Goal: Task Accomplishment & Management: Complete application form

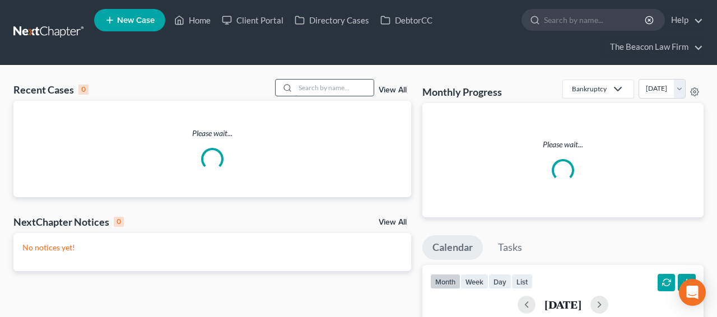
click at [314, 85] on input "search" at bounding box center [334, 88] width 78 height 16
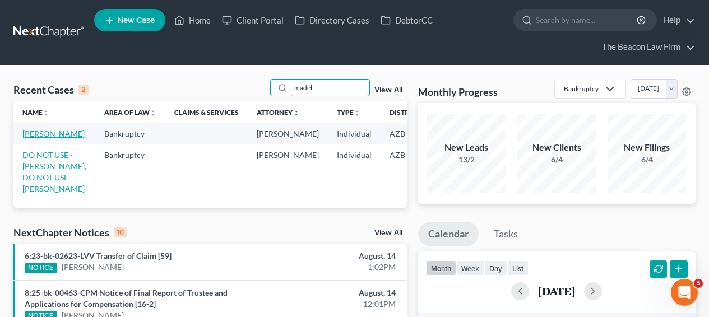
type input "madel"
click at [45, 138] on link "[PERSON_NAME]" at bounding box center [53, 134] width 62 height 10
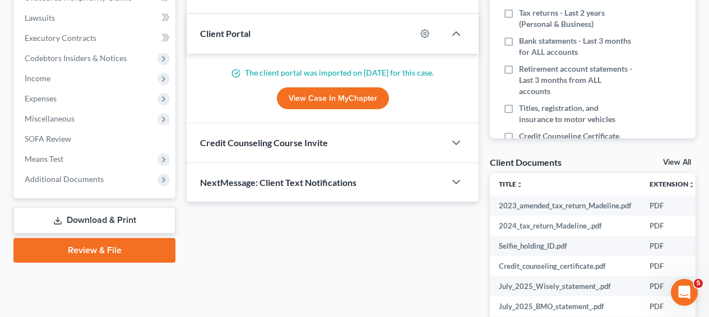
scroll to position [266, 0]
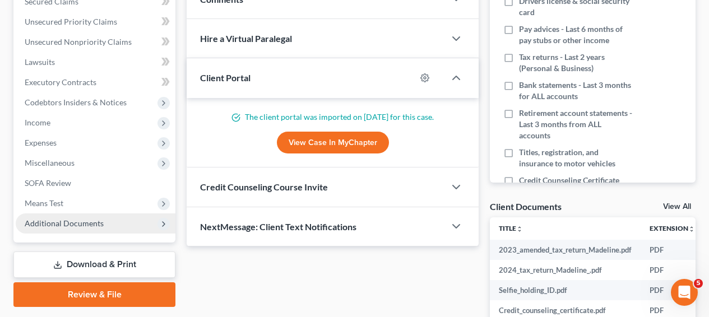
click at [105, 215] on span "Additional Documents" at bounding box center [96, 223] width 160 height 20
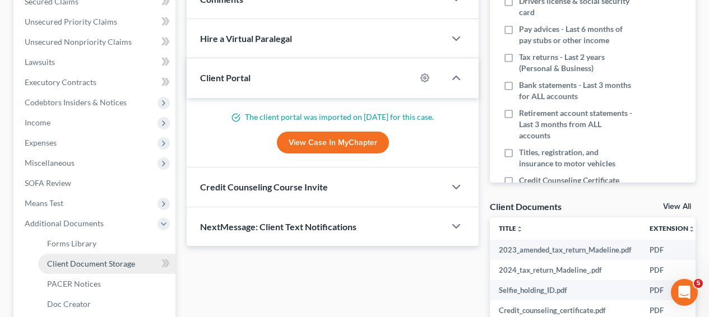
click at [101, 257] on link "Client Document Storage" at bounding box center [106, 264] width 137 height 20
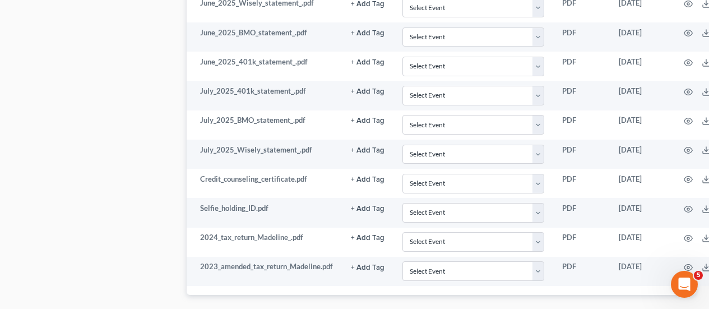
scroll to position [1543, 0]
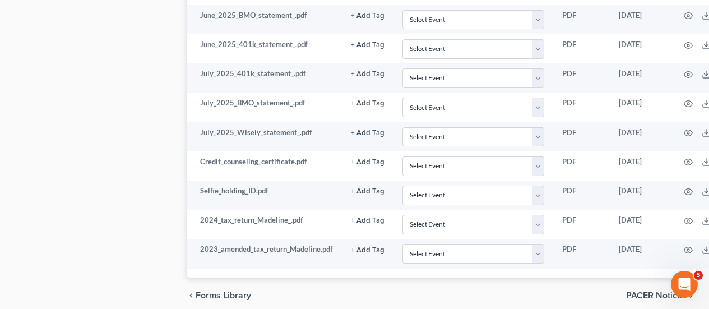
drag, startPoint x: 714, startPoint y: 198, endPoint x: 15, endPoint y: 5, distance: 724.9
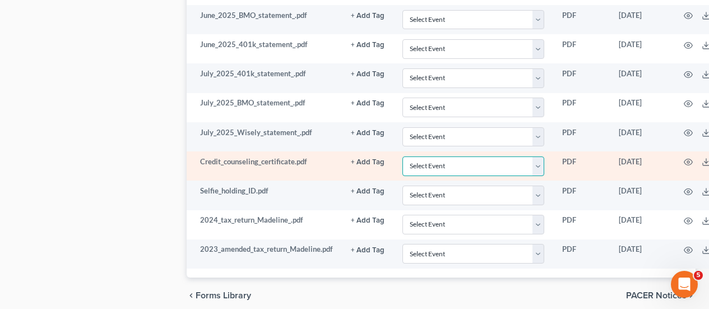
click at [501, 163] on select "Select Event AA Schedules and Statements (Formerly All Required) Amended Chapte…" at bounding box center [473, 166] width 142 height 20
select select "14"
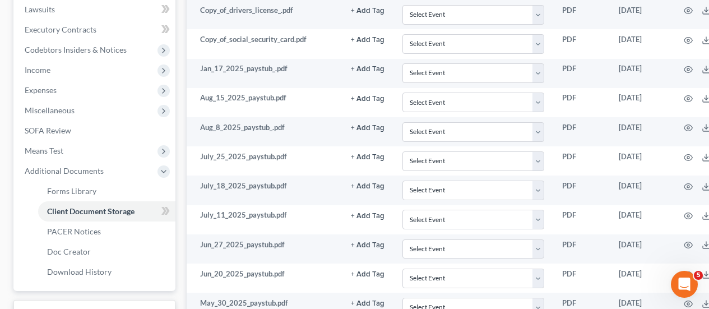
scroll to position [310, 0]
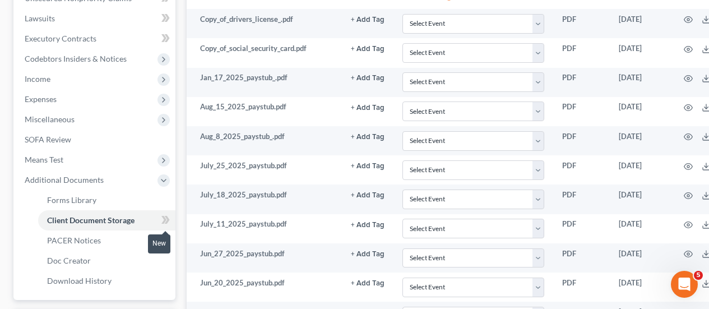
click at [165, 220] on icon at bounding box center [163, 220] width 5 height 8
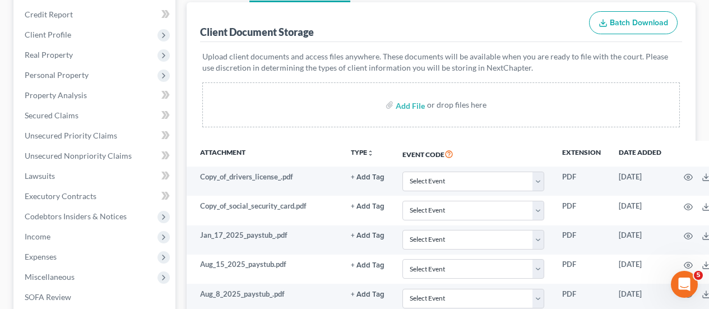
scroll to position [100, 0]
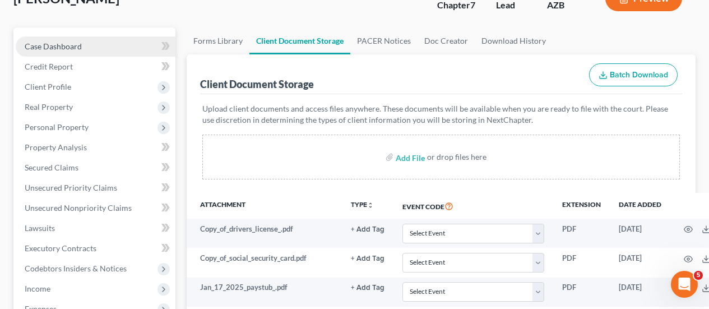
click at [114, 48] on link "Case Dashboard" at bounding box center [96, 46] width 160 height 20
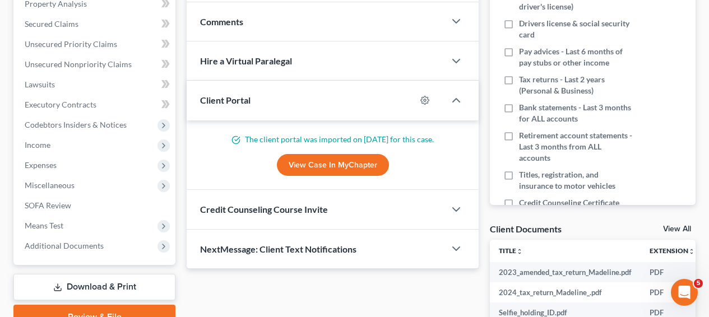
scroll to position [243, 0]
click at [421, 250] on div "NextMessage: Client Text Notifications" at bounding box center [316, 249] width 258 height 39
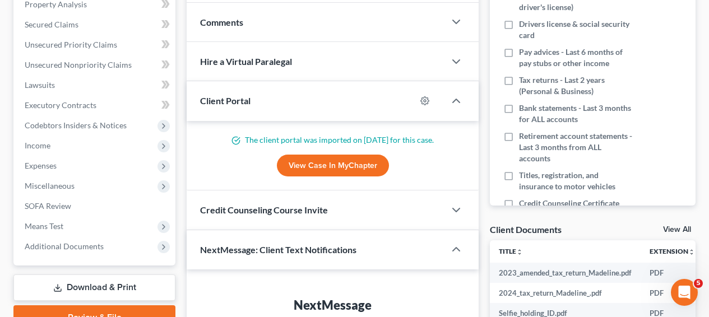
click at [412, 252] on div "NextMessage: Client Text Notifications" at bounding box center [308, 249] width 243 height 39
click at [410, 216] on div "Credit Counseling Course Invite" at bounding box center [316, 210] width 258 height 39
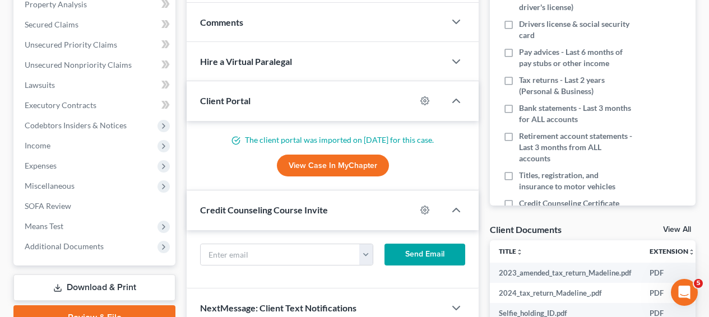
click at [410, 216] on div "Credit Counseling Course Invite" at bounding box center [301, 210] width 229 height 39
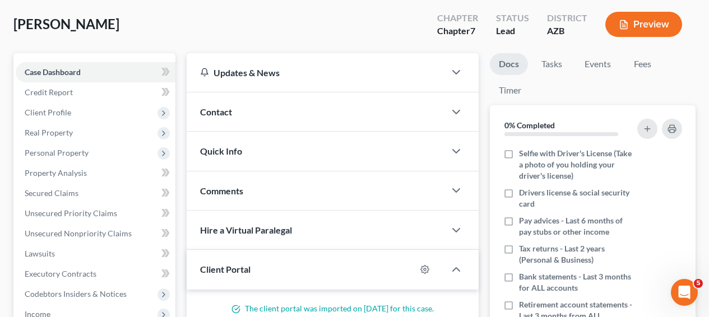
scroll to position [65, 0]
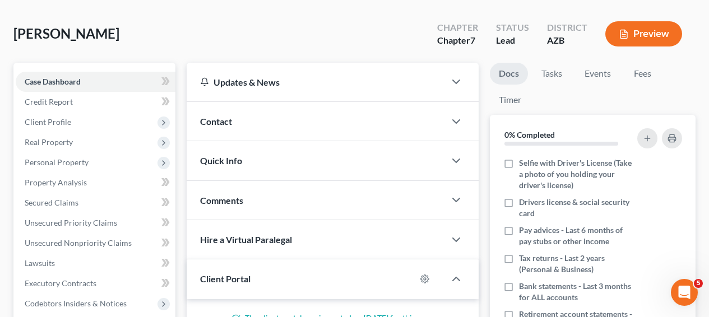
click at [387, 196] on div "Comments" at bounding box center [316, 200] width 258 height 39
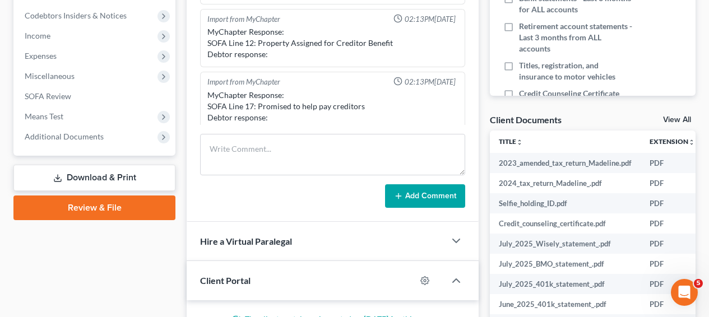
scroll to position [301, 0]
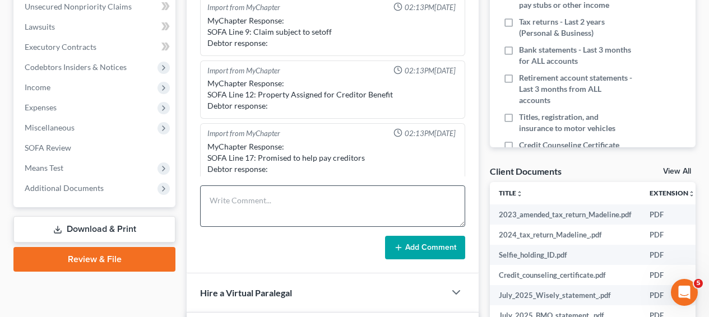
click at [242, 184] on div "Import from MyChapter 02:13PM[DATE] MyChapter Response: SOFA Line 9: Claim subj…" at bounding box center [333, 129] width 292 height 290
click at [241, 201] on textarea at bounding box center [332, 205] width 265 height 41
type textarea "v"
paste textarea "[GEOGRAPHIC_DATA]"
type textarea "T"
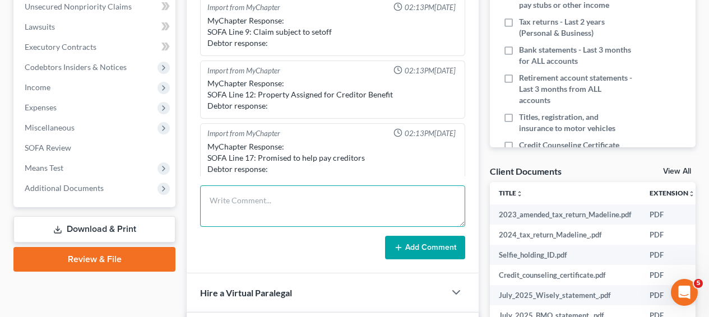
paste textarea "[GEOGRAPHIC_DATA]"
type textarea "Tucson Division"
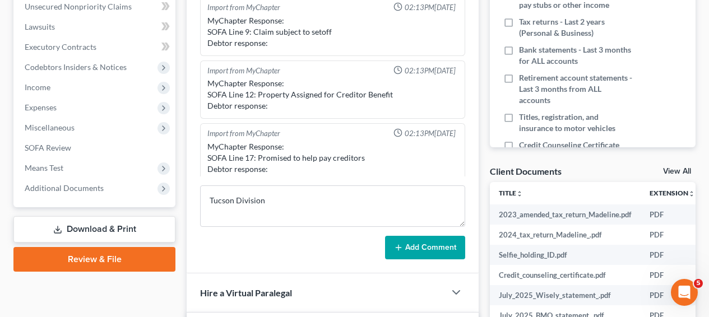
click at [394, 245] on button "Add Comment" at bounding box center [425, 248] width 80 height 24
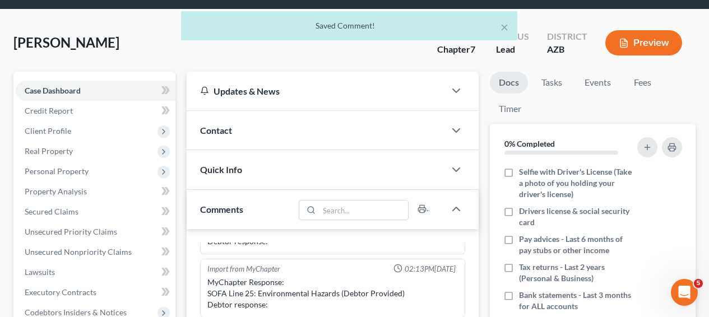
scroll to position [51, 0]
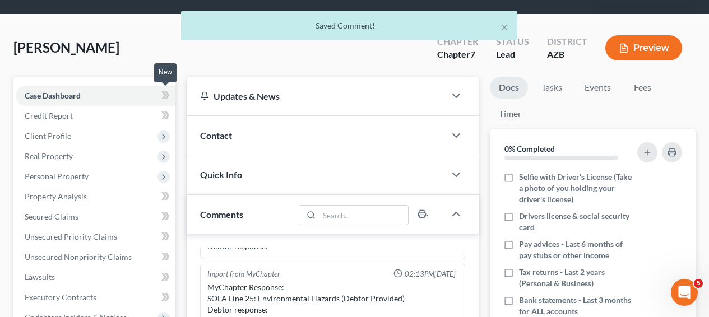
click at [170, 92] on span at bounding box center [166, 97] width 20 height 17
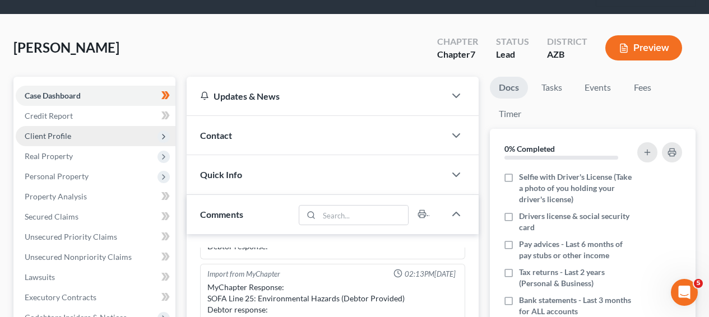
click at [129, 142] on span "Client Profile" at bounding box center [96, 136] width 160 height 20
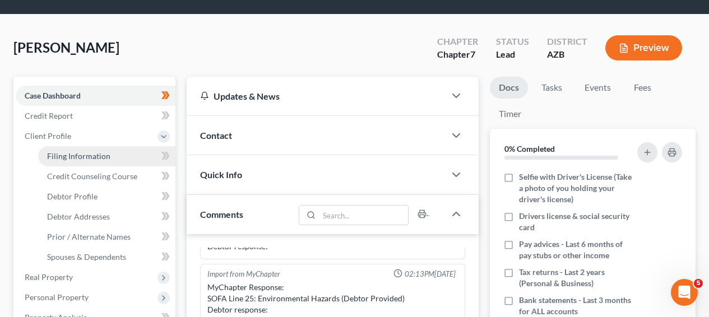
click at [131, 146] on link "Filing Information" at bounding box center [106, 156] width 137 height 20
select select "1"
select select "0"
select select "4"
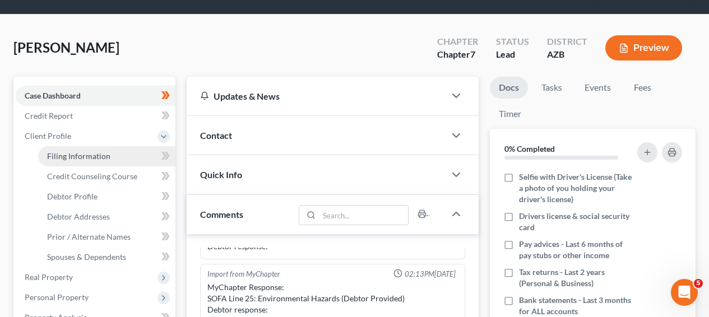
select select "9"
select select "3"
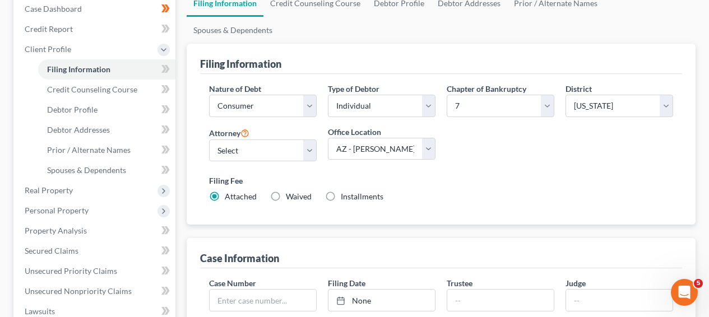
scroll to position [136, 0]
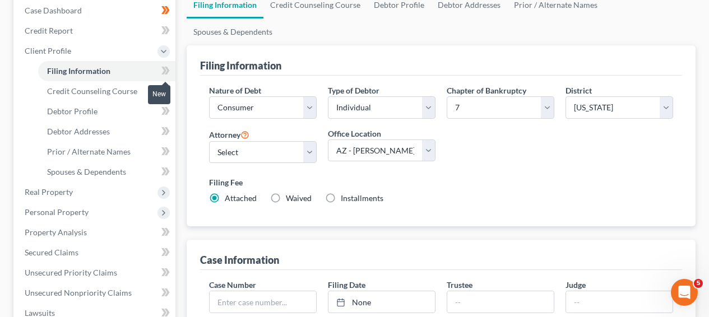
click at [173, 68] on span at bounding box center [166, 72] width 20 height 17
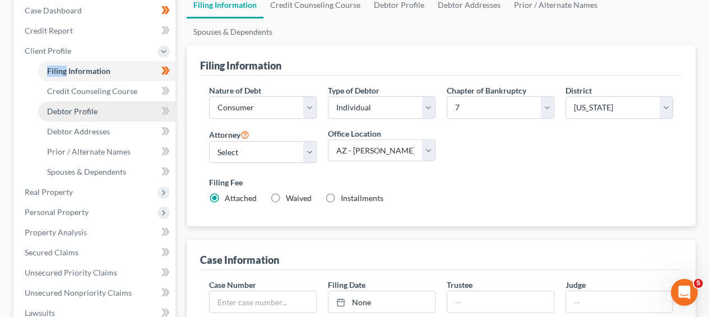
click at [136, 105] on link "Debtor Profile" at bounding box center [106, 111] width 137 height 20
select select "0"
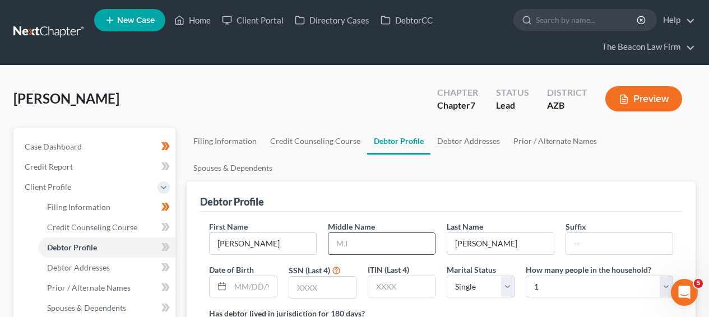
click at [392, 233] on input "text" at bounding box center [381, 243] width 106 height 21
type input "[PERSON_NAME]"
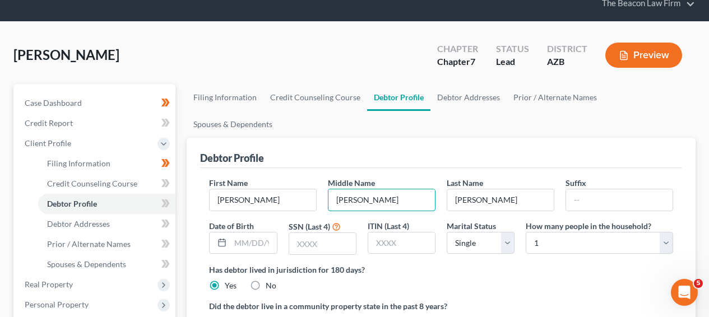
scroll to position [102, 0]
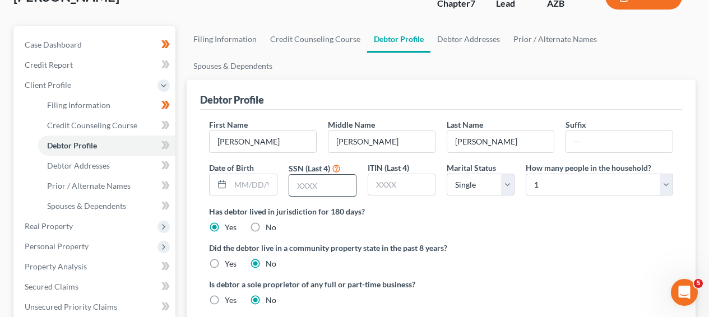
click at [308, 175] on input "text" at bounding box center [322, 185] width 67 height 21
type input "7925"
click at [265, 174] on input "text" at bounding box center [253, 184] width 46 height 21
drag, startPoint x: 257, startPoint y: 158, endPoint x: 300, endPoint y: 161, distance: 43.2
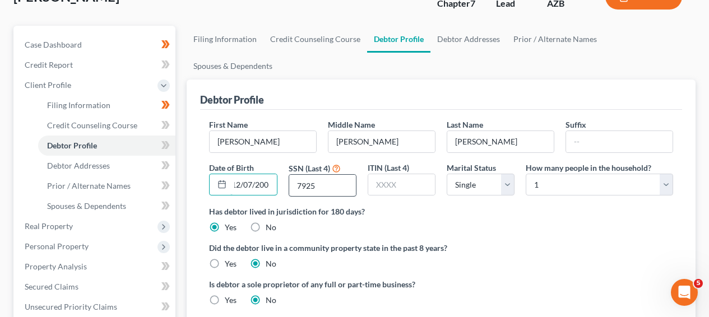
click at [300, 161] on div "First Name [PERSON_NAME] Middle Name [PERSON_NAME] Last Name [PERSON_NAME] Date…" at bounding box center [440, 162] width 475 height 87
click at [261, 174] on input "12/07/200" at bounding box center [253, 184] width 46 height 21
drag, startPoint x: 263, startPoint y: 161, endPoint x: 286, endPoint y: 162, distance: 23.0
click at [286, 162] on div "First Name [PERSON_NAME] Middle Name [PERSON_NAME] Last Name [PERSON_NAME] Date…" at bounding box center [440, 162] width 475 height 87
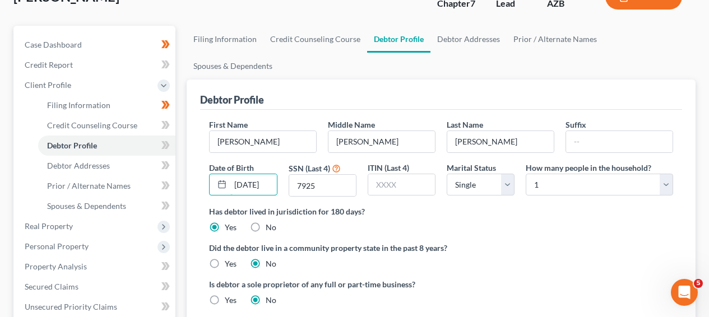
type input "[DATE]"
click at [233, 258] on label "Yes" at bounding box center [231, 263] width 12 height 11
click at [233, 258] on input "Yes" at bounding box center [232, 261] width 7 height 7
radio input "true"
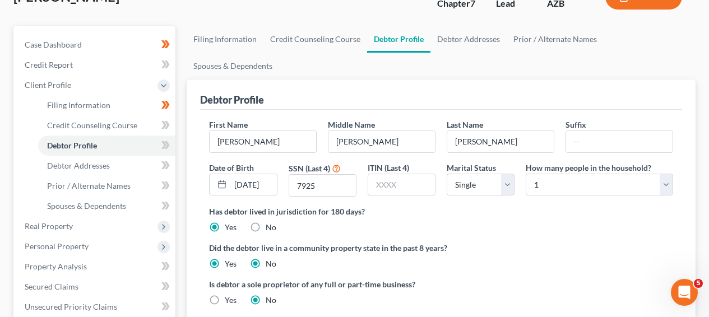
radio input "false"
click at [157, 145] on span at bounding box center [166, 146] width 20 height 17
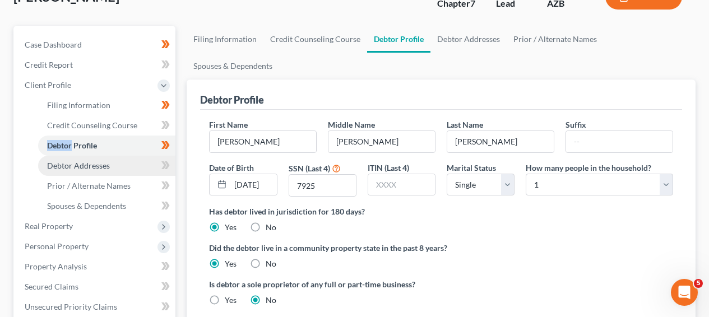
click at [152, 159] on link "Debtor Addresses" at bounding box center [106, 166] width 137 height 20
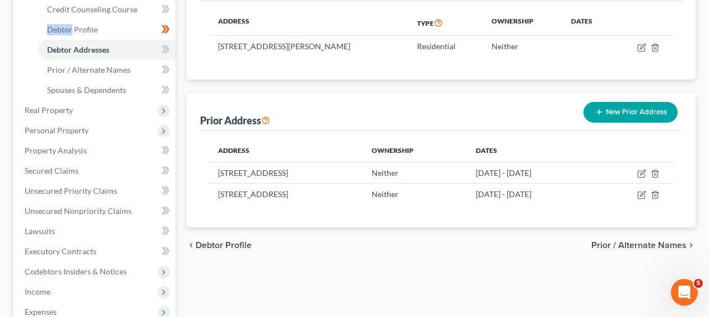
scroll to position [177, 0]
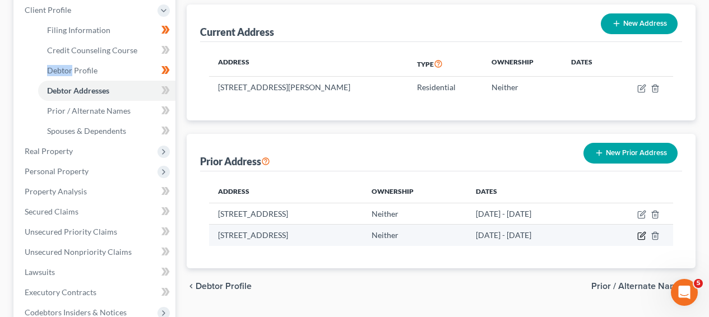
click at [640, 231] on icon "button" at bounding box center [641, 235] width 9 height 9
select select "3"
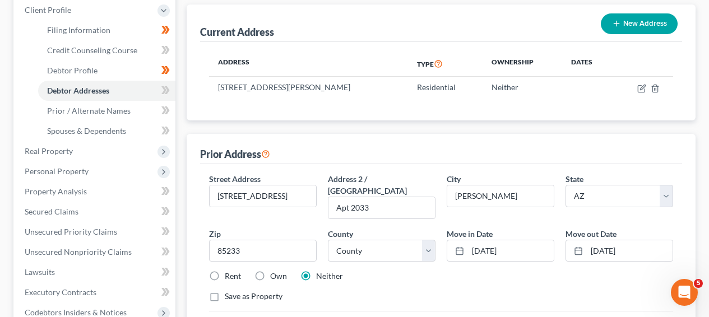
click at [230, 271] on label "Rent" at bounding box center [233, 276] width 16 height 11
click at [230, 271] on input "Rent" at bounding box center [232, 274] width 7 height 7
radio input "true"
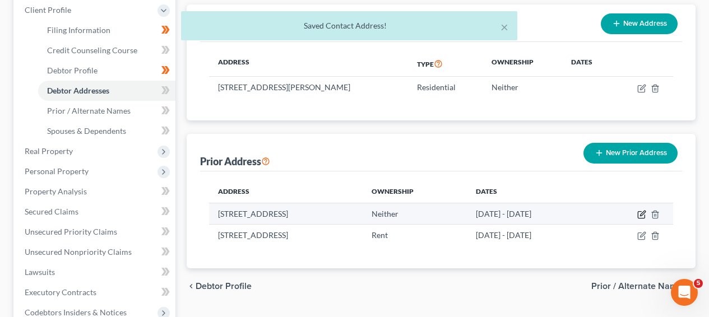
click at [643, 210] on icon "button" at bounding box center [641, 214] width 9 height 9
select select "3"
select select "11"
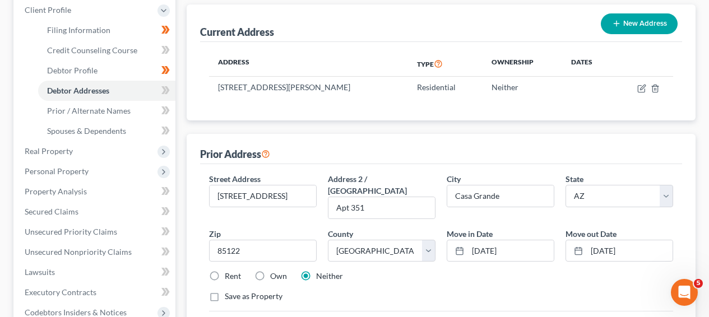
click at [229, 271] on label "Rent" at bounding box center [233, 276] width 16 height 11
click at [229, 271] on input "Rent" at bounding box center [232, 274] width 7 height 7
radio input "true"
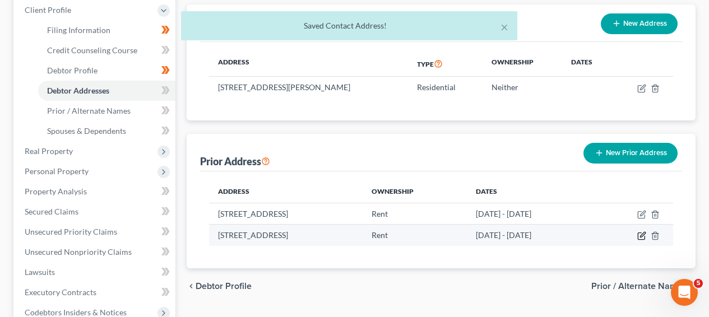
click at [636, 225] on td at bounding box center [634, 235] width 78 height 21
click at [638, 231] on icon "button" at bounding box center [641, 235] width 9 height 9
select select "3"
select select "7"
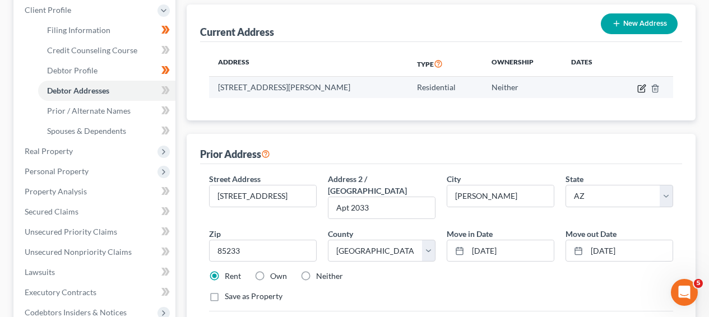
click at [643, 85] on icon "button" at bounding box center [642, 87] width 5 height 5
select select "3"
select select "7"
select select "0"
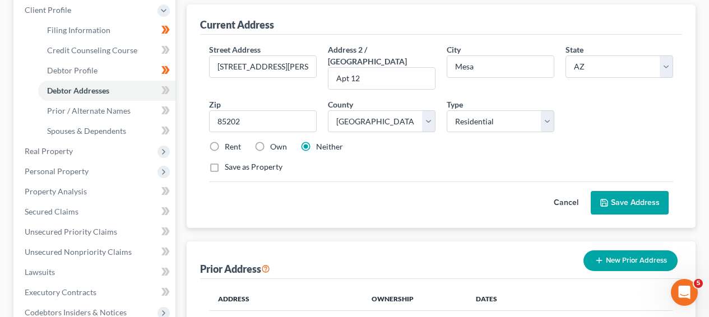
click at [232, 141] on label "Rent" at bounding box center [233, 146] width 16 height 11
click at [232, 141] on input "Rent" at bounding box center [232, 144] width 7 height 7
radio input "true"
click at [637, 191] on button "Save Address" at bounding box center [630, 203] width 78 height 24
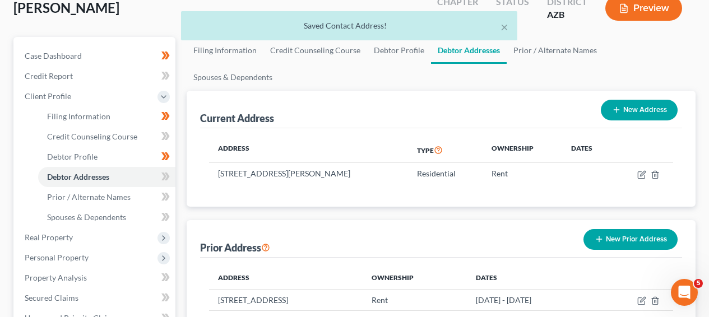
scroll to position [83, 0]
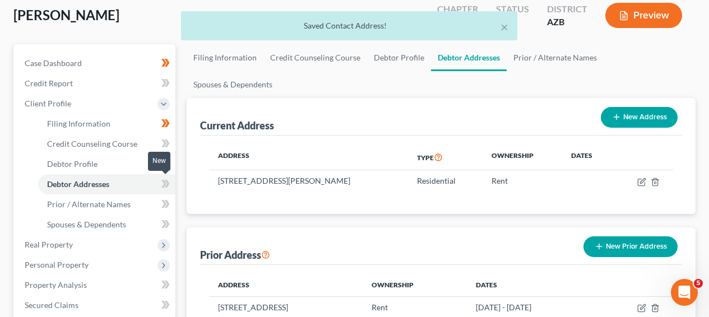
click at [162, 184] on icon at bounding box center [165, 184] width 8 height 14
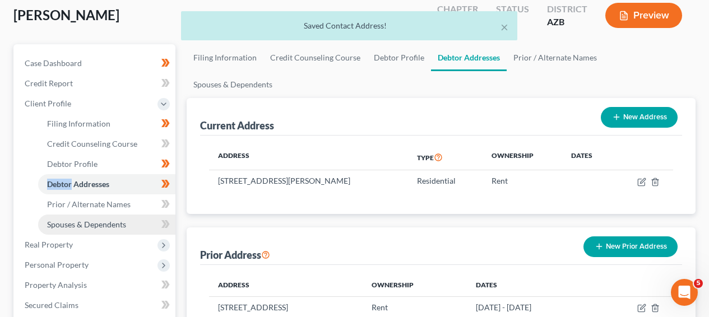
click at [141, 219] on link "Spouses & Dependents" at bounding box center [106, 225] width 137 height 20
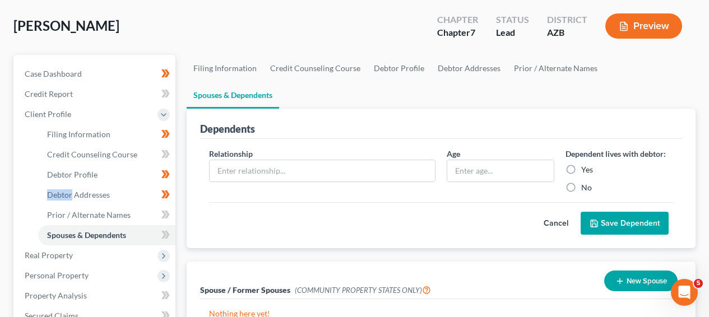
scroll to position [112, 0]
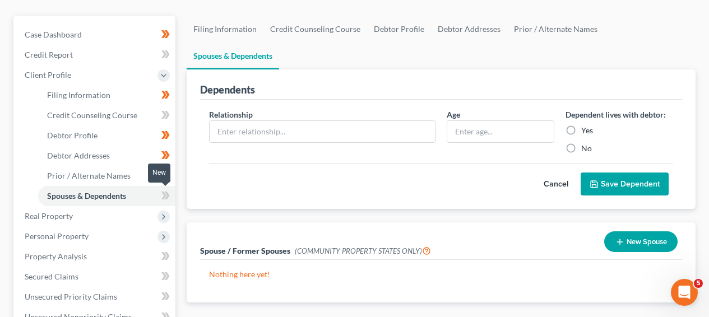
click at [163, 193] on icon at bounding box center [165, 196] width 8 height 14
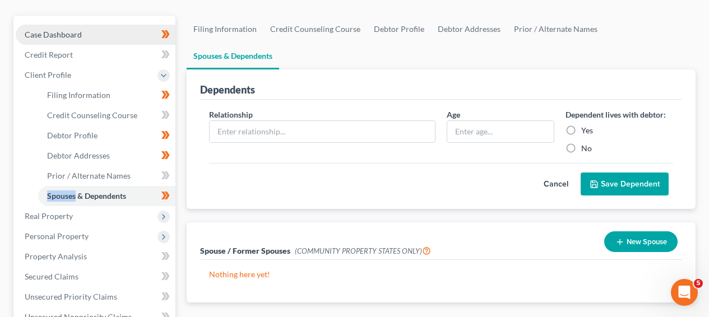
click at [140, 35] on link "Case Dashboard" at bounding box center [96, 35] width 160 height 20
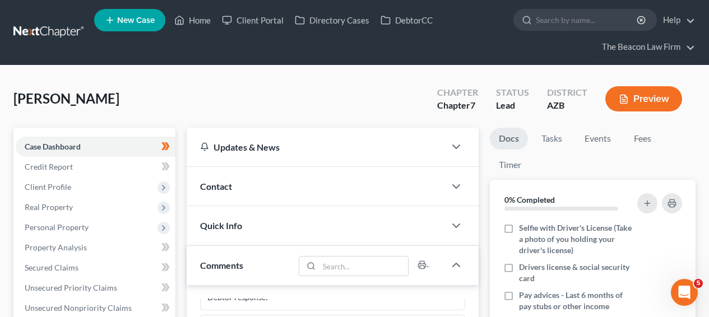
scroll to position [306, 0]
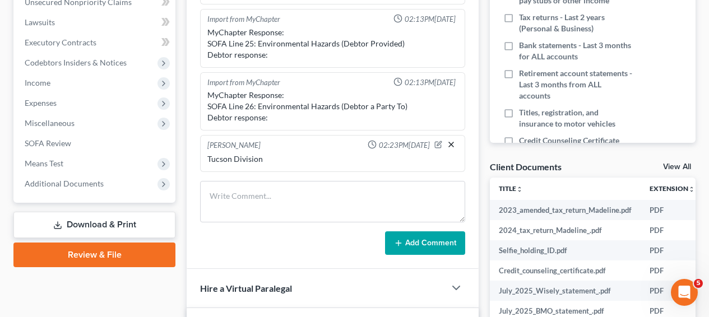
click at [449, 145] on line "button" at bounding box center [451, 144] width 4 height 4
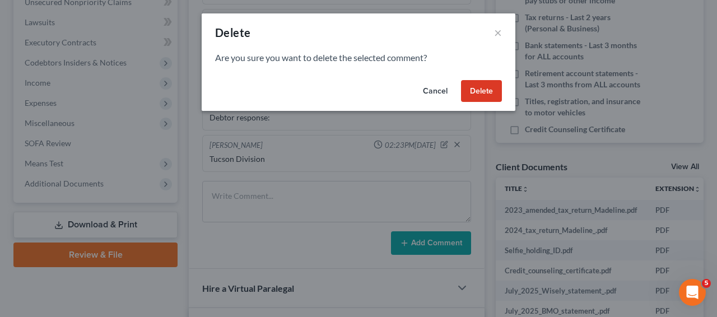
click at [476, 97] on button "Delete" at bounding box center [481, 91] width 41 height 22
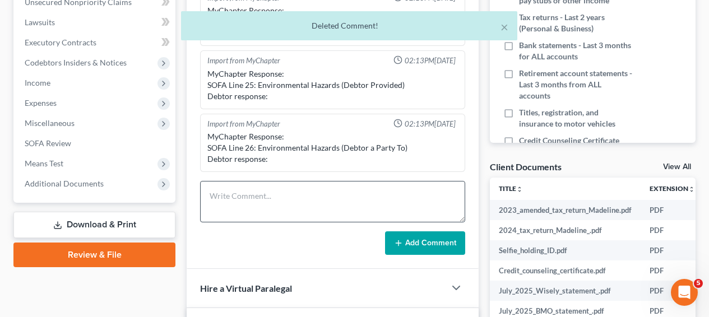
scroll to position [194, 0]
click at [317, 188] on textarea at bounding box center [332, 201] width 265 height 41
paste textarea "Phoenix"
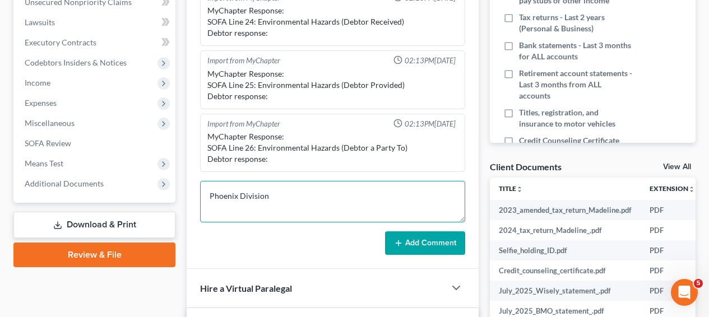
type textarea "Phoenix Division"
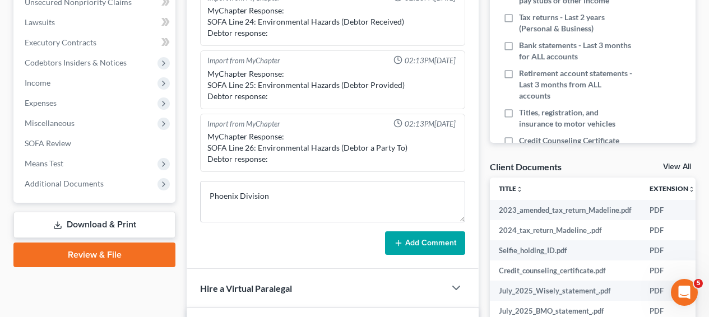
click at [406, 252] on button "Add Comment" at bounding box center [425, 243] width 80 height 24
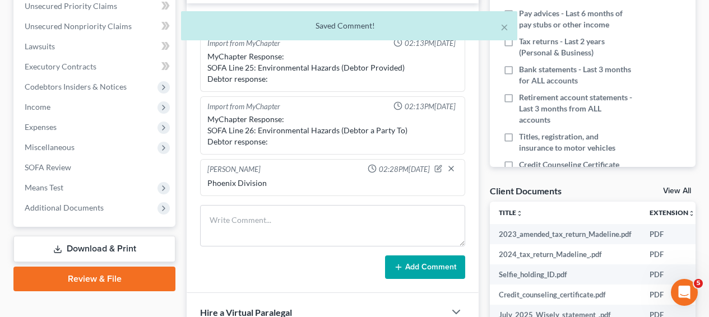
scroll to position [0, 0]
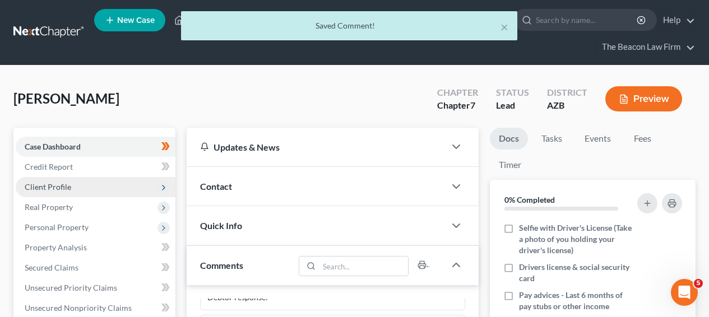
click at [105, 189] on span "Client Profile" at bounding box center [96, 187] width 160 height 20
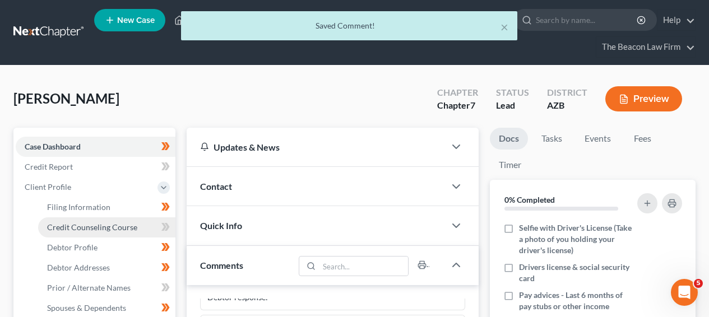
click at [114, 226] on span "Credit Counseling Course" at bounding box center [92, 227] width 90 height 10
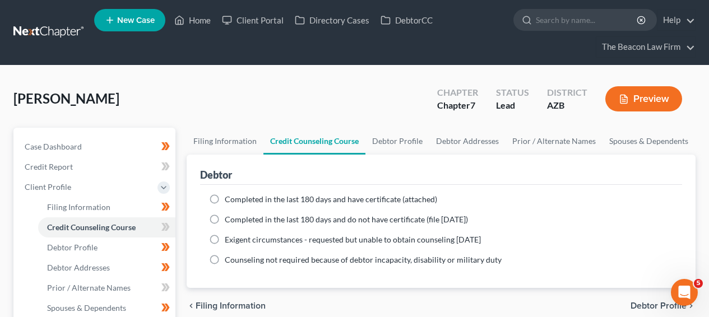
click at [266, 203] on span "Completed in the last 180 days and have certificate (attached)" at bounding box center [331, 199] width 212 height 10
click at [236, 201] on input "Completed in the last 180 days and have certificate (attached)" at bounding box center [232, 197] width 7 height 7
radio input "true"
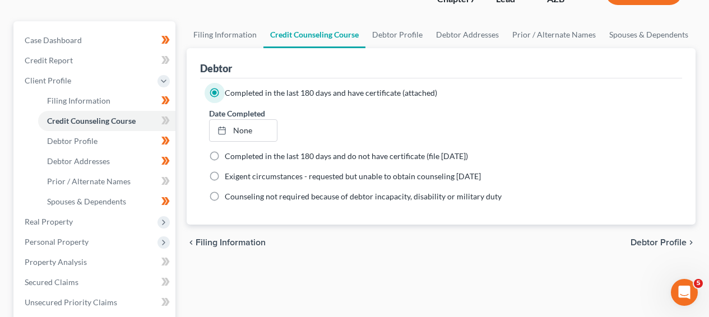
scroll to position [173, 0]
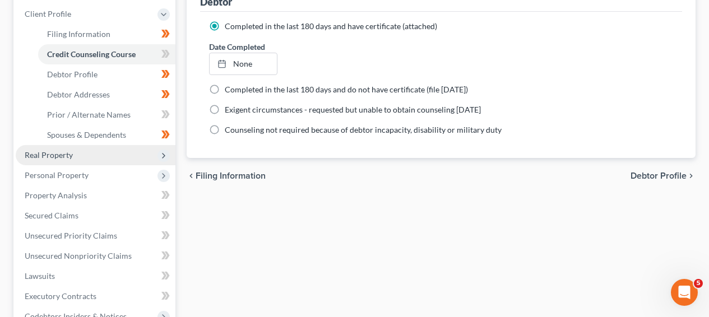
click at [94, 163] on span "Real Property" at bounding box center [96, 155] width 160 height 20
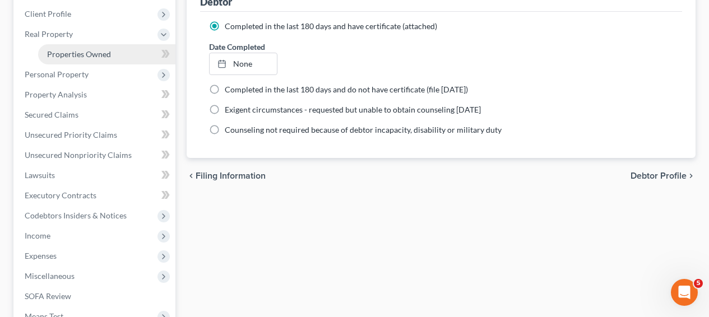
click at [112, 61] on link "Properties Owned" at bounding box center [106, 54] width 137 height 20
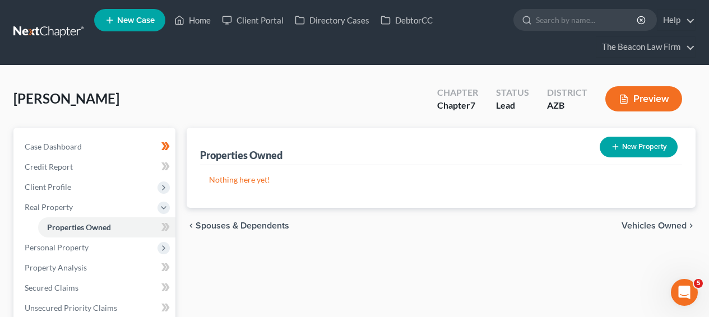
click at [163, 224] on div "New" at bounding box center [159, 219] width 22 height 18
click at [165, 228] on div "New" at bounding box center [159, 219] width 22 height 18
click at [172, 227] on span at bounding box center [166, 228] width 20 height 17
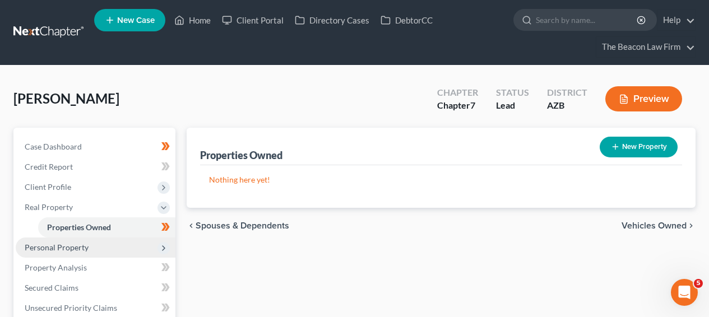
click at [88, 245] on span "Personal Property" at bounding box center [96, 248] width 160 height 20
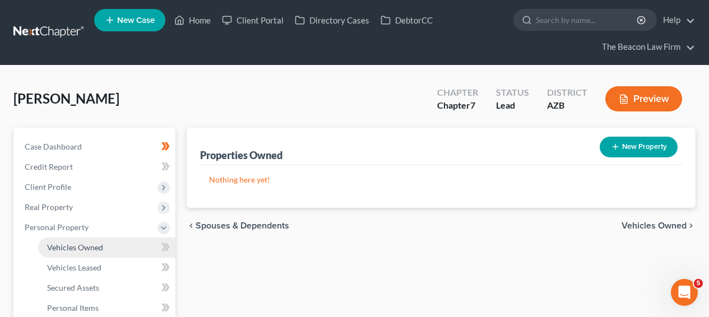
click at [96, 244] on span "Vehicles Owned" at bounding box center [75, 248] width 56 height 10
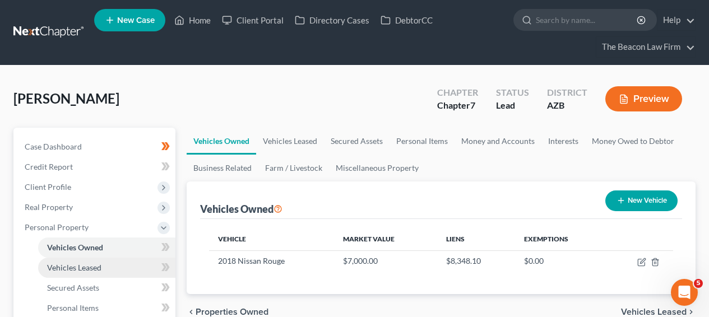
click at [115, 264] on link "Vehicles Leased" at bounding box center [106, 268] width 137 height 20
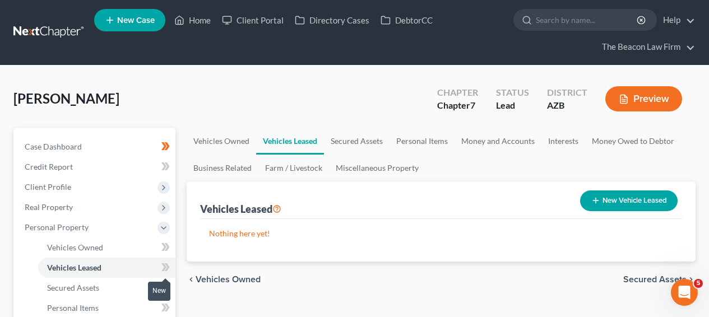
click at [169, 269] on icon at bounding box center [165, 268] width 8 height 14
click at [137, 280] on link "Secured Assets" at bounding box center [106, 288] width 137 height 20
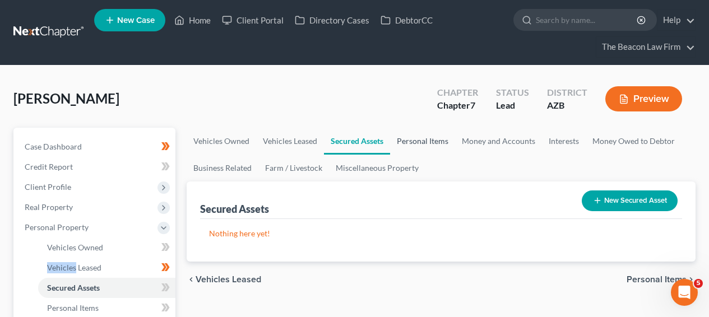
click at [403, 147] on link "Personal Items" at bounding box center [422, 141] width 65 height 27
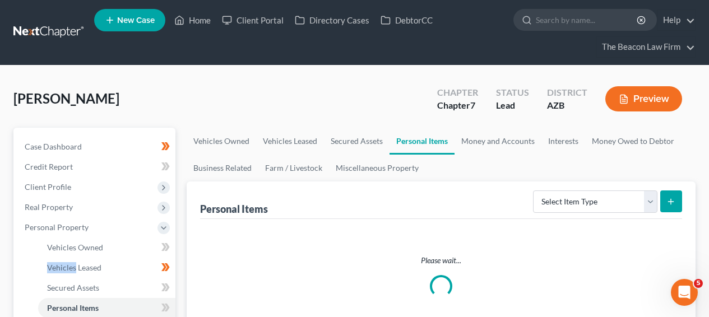
scroll to position [306, 0]
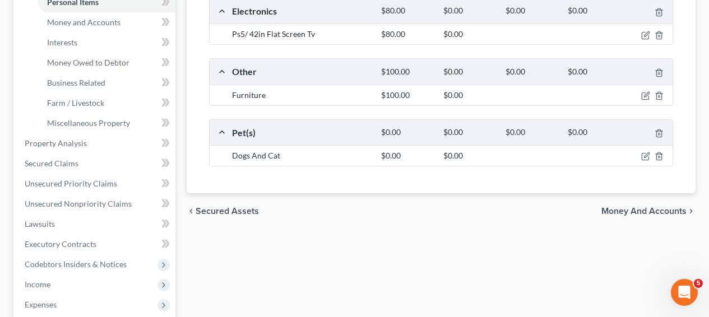
drag, startPoint x: 707, startPoint y: 157, endPoint x: 708, endPoint y: 114, distance: 43.7
click at [708, 114] on div "[PERSON_NAME] Upgraded Chapter Chapter 7 Status Lead District [GEOGRAPHIC_DATA]…" at bounding box center [354, 126] width 709 height 732
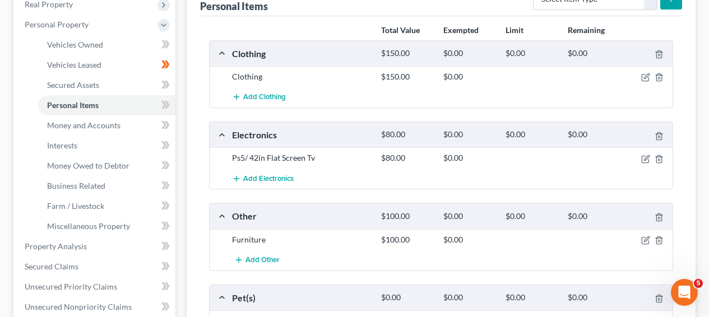
scroll to position [193, 0]
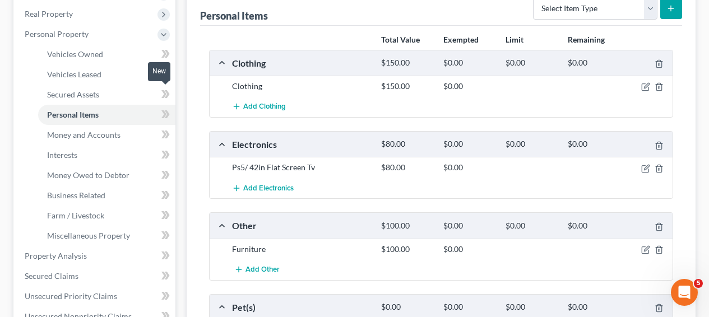
click at [168, 98] on icon at bounding box center [165, 94] width 8 height 14
click at [648, 245] on icon "button" at bounding box center [645, 249] width 9 height 9
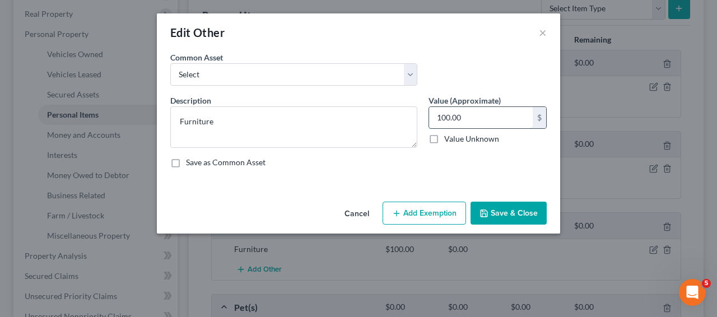
click at [444, 118] on input "100.00" at bounding box center [481, 117] width 104 height 21
type input "2"
click at [371, 214] on button "Cancel" at bounding box center [357, 214] width 43 height 22
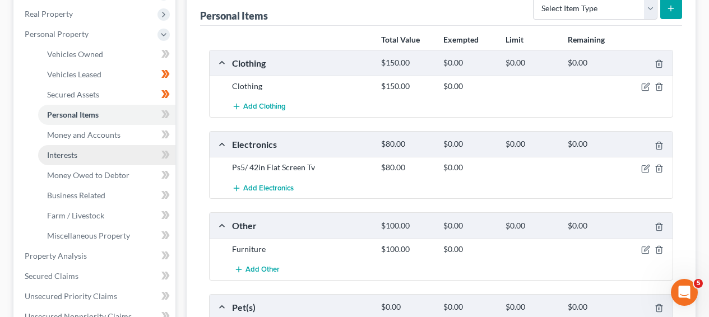
click at [80, 155] on link "Interests" at bounding box center [106, 155] width 137 height 20
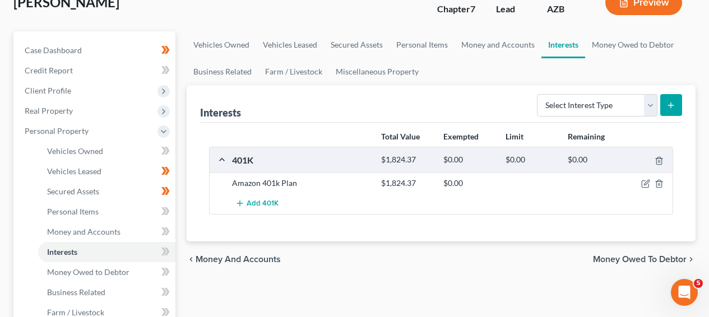
scroll to position [100, 0]
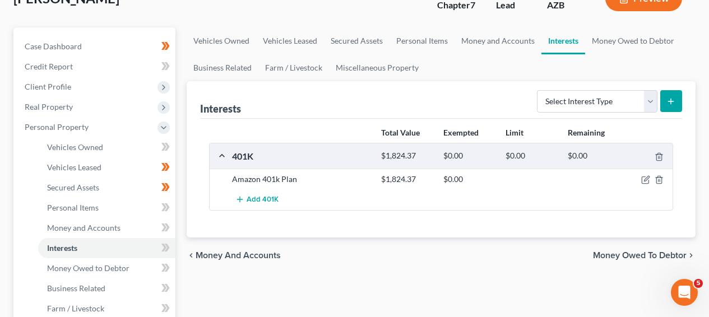
click at [668, 101] on icon "submit" at bounding box center [670, 101] width 9 height 9
click at [648, 101] on select "Select Interest Type 401K Annuity Bond Education IRA Government Bond Government…" at bounding box center [597, 101] width 120 height 22
select select "term_life_insurance"
click at [676, 106] on button "submit" at bounding box center [671, 101] width 22 height 22
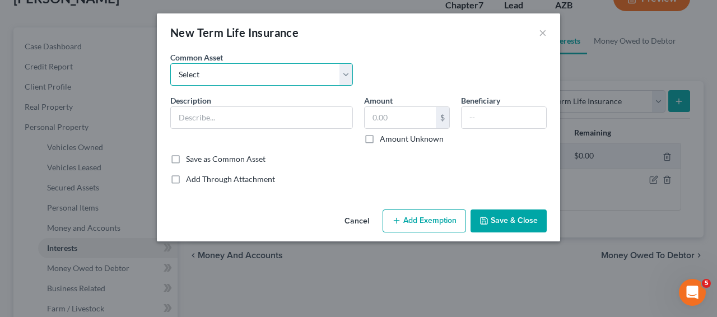
click at [292, 65] on select "Select Cigna Term Life Term Life Insurance Policy through work; Death Benefit U…" at bounding box center [261, 74] width 183 height 22
select select "1"
type input "Term Life Insurance Policy through work; Death Benefit Unknown"
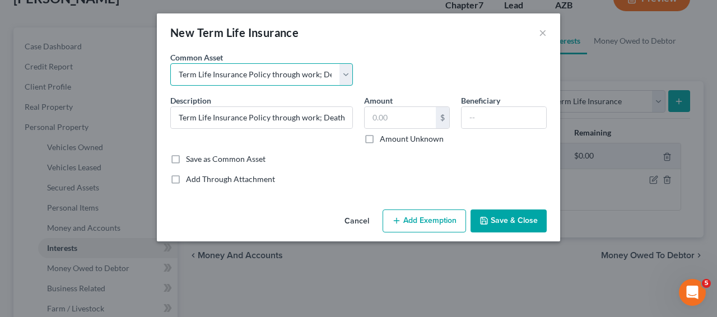
type input "0"
click at [522, 228] on button "Save & Close" at bounding box center [509, 222] width 76 height 24
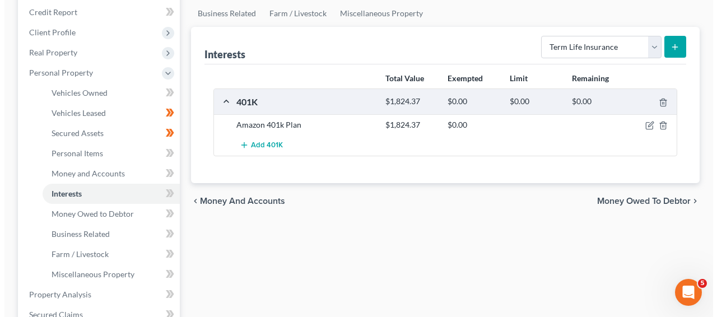
scroll to position [168, 0]
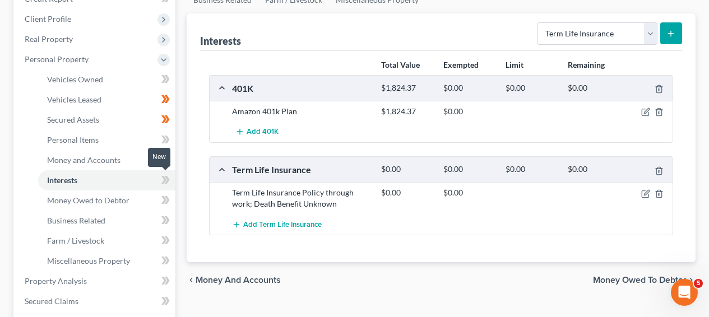
click at [163, 180] on icon at bounding box center [163, 180] width 5 height 8
click at [646, 113] on icon "button" at bounding box center [645, 112] width 9 height 9
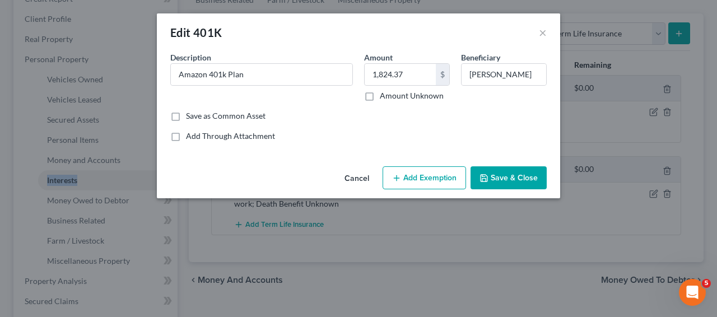
click at [443, 171] on button "Add Exemption" at bounding box center [424, 178] width 83 height 24
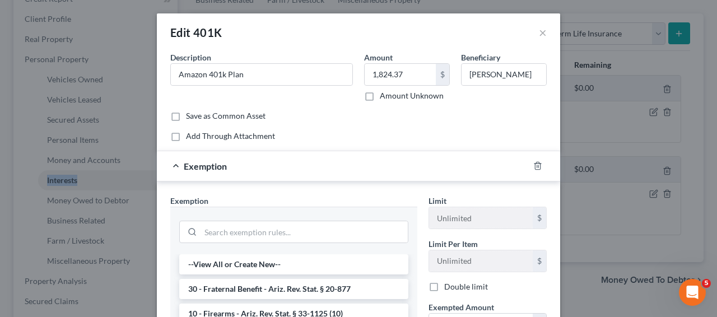
scroll to position [118, 0]
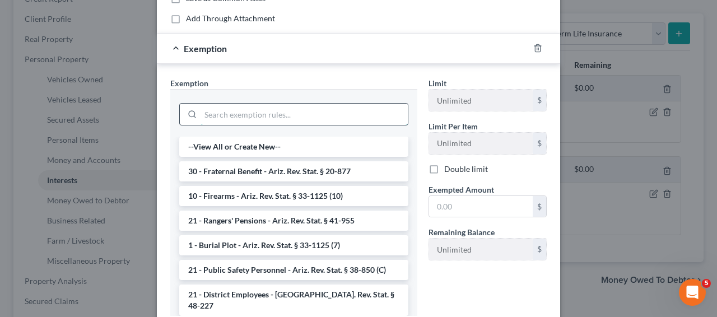
click at [271, 105] on input "search" at bounding box center [304, 114] width 207 height 21
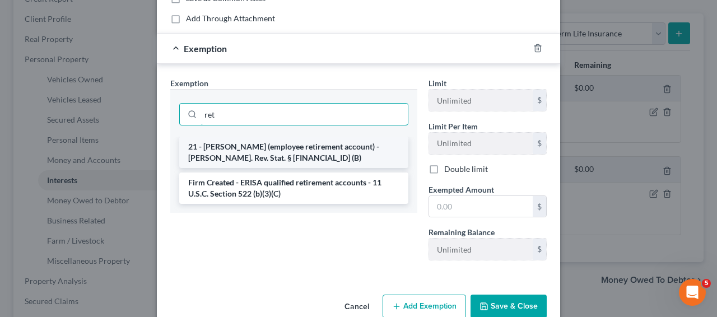
type input "ret"
click at [262, 151] on li "21 - [PERSON_NAME] (employee retirement account) - [PERSON_NAME]. Rev. Stat. § …" at bounding box center [293, 152] width 229 height 31
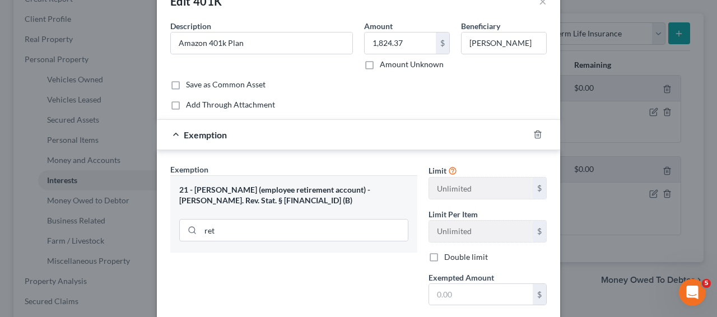
scroll to position [0, 0]
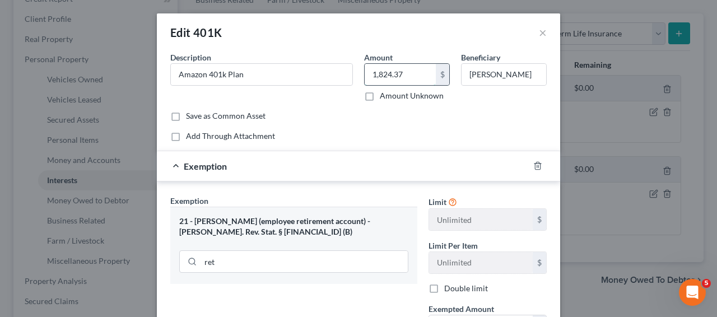
click at [395, 76] on input "1,824.37" at bounding box center [400, 74] width 71 height 21
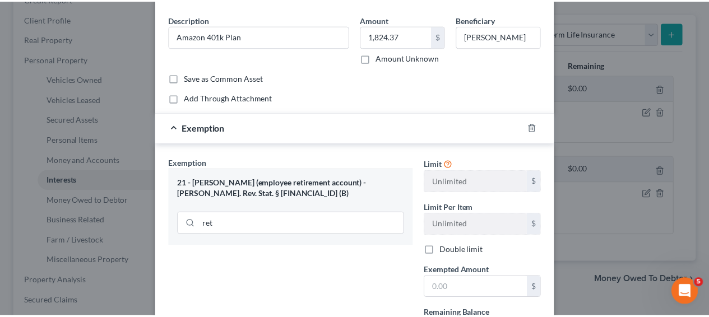
scroll to position [143, 0]
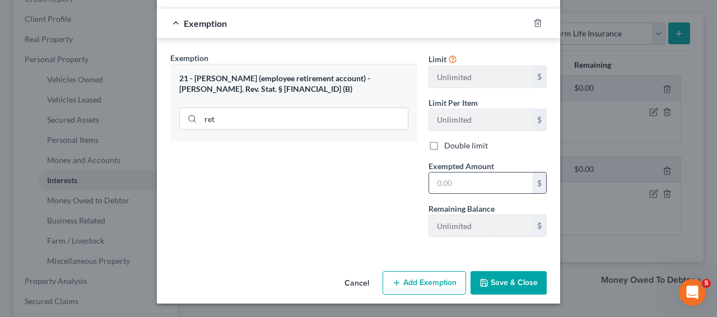
click at [464, 182] on input "text" at bounding box center [481, 183] width 104 height 21
paste input "1,824.37"
type input "1,824.37"
click at [499, 264] on div "An exemption set must first be selected from the Filing Information section. Co…" at bounding box center [358, 88] width 403 height 358
click at [495, 273] on button "Save & Close" at bounding box center [509, 283] width 76 height 24
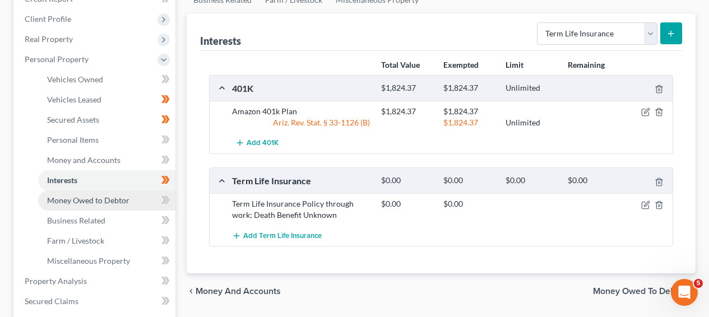
click at [141, 201] on link "Money Owed to Debtor" at bounding box center [106, 201] width 137 height 20
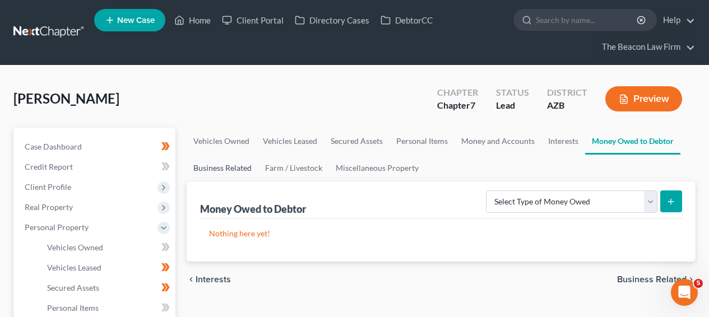
click at [236, 160] on link "Business Related" at bounding box center [223, 168] width 72 height 27
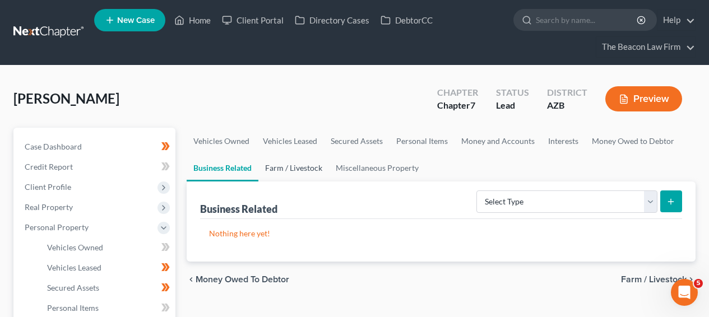
click at [294, 163] on link "Farm / Livestock" at bounding box center [293, 168] width 71 height 27
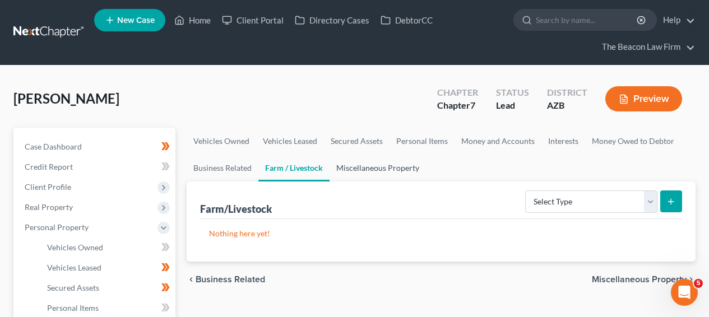
click at [346, 164] on link "Miscellaneous Property" at bounding box center [377, 168] width 96 height 27
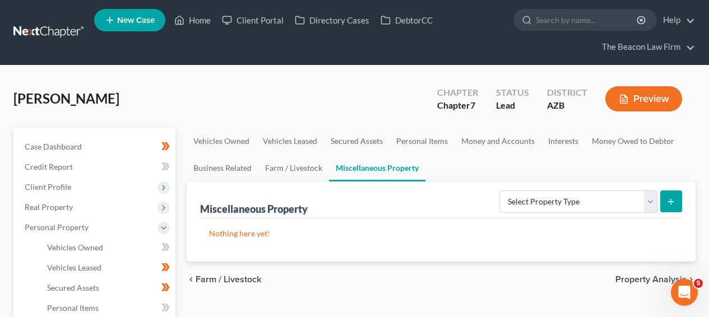
scroll to position [306, 0]
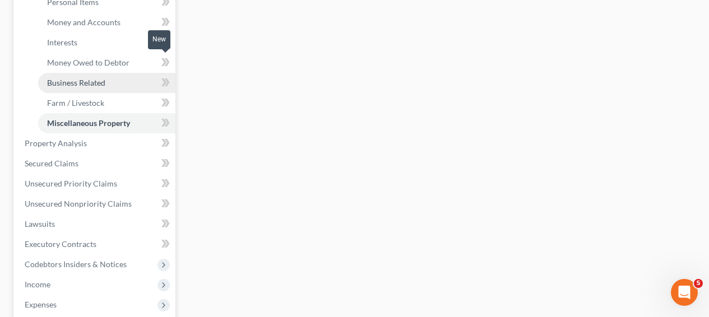
click at [164, 62] on icon at bounding box center [163, 62] width 5 height 8
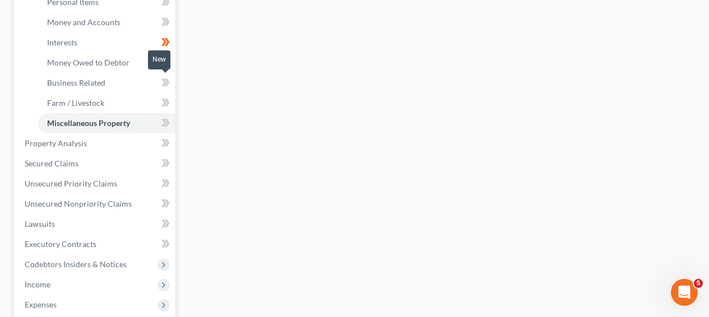
click at [161, 86] on icon at bounding box center [165, 83] width 8 height 14
click at [173, 99] on span at bounding box center [166, 104] width 20 height 17
click at [172, 99] on span at bounding box center [166, 104] width 20 height 17
click at [168, 116] on icon at bounding box center [165, 123] width 8 height 14
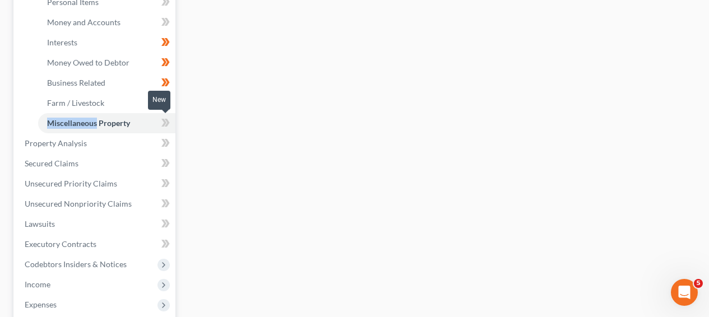
click at [168, 116] on icon at bounding box center [165, 123] width 8 height 14
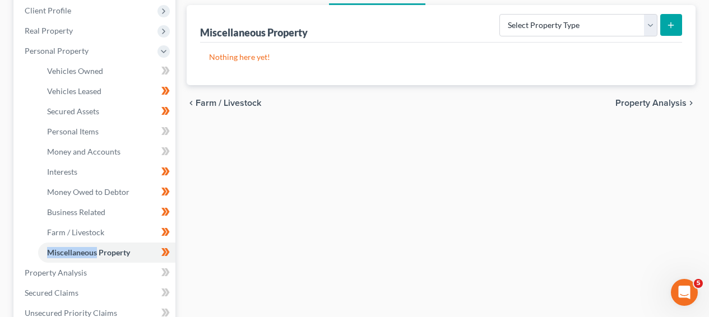
scroll to position [174, 0]
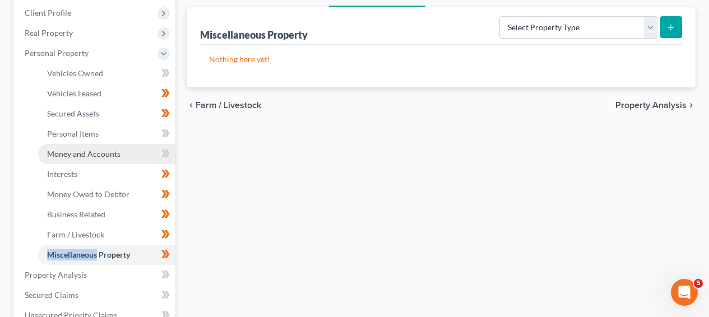
click at [119, 152] on link "Money and Accounts" at bounding box center [106, 154] width 137 height 20
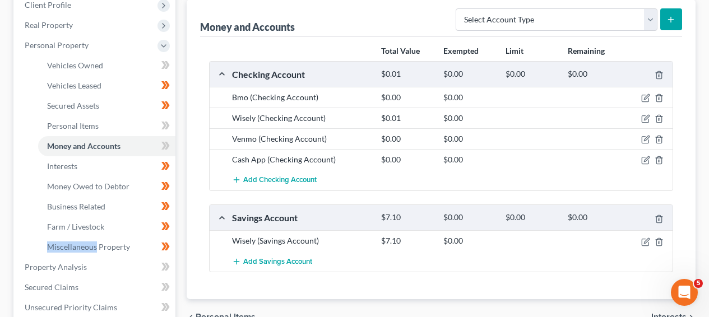
scroll to position [180, 0]
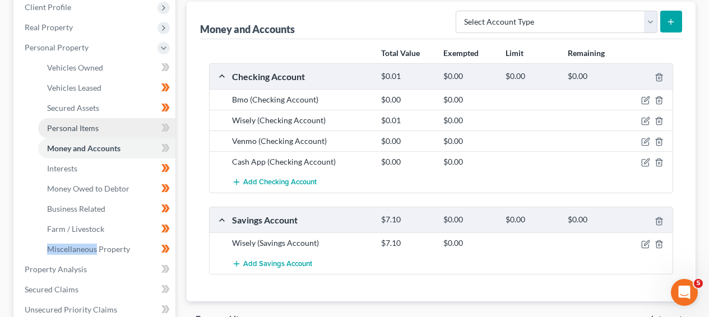
click at [123, 129] on link "Personal Items" at bounding box center [106, 128] width 137 height 20
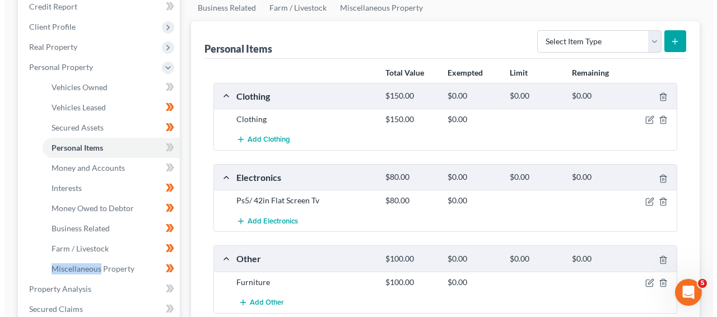
scroll to position [234, 0]
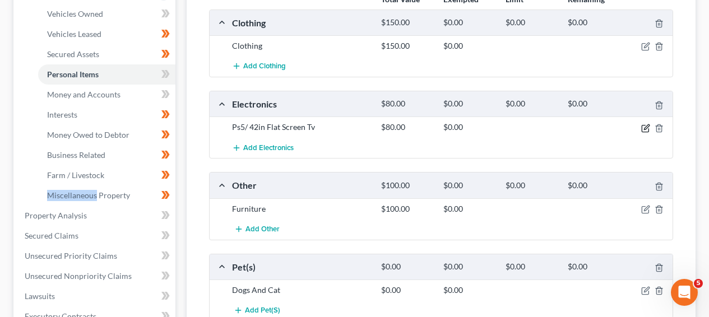
click at [648, 126] on icon "button" at bounding box center [646, 126] width 5 height 5
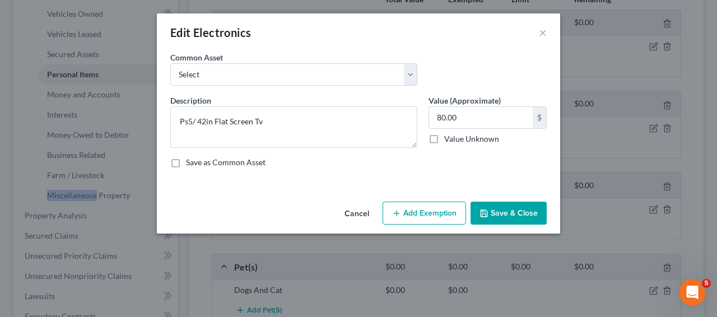
click at [420, 208] on button "Add Exemption" at bounding box center [424, 214] width 83 height 24
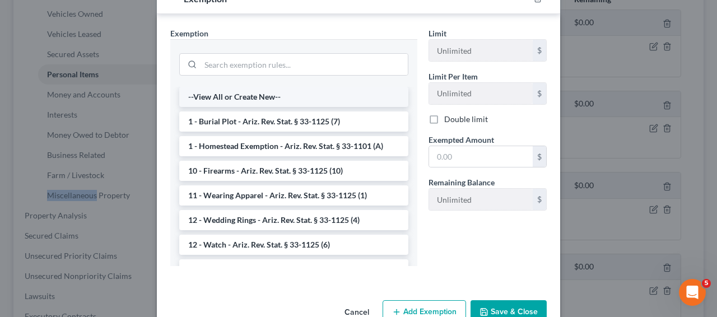
scroll to position [201, 0]
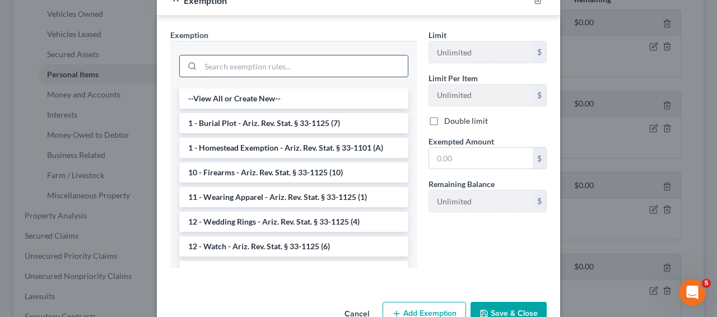
click at [332, 70] on input "search" at bounding box center [304, 65] width 207 height 21
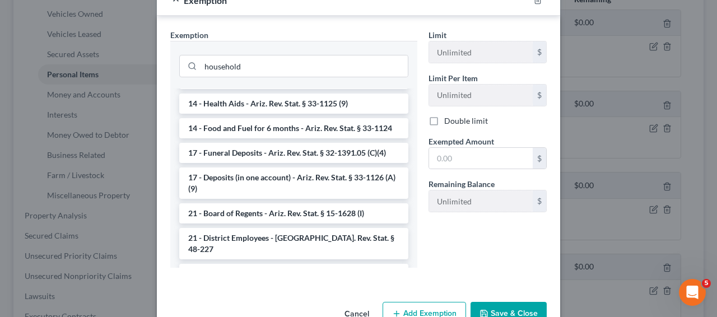
scroll to position [0, 0]
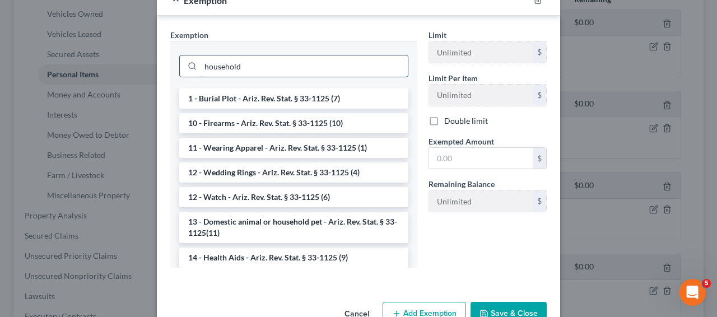
click at [284, 67] on input "household" at bounding box center [304, 65] width 207 height 21
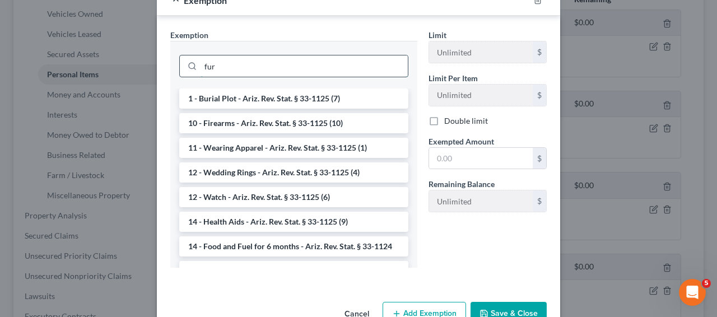
scroll to position [177, 0]
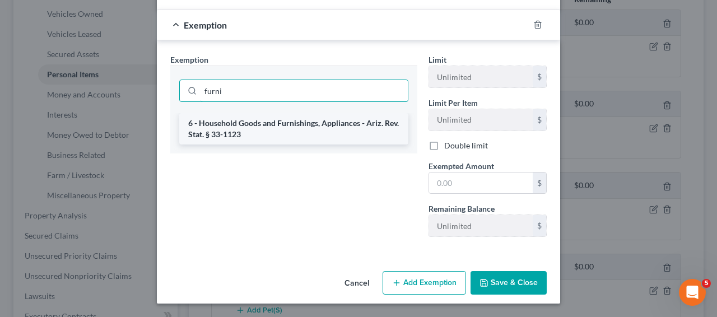
type input "furni"
click at [278, 133] on li "6 - Household Goods and Furnishings, Appliances - Ariz. Rev. Stat. § 33-1123" at bounding box center [293, 128] width 229 height 31
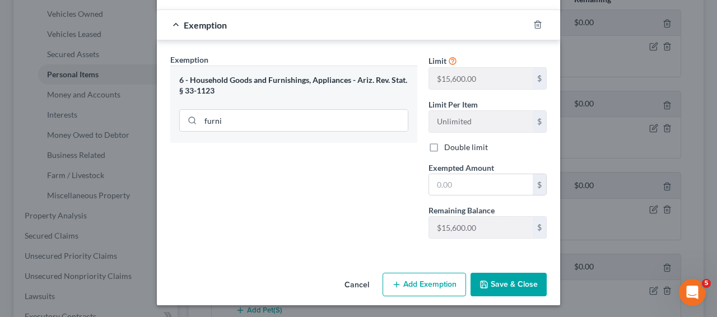
scroll to position [0, 0]
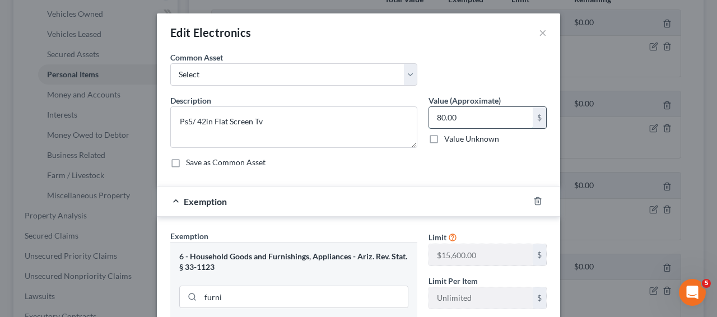
click at [478, 122] on input "80.00" at bounding box center [481, 117] width 104 height 21
type input "1"
type input "200"
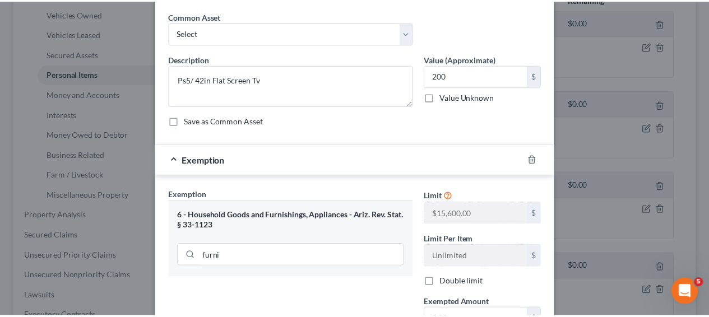
scroll to position [178, 0]
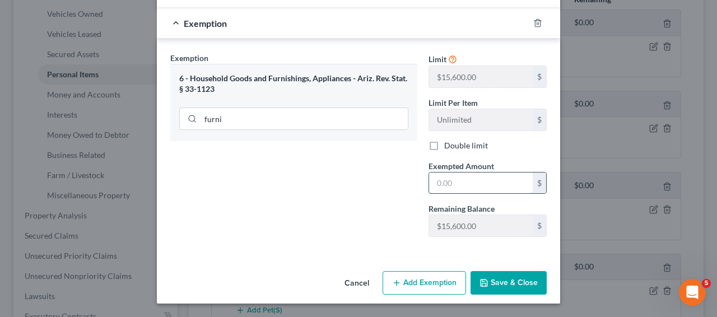
click at [461, 181] on input "text" at bounding box center [481, 183] width 104 height 21
type input "200"
click at [509, 280] on button "Save & Close" at bounding box center [509, 283] width 76 height 24
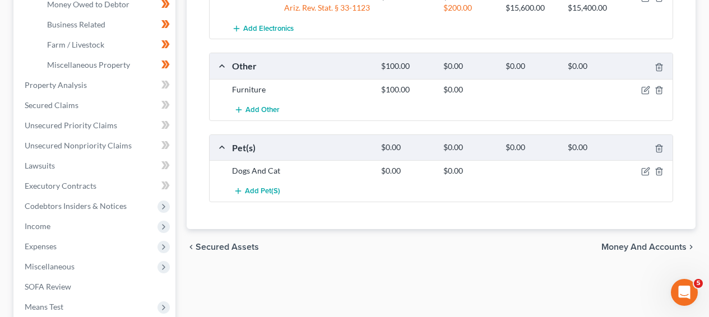
scroll to position [375, 0]
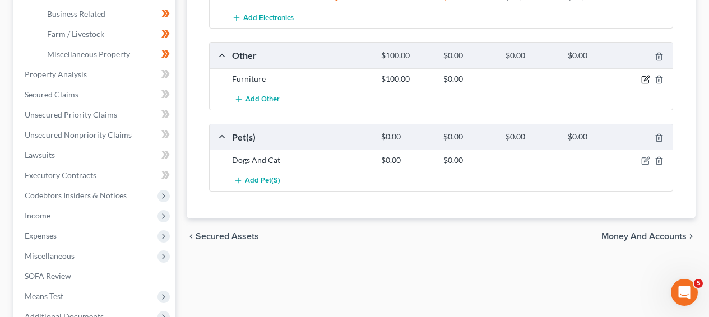
click at [648, 76] on icon "button" at bounding box center [645, 79] width 9 height 9
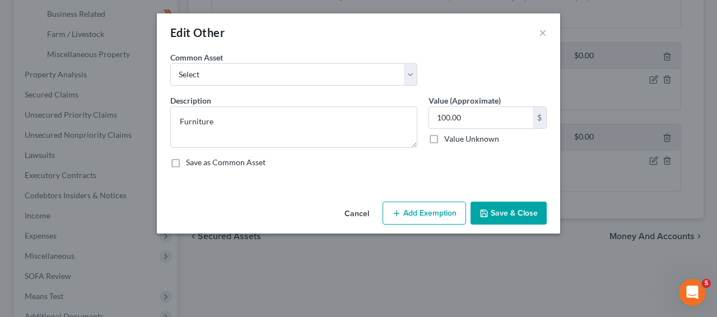
click at [367, 216] on button "Cancel" at bounding box center [357, 214] width 43 height 22
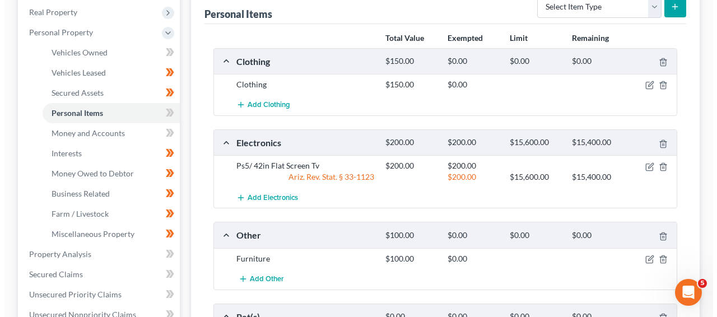
scroll to position [128, 0]
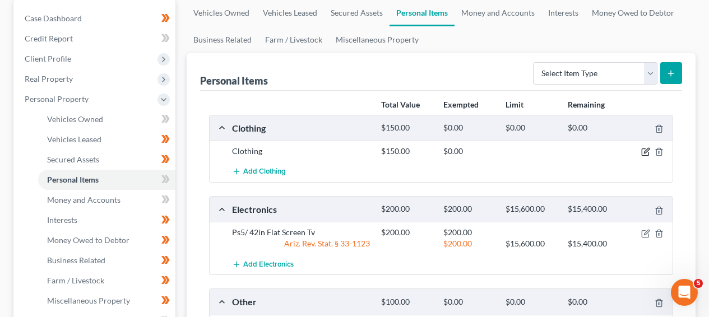
click at [643, 152] on icon "button" at bounding box center [645, 151] width 9 height 9
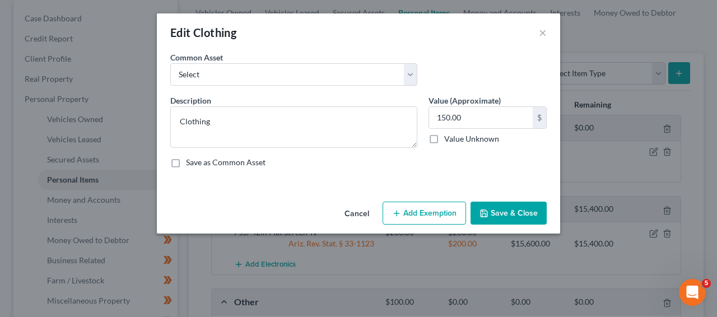
click at [447, 216] on button "Add Exemption" at bounding box center [424, 214] width 83 height 24
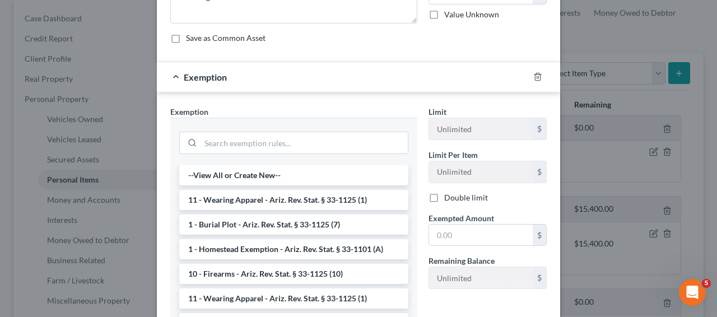
scroll to position [157, 0]
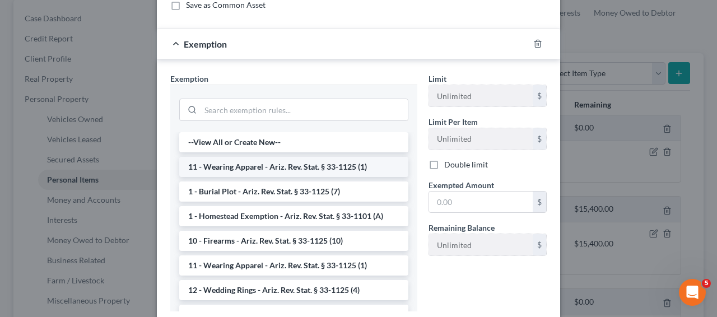
click at [279, 174] on li "11 - Wearing Apparel - Ariz. Rev. Stat. § 33-1125 (1)" at bounding box center [293, 167] width 229 height 20
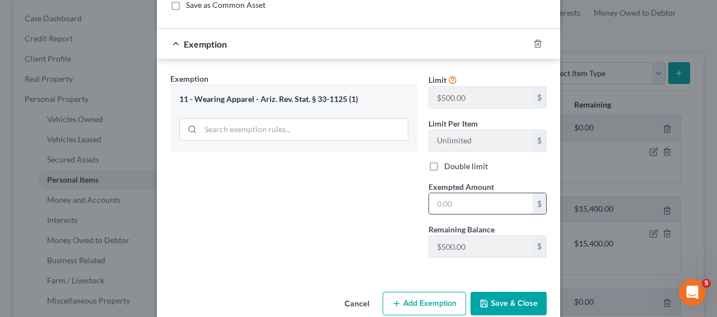
click at [472, 204] on input "text" at bounding box center [481, 203] width 104 height 21
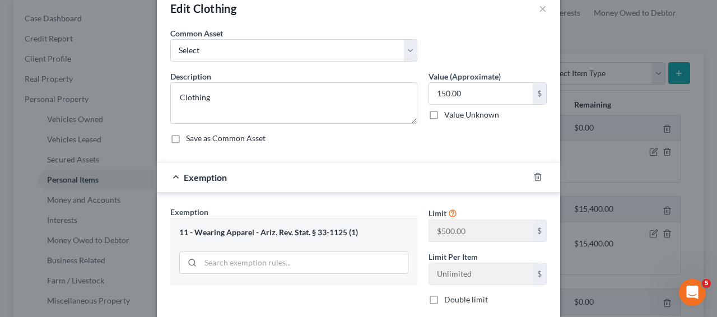
scroll to position [21, 0]
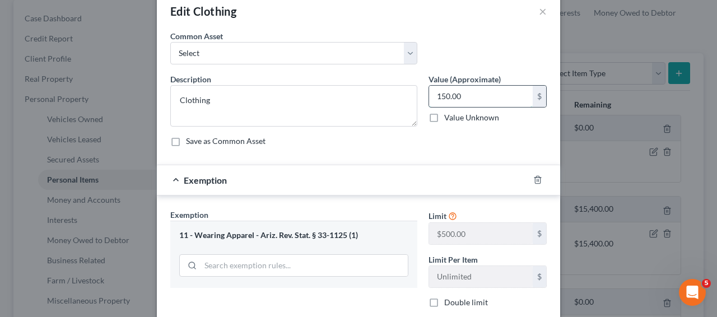
click at [521, 98] on input "150.00" at bounding box center [481, 96] width 104 height 21
type input "200"
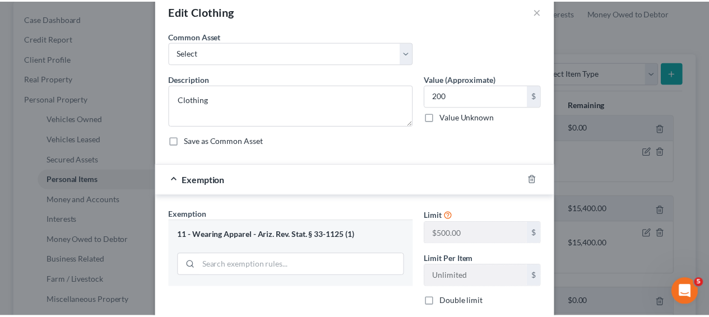
scroll to position [178, 0]
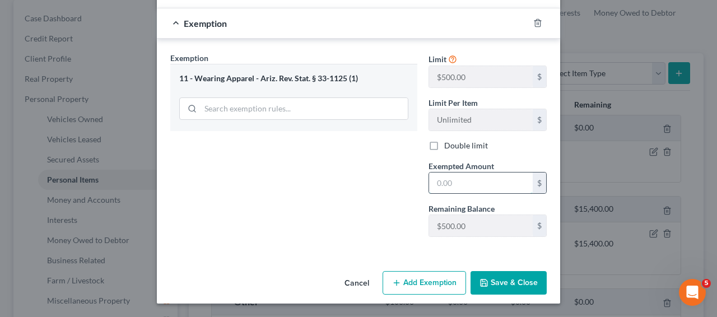
click at [480, 193] on input "text" at bounding box center [481, 183] width 104 height 21
type input "0"
type input "200"
click at [502, 286] on button "Save & Close" at bounding box center [509, 283] width 76 height 24
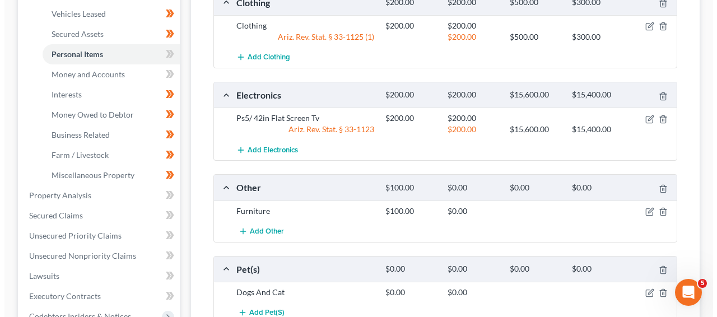
scroll to position [277, 0]
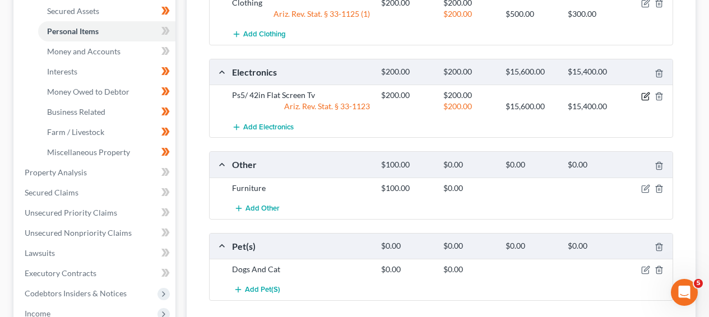
click at [646, 97] on icon "button" at bounding box center [645, 96] width 9 height 9
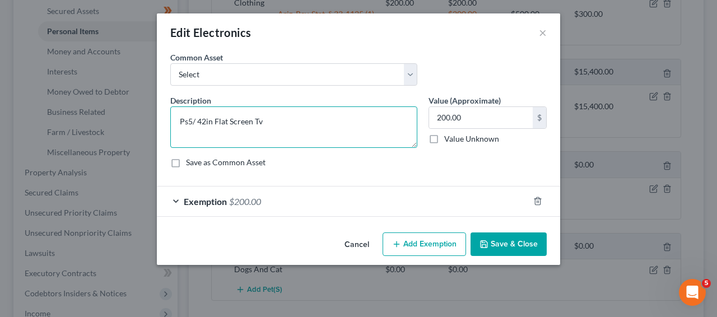
click at [350, 127] on textarea "Ps5/ 42in Flat Screen Tv" at bounding box center [293, 126] width 247 height 41
type textarea "Ps5/ 42in Flat Screen Tv, cellphone"
click at [439, 115] on input "200.00" at bounding box center [481, 117] width 104 height 21
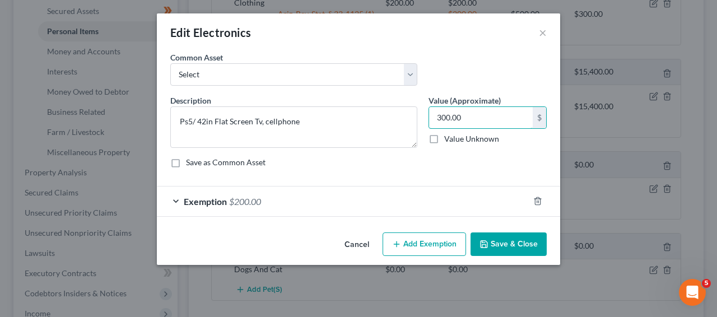
type input "300.00"
click at [397, 212] on div "Exemption $200.00" at bounding box center [343, 202] width 372 height 30
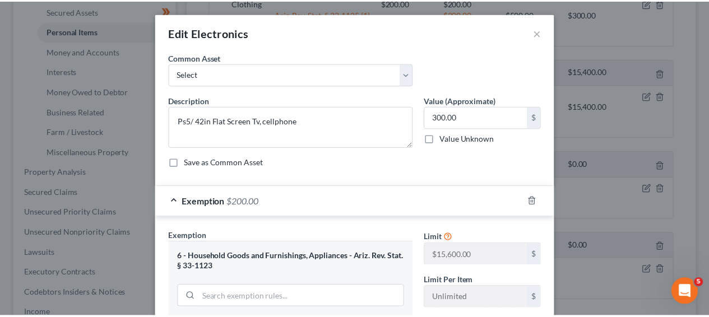
scroll to position [262, 0]
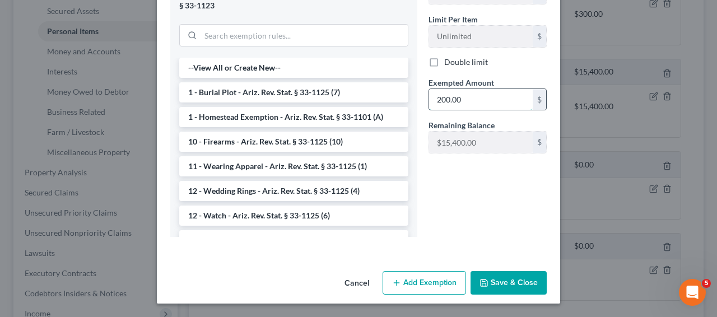
click at [443, 99] on input "200.00" at bounding box center [481, 99] width 104 height 21
click at [442, 100] on input "200.00" at bounding box center [481, 99] width 104 height 21
click at [437, 101] on input "200.00" at bounding box center [481, 99] width 104 height 21
type input "300.00"
click at [489, 281] on button "Save & Close" at bounding box center [509, 283] width 76 height 24
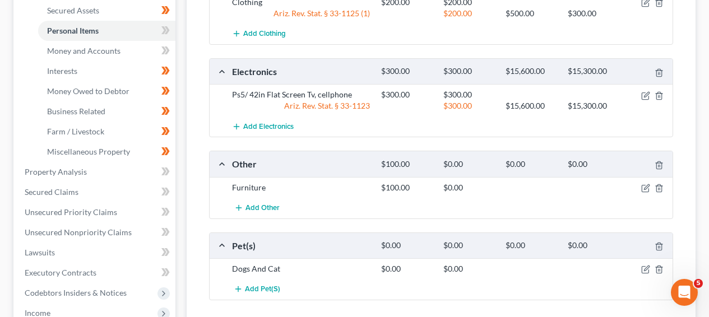
scroll to position [361, 0]
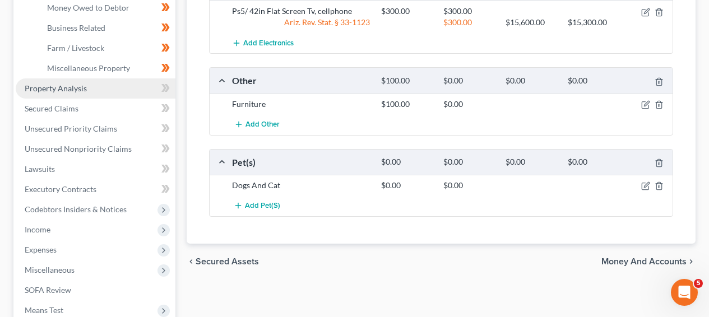
click at [93, 91] on link "Property Analysis" at bounding box center [96, 88] width 160 height 20
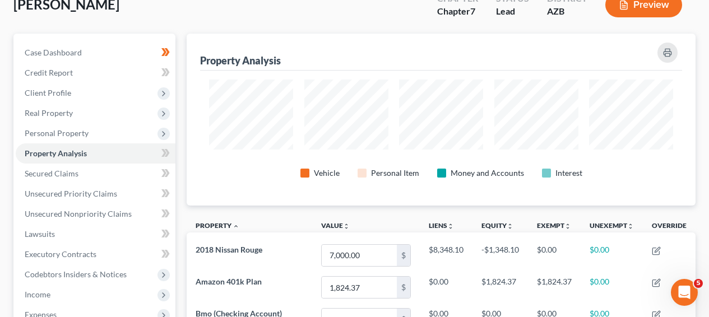
scroll to position [106, 0]
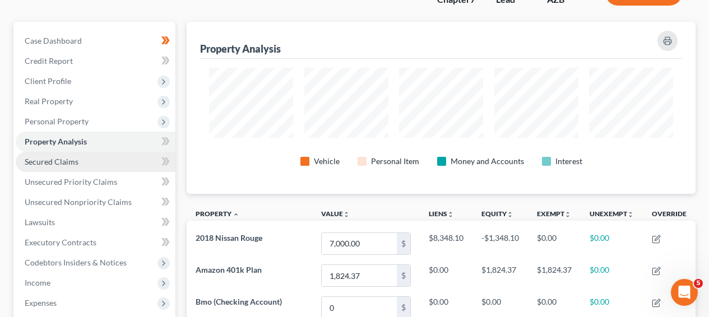
click at [101, 169] on link "Secured Claims" at bounding box center [96, 162] width 160 height 20
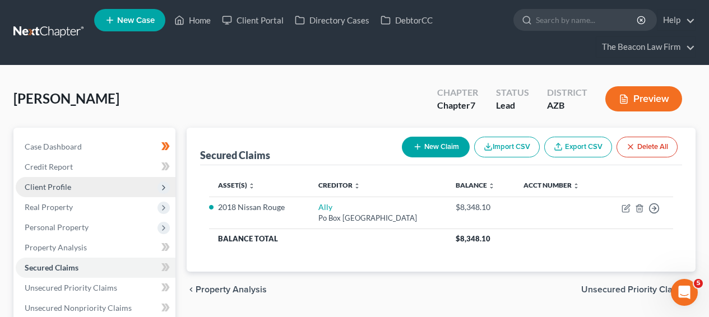
click at [103, 195] on span "Client Profile" at bounding box center [96, 187] width 160 height 20
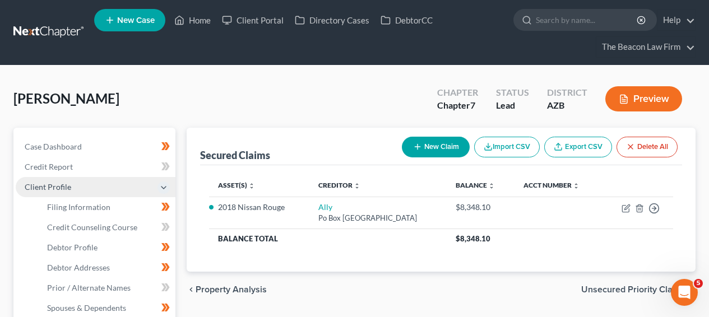
click at [103, 195] on span "Client Profile" at bounding box center [96, 187] width 160 height 20
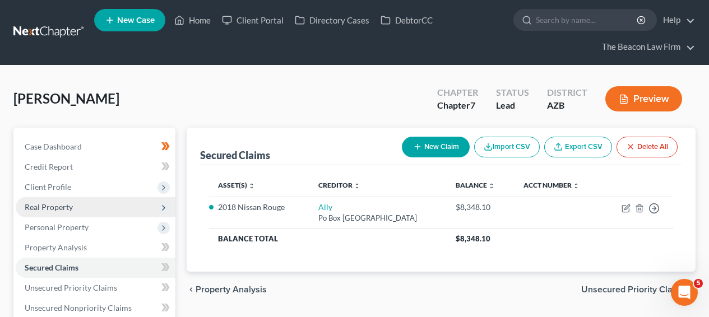
click at [97, 211] on span "Real Property" at bounding box center [96, 207] width 160 height 20
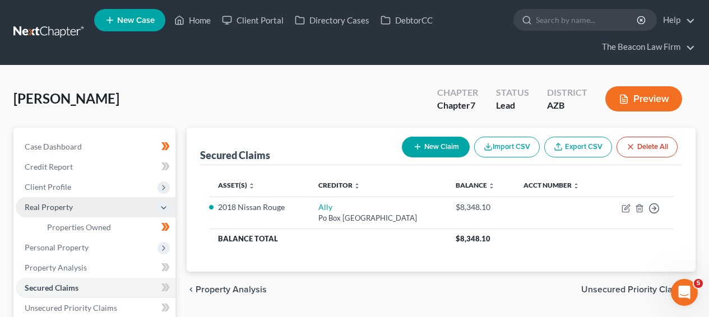
click at [97, 211] on span "Real Property" at bounding box center [96, 207] width 160 height 20
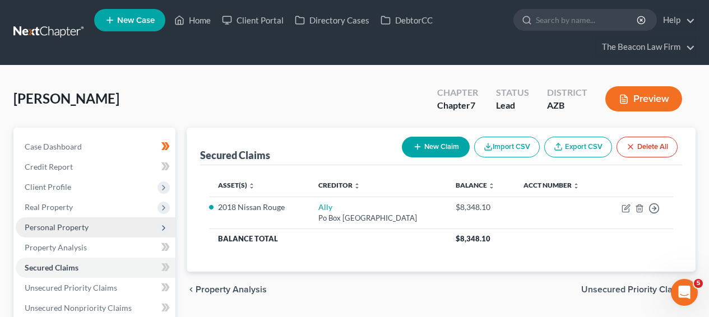
click at [95, 226] on span "Personal Property" at bounding box center [96, 227] width 160 height 20
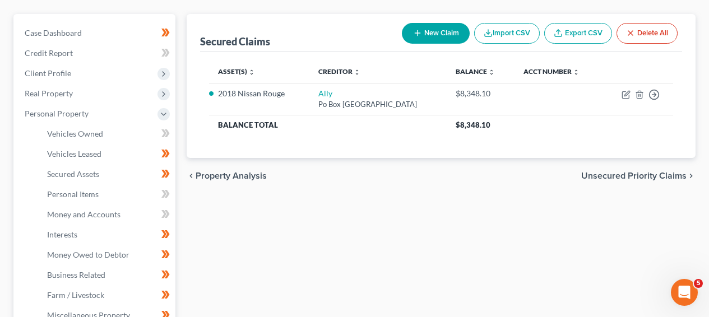
scroll to position [114, 0]
click at [79, 136] on span "Vehicles Owned" at bounding box center [75, 133] width 56 height 10
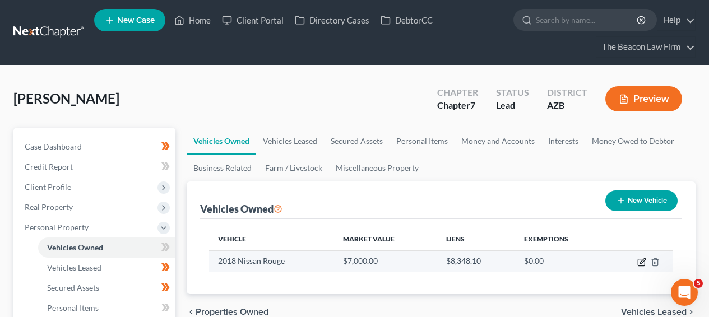
click at [639, 261] on icon "button" at bounding box center [641, 262] width 9 height 9
select select "0"
select select "8"
select select "2"
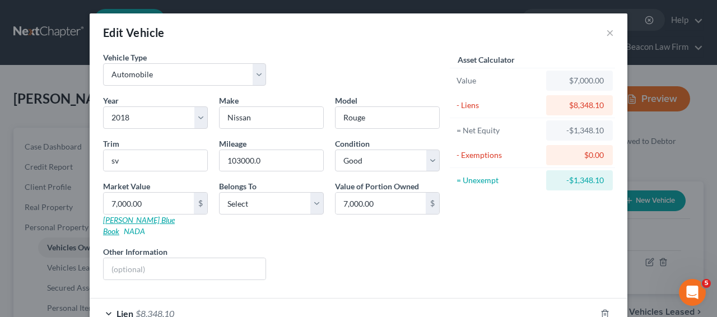
click at [115, 220] on link "[PERSON_NAME] Blue Book" at bounding box center [139, 225] width 72 height 21
drag, startPoint x: 248, startPoint y: 162, endPoint x: 241, endPoint y: 162, distance: 7.3
click at [241, 162] on input "103000.0" at bounding box center [272, 160] width 104 height 21
drag, startPoint x: 248, startPoint y: 163, endPoint x: 225, endPoint y: 163, distance: 23.0
click at [225, 163] on input "103000.0" at bounding box center [272, 160] width 104 height 21
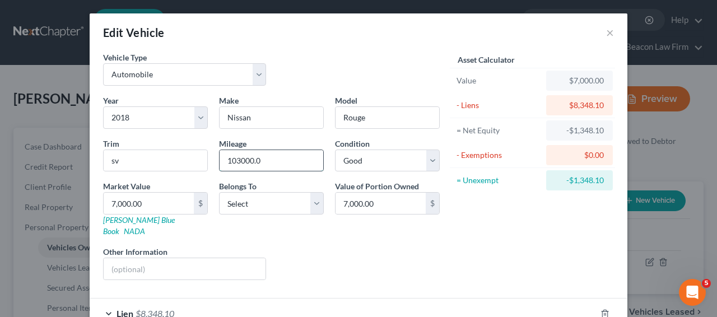
drag, startPoint x: 250, startPoint y: 162, endPoint x: 220, endPoint y: 165, distance: 30.4
click at [220, 165] on input "103000.0" at bounding box center [272, 160] width 104 height 21
click at [126, 206] on input "7,000.00" at bounding box center [149, 203] width 90 height 21
type input "8"
type input "8.00"
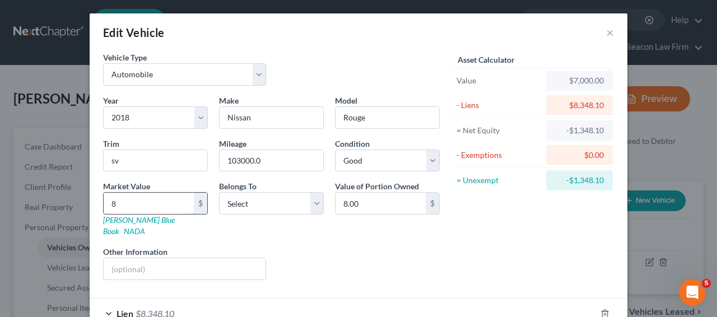
type input "89"
type input "89.00"
type input "890"
type input "890.00"
type input "8900"
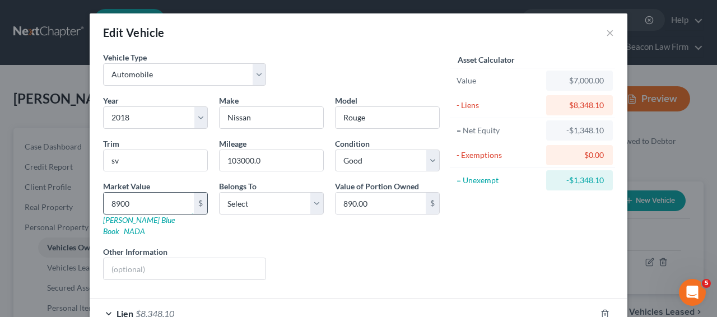
type input "8,900.00"
type input "8,900"
click at [167, 264] on input "text" at bounding box center [185, 268] width 162 height 21
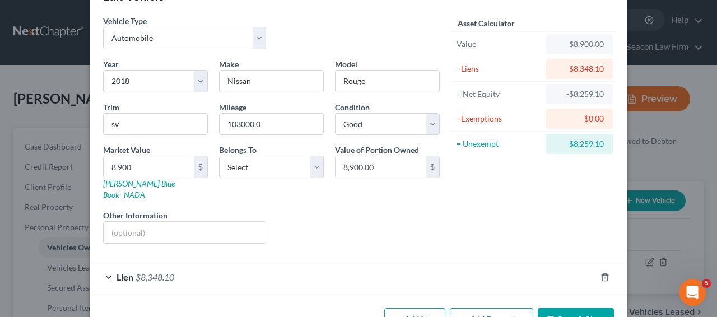
scroll to position [62, 0]
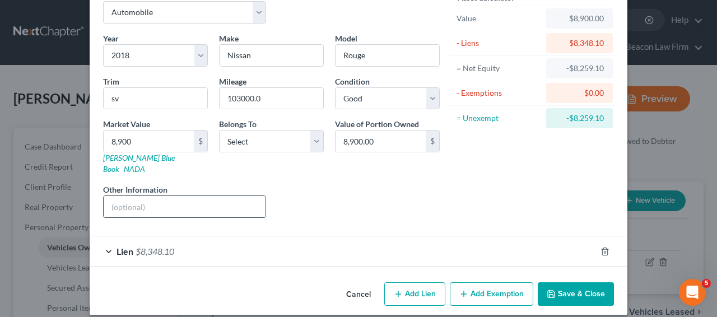
click at [210, 196] on input "text" at bounding box center [185, 206] width 162 height 21
paste input "[US_VEHICLE_IDENTIFICATION_NUMBER]"
type input "[US_VEHICLE_IDENTIFICATION_NUMBER] - VIN"
click at [563, 282] on button "Save & Close" at bounding box center [576, 294] width 76 height 24
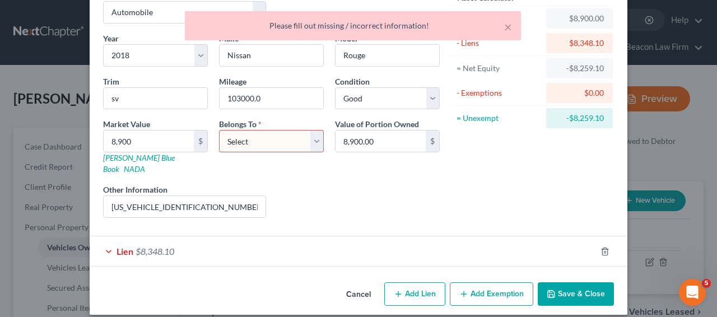
click at [251, 138] on select "Select Debtor 1 Only Debtor 2 Only Debtor 1 And Debtor 2 Only At Least One Of T…" at bounding box center [271, 141] width 105 height 22
click at [258, 146] on select "Select Debtor 1 Only Debtor 2 Only Debtor 1 And Debtor 2 Only At Least One Of T…" at bounding box center [271, 141] width 105 height 22
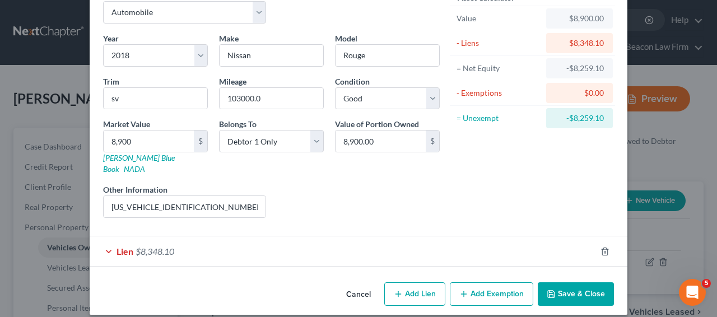
click at [586, 284] on button "Save & Close" at bounding box center [576, 294] width 76 height 24
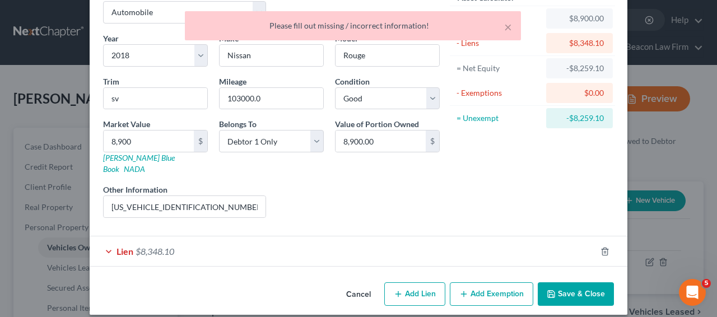
click at [451, 246] on div "Lien $8,348.10" at bounding box center [343, 251] width 507 height 30
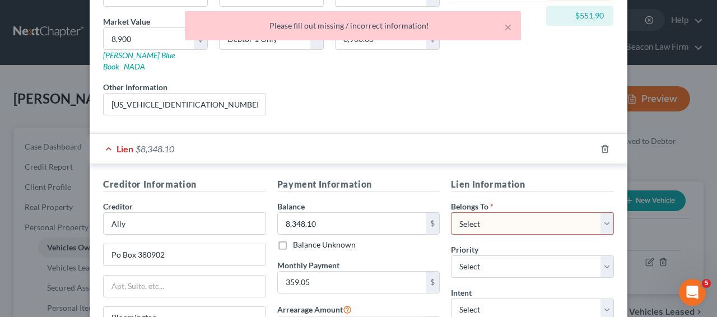
scroll to position [111, 0]
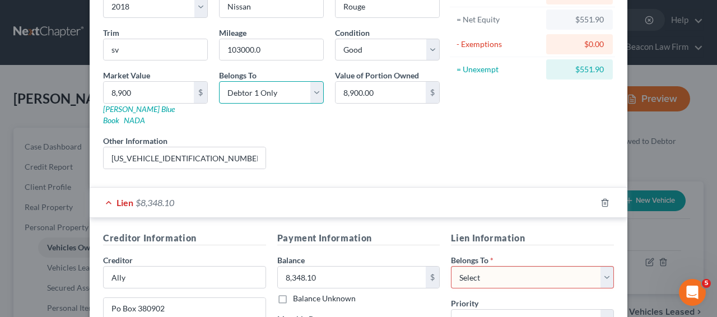
click at [245, 95] on select "Select Debtor 1 Only Debtor 2 Only Debtor 1 And Debtor 2 Only At Least One Of T…" at bounding box center [271, 92] width 105 height 22
click at [271, 98] on select "Select Debtor 1 Only Debtor 2 Only Debtor 1 And Debtor 2 Only At Least One Of T…" at bounding box center [271, 92] width 105 height 22
select select "3"
click at [473, 266] on select "Select Debtor 1 Only Debtor 2 Only Debtor 1 And Debtor 2 Only At Least One Of T…" at bounding box center [532, 277] width 163 height 22
select select "3"
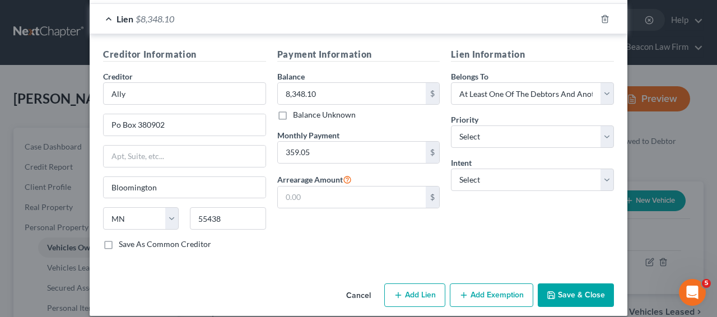
scroll to position [296, 0]
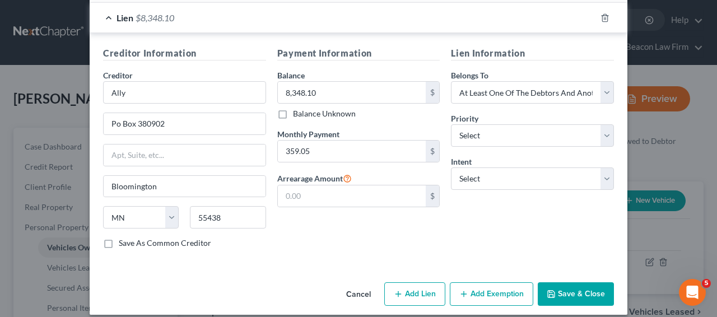
click at [596, 286] on button "Save & Close" at bounding box center [576, 294] width 76 height 24
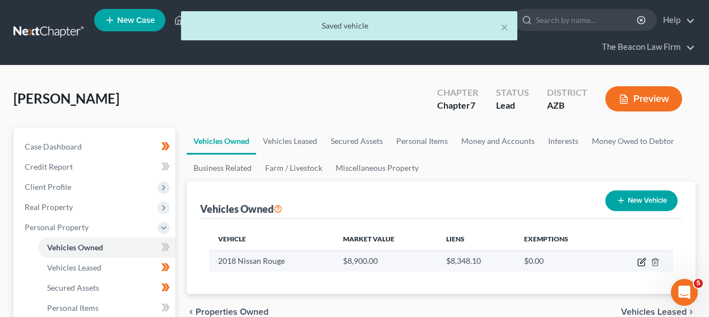
click at [641, 261] on icon "button" at bounding box center [641, 262] width 9 height 9
select select "0"
select select "8"
select select "2"
select select "3"
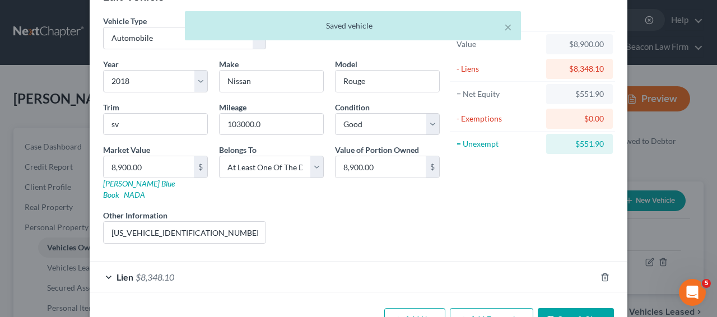
scroll to position [48, 0]
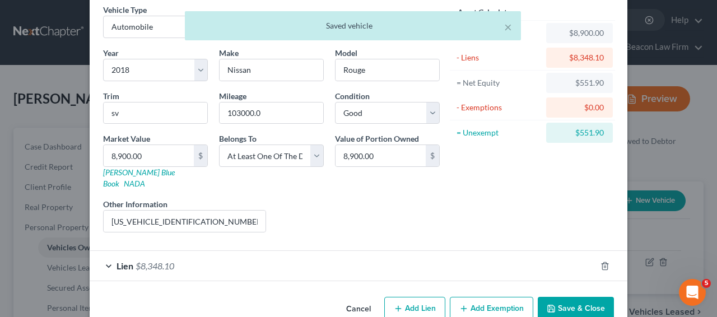
click at [584, 138] on div "$551.90" at bounding box center [579, 133] width 67 height 20
click at [586, 132] on div "$551.90" at bounding box center [579, 132] width 49 height 11
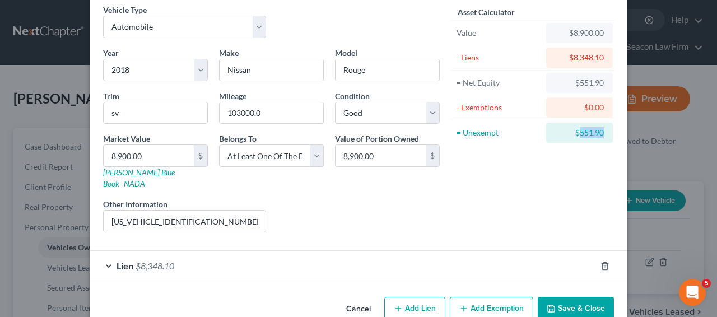
copy div "551.90"
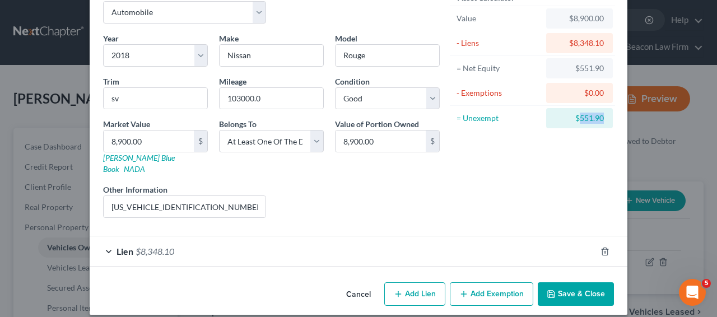
click at [518, 282] on button "Add Exemption" at bounding box center [491, 294] width 83 height 24
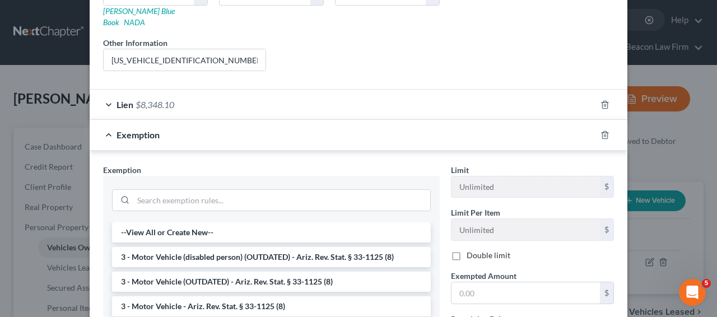
scroll to position [211, 0]
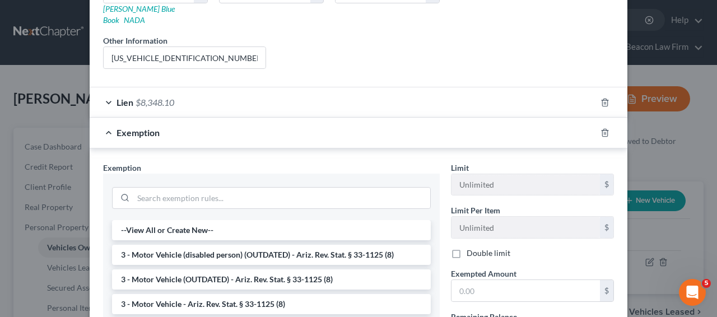
drag, startPoint x: 239, startPoint y: 287, endPoint x: 233, endPoint y: 283, distance: 7.6
click at [239, 294] on li "3 - Motor Vehicle - Ariz. Rev. Stat. § 33-1125 (8)" at bounding box center [271, 304] width 319 height 20
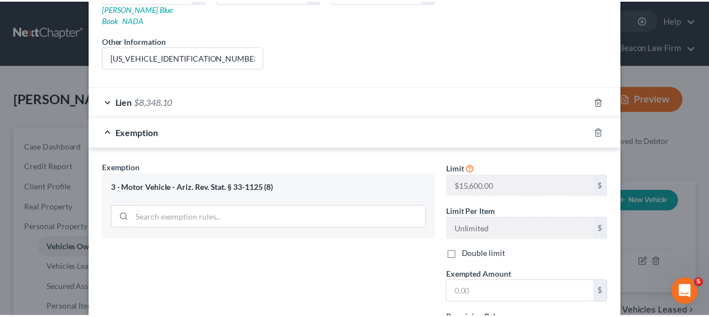
scroll to position [309, 0]
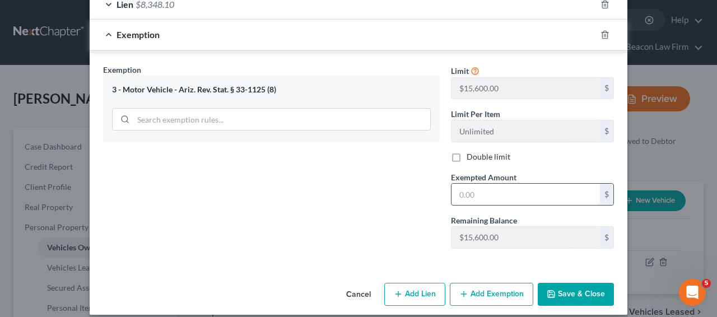
click at [514, 192] on input "text" at bounding box center [526, 194] width 148 height 21
paste input "551.90"
type input "551.90"
click at [588, 283] on button "Save & Close" at bounding box center [576, 295] width 76 height 24
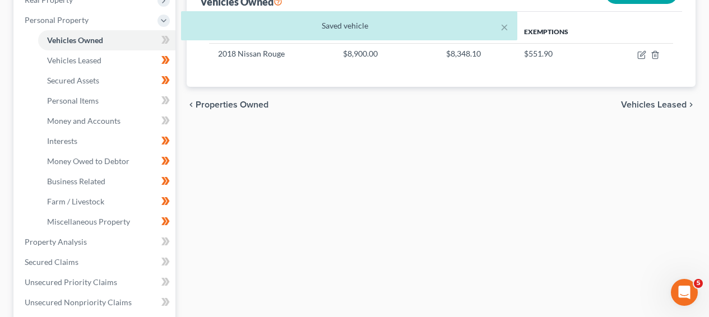
scroll to position [183, 0]
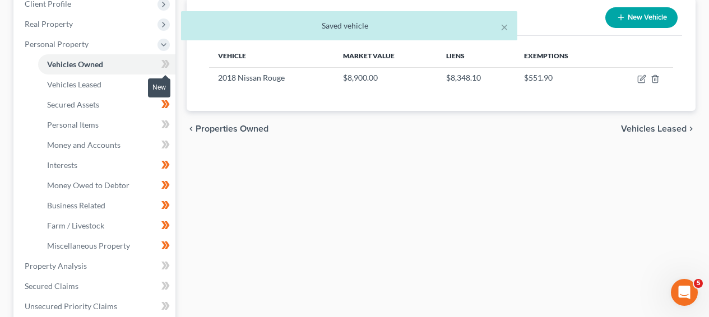
click at [166, 62] on icon at bounding box center [167, 64] width 5 height 8
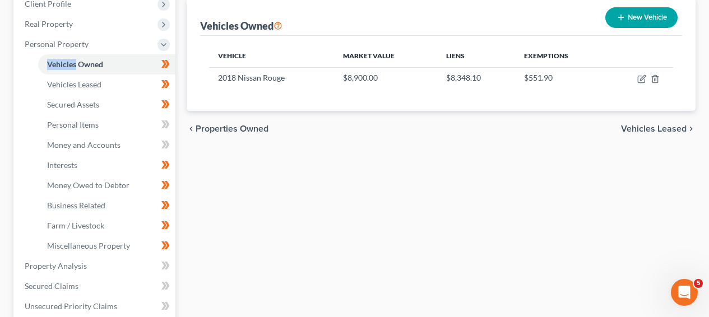
scroll to position [489, 0]
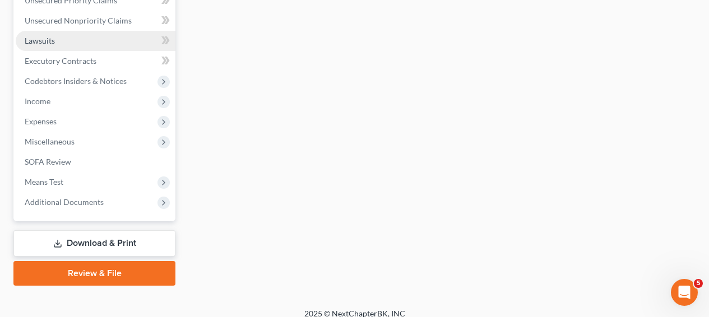
click at [85, 42] on link "Lawsuits" at bounding box center [96, 41] width 160 height 20
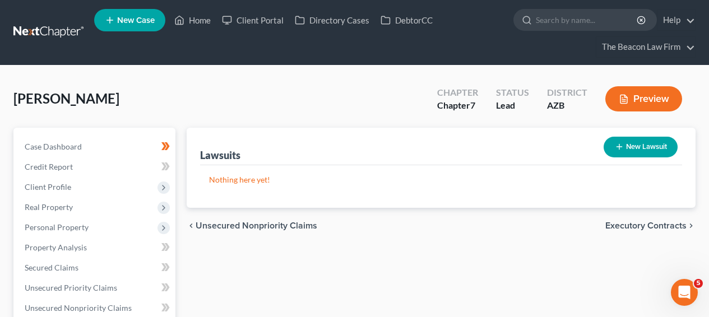
click at [626, 225] on span "Executory Contracts" at bounding box center [645, 225] width 81 height 9
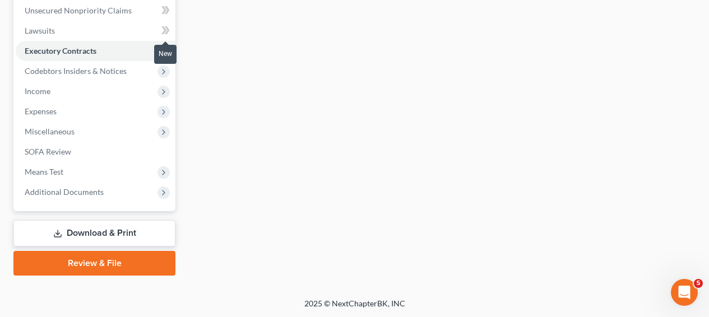
click at [166, 33] on icon at bounding box center [167, 30] width 5 height 8
click at [166, 47] on icon at bounding box center [167, 51] width 5 height 8
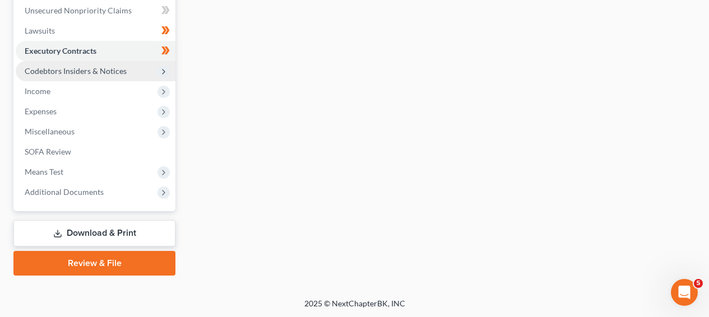
click at [138, 71] on span "Codebtors Insiders & Notices" at bounding box center [96, 71] width 160 height 20
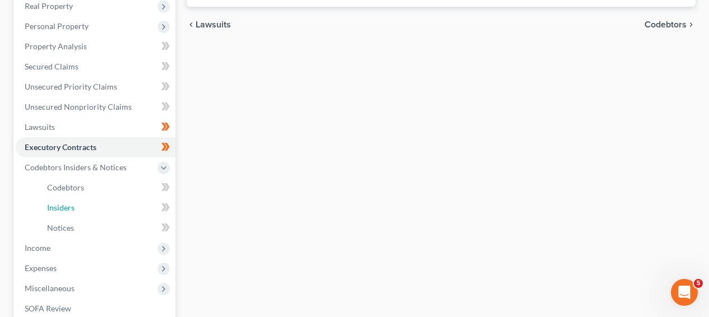
scroll to position [301, 0]
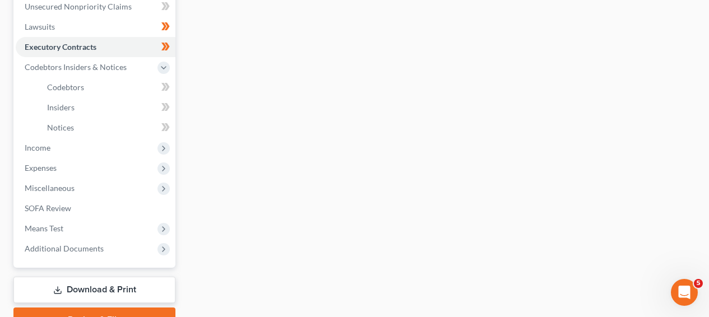
click at [165, 108] on div at bounding box center [165, 107] width 7 height 3
click at [166, 91] on icon at bounding box center [163, 87] width 5 height 8
click at [170, 106] on span at bounding box center [166, 108] width 20 height 17
click at [134, 109] on link "Insiders" at bounding box center [106, 108] width 137 height 20
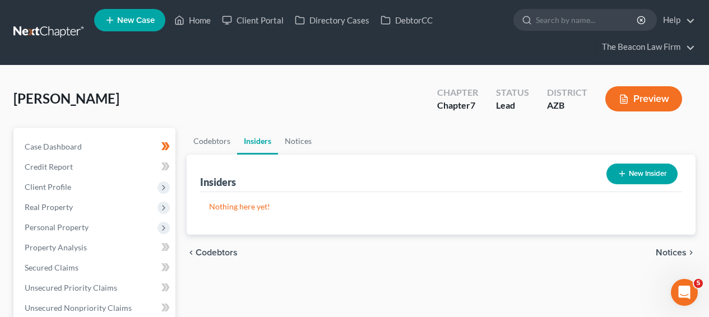
scroll to position [306, 0]
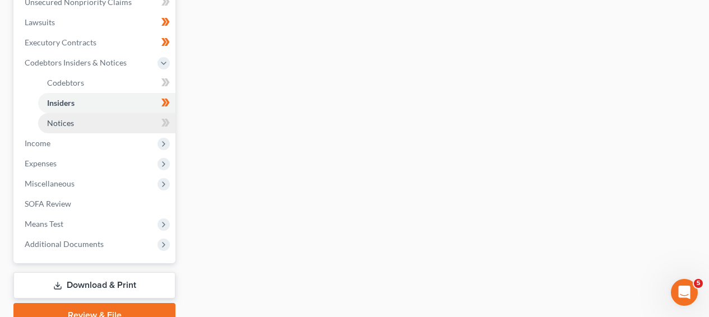
click at [142, 124] on link "Notices" at bounding box center [106, 123] width 137 height 20
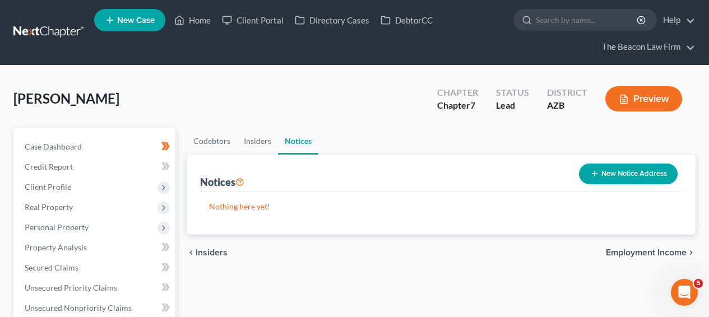
scroll to position [306, 0]
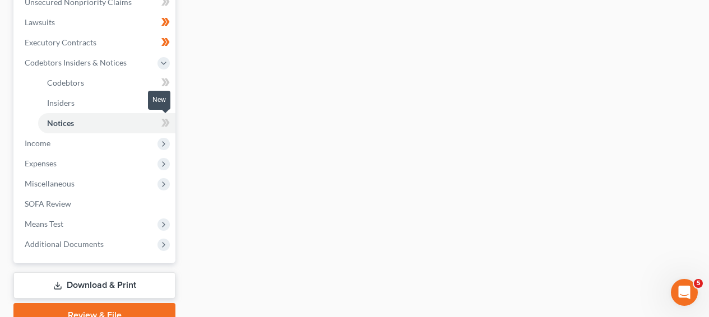
click at [170, 128] on span at bounding box center [166, 124] width 20 height 17
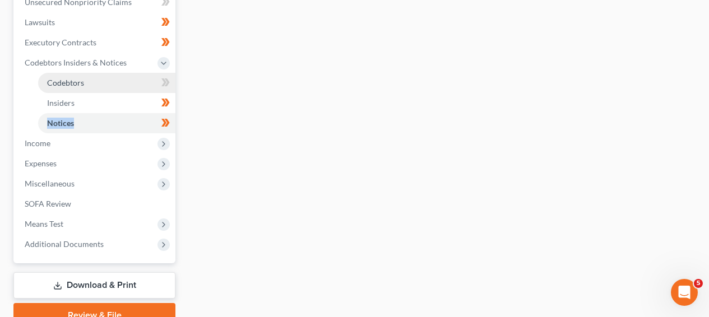
click at [117, 86] on link "Codebtors" at bounding box center [106, 83] width 137 height 20
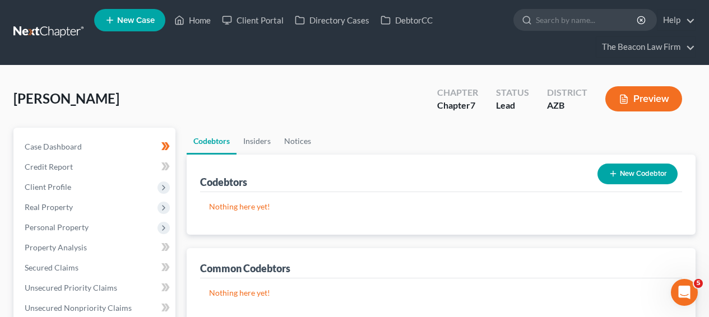
click at [638, 180] on button "New Codebtor" at bounding box center [637, 174] width 80 height 21
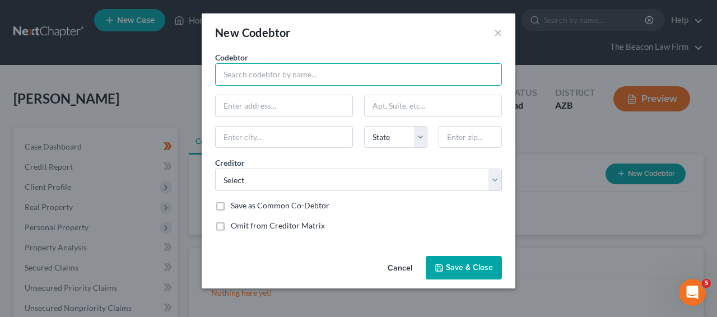
click at [293, 82] on input "text" at bounding box center [358, 74] width 287 height 22
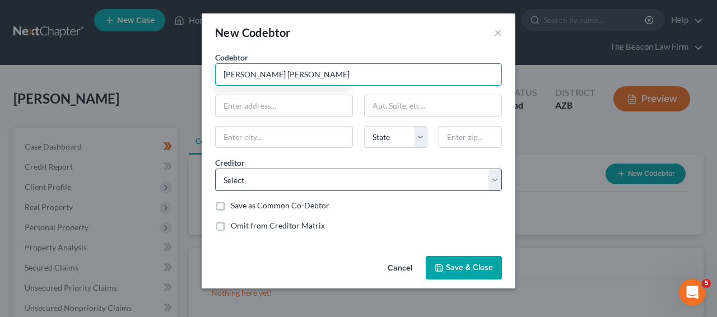
type input "[PERSON_NAME] [PERSON_NAME]"
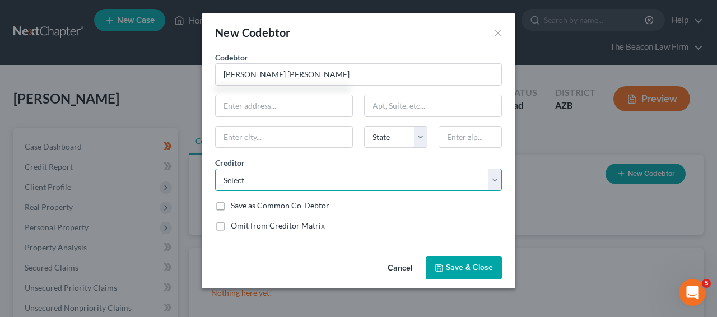
click at [356, 179] on select "Select Ally NETCREDIT/ REPUBLIC BAN Affirm Affirm CAP1/WMT MIDLAND CREDIT MANAG…" at bounding box center [358, 180] width 287 height 22
select select "0"
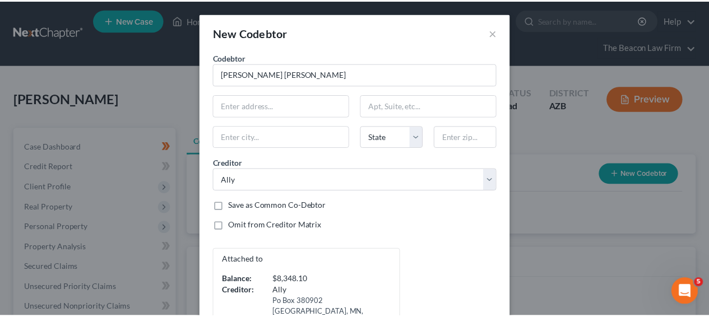
scroll to position [68, 0]
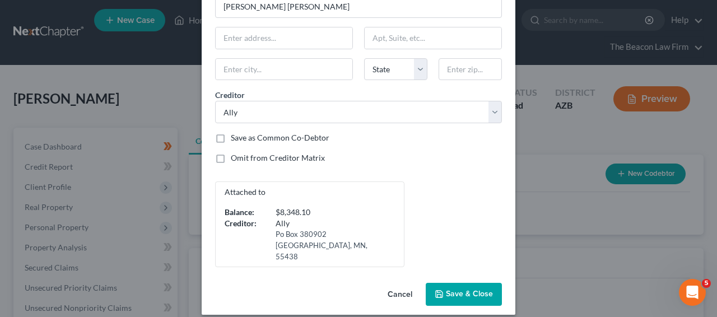
click at [462, 283] on button "Save & Close" at bounding box center [464, 295] width 76 height 24
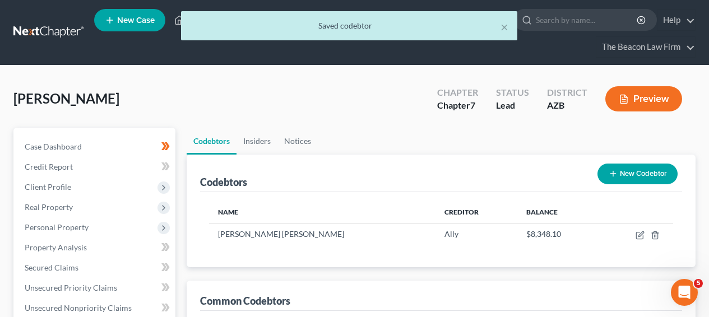
scroll to position [306, 0]
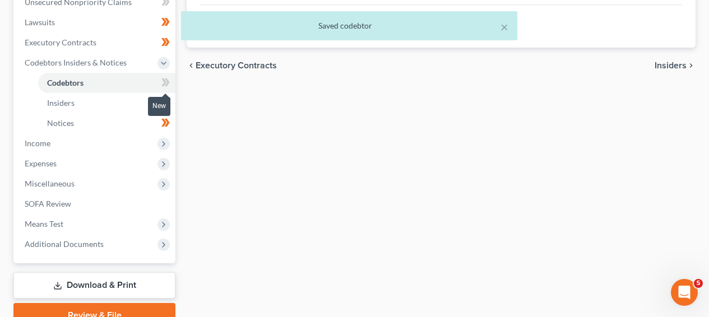
click at [167, 81] on icon at bounding box center [165, 83] width 8 height 14
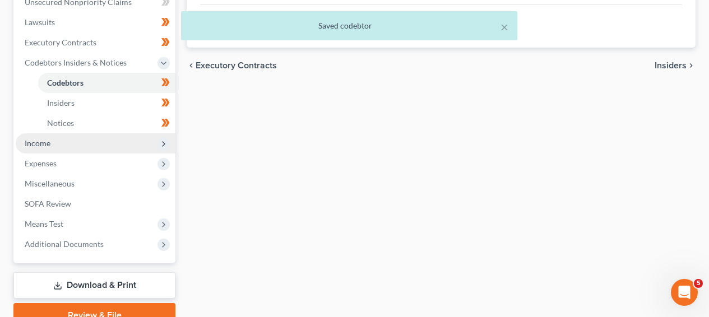
click at [119, 140] on span "Income" at bounding box center [96, 143] width 160 height 20
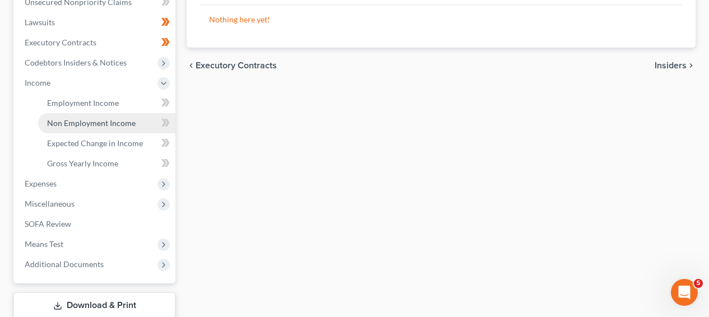
click at [123, 120] on span "Non Employment Income" at bounding box center [91, 123] width 89 height 10
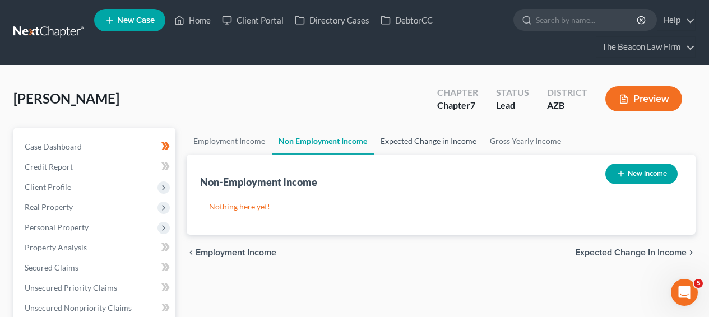
click at [400, 129] on link "Expected Change in Income" at bounding box center [428, 141] width 109 height 27
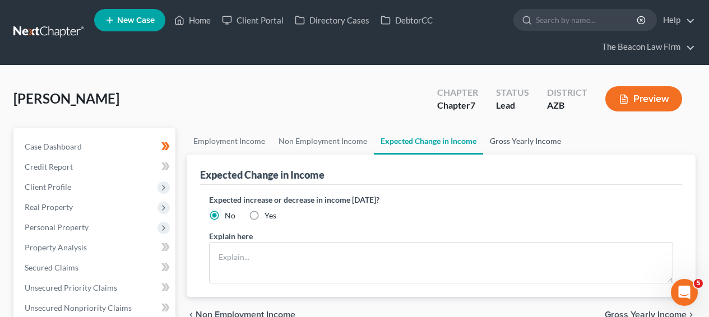
click at [559, 146] on link "Gross Yearly Income" at bounding box center [525, 141] width 85 height 27
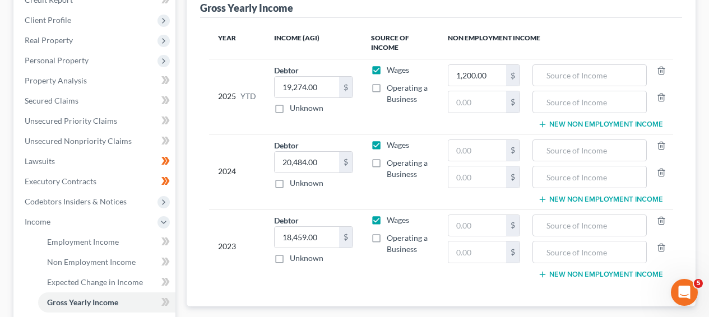
scroll to position [195, 0]
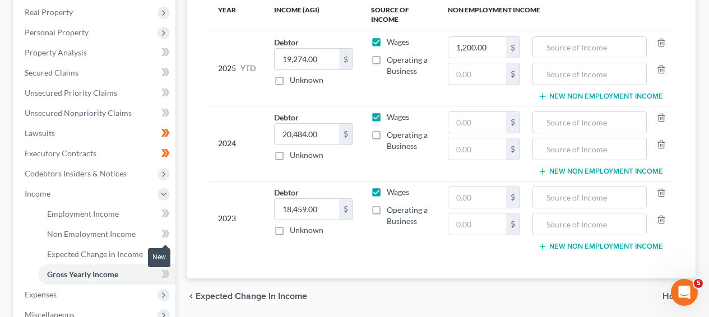
click at [164, 232] on icon at bounding box center [163, 234] width 5 height 8
click at [161, 253] on icon at bounding box center [165, 254] width 8 height 14
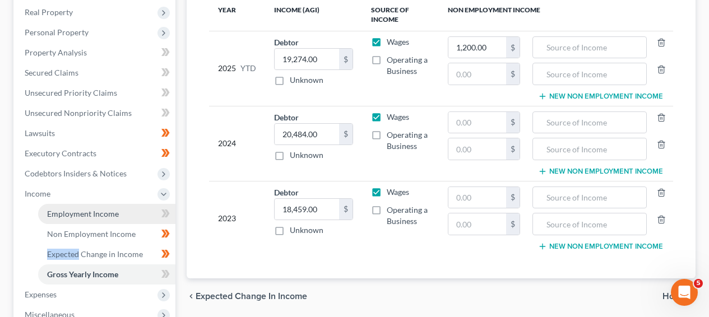
click at [99, 211] on span "Employment Income" at bounding box center [83, 214] width 72 height 10
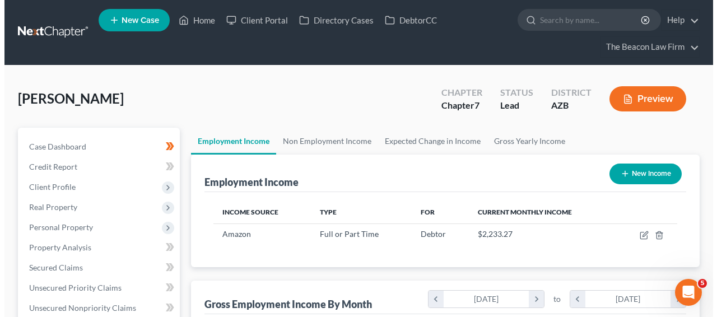
scroll to position [201, 284]
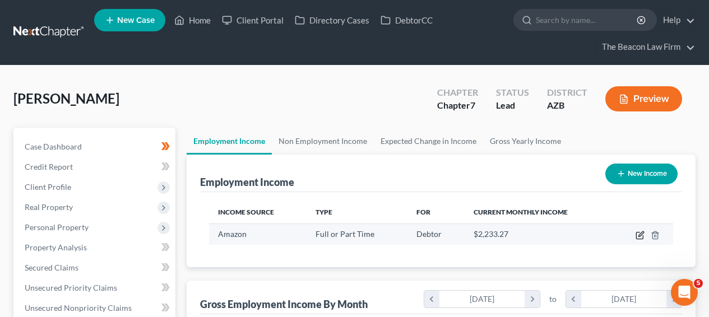
click at [639, 233] on icon "button" at bounding box center [639, 235] width 9 height 9
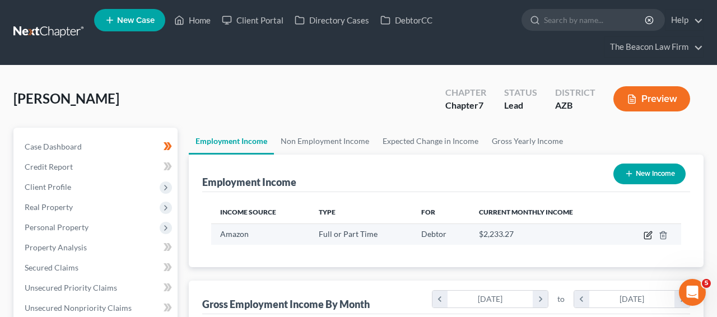
select select "0"
select select "3"
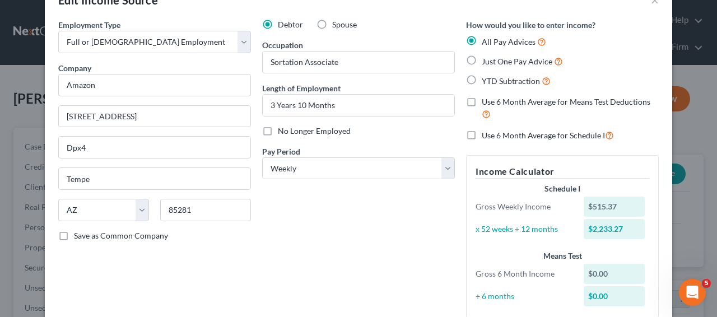
scroll to position [20, 0]
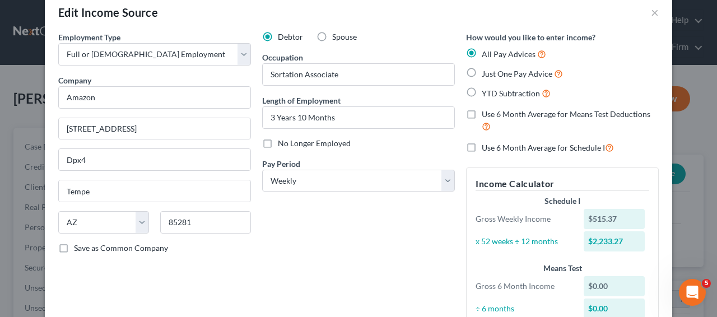
click at [513, 75] on span "Just One Pay Advice" at bounding box center [517, 74] width 71 height 10
click at [494, 75] on input "Just One Pay Advice" at bounding box center [489, 70] width 7 height 7
radio input "true"
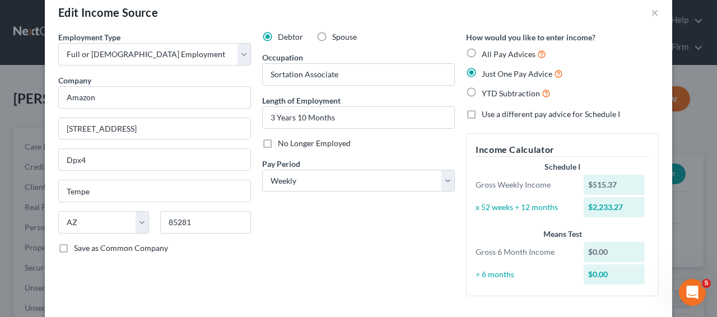
scroll to position [119, 0]
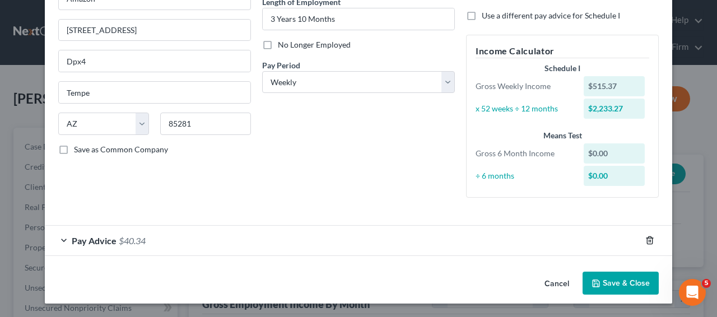
click at [646, 240] on icon "button" at bounding box center [650, 240] width 9 height 9
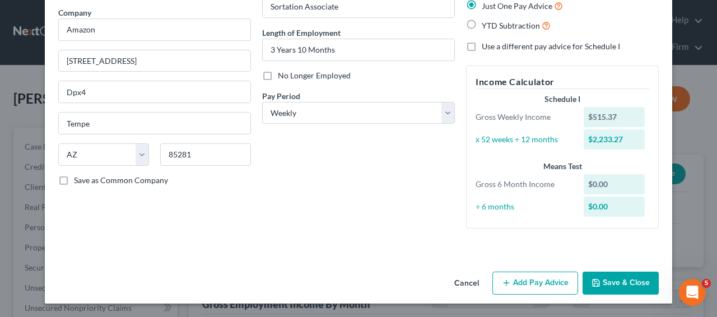
scroll to position [88, 0]
click at [541, 275] on button "Add Pay Advice" at bounding box center [536, 284] width 86 height 24
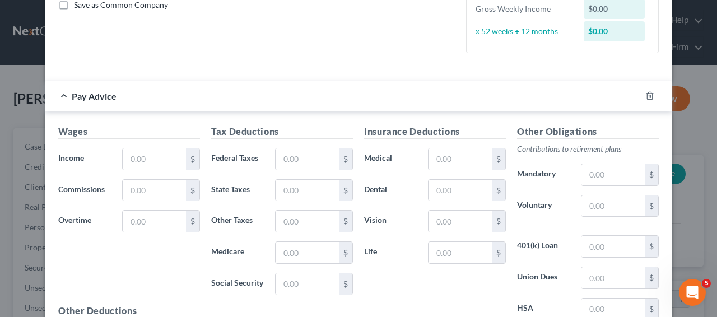
scroll to position [315, 0]
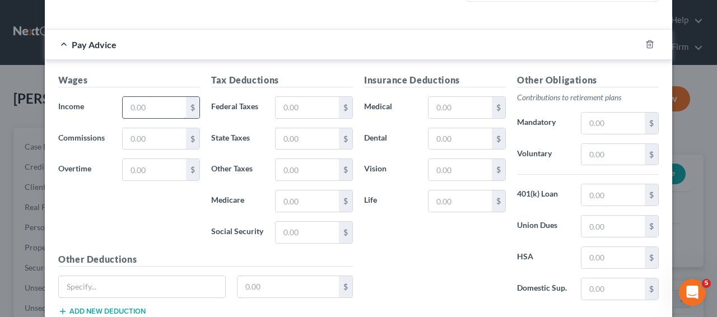
click at [170, 108] on input "text" at bounding box center [154, 107] width 63 height 21
paste input "$584 32"
click at [137, 111] on input "58,432" at bounding box center [154, 107] width 63 height 21
type input "584.32"
click at [310, 110] on input "text" at bounding box center [307, 107] width 63 height 21
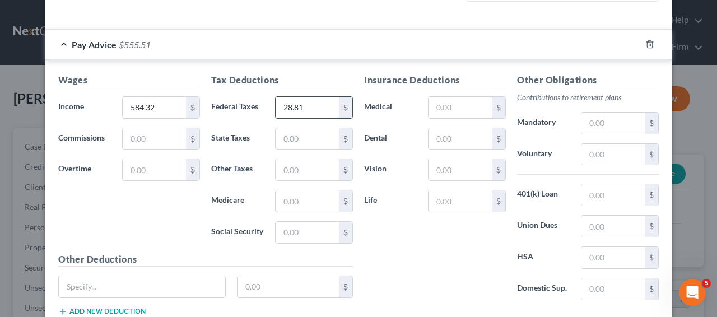
type input "28.81"
type input "11.35"
type input "8.48"
type input "36.26"
click at [611, 153] on input "text" at bounding box center [613, 154] width 63 height 21
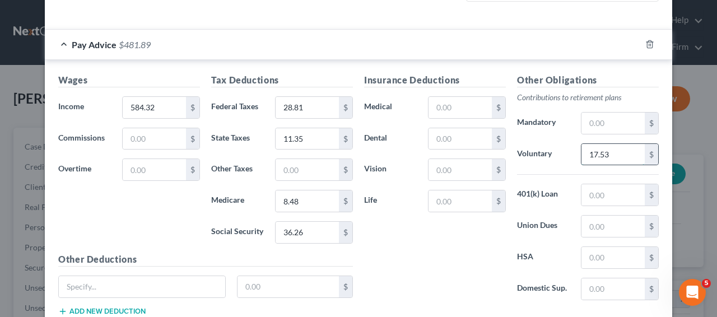
type input "17.53"
click at [127, 279] on input "text" at bounding box center [142, 286] width 166 height 21
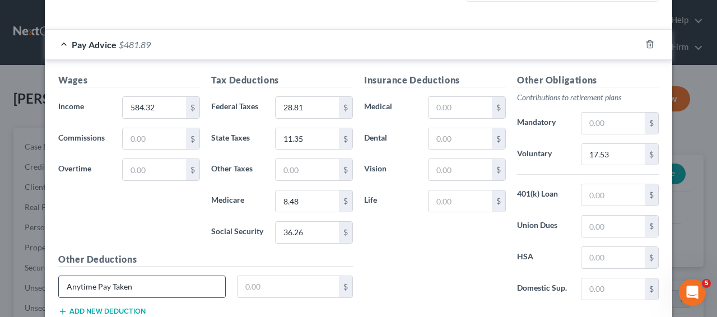
type input "Anytime Pay Taken"
type input "2"
type input "438.25"
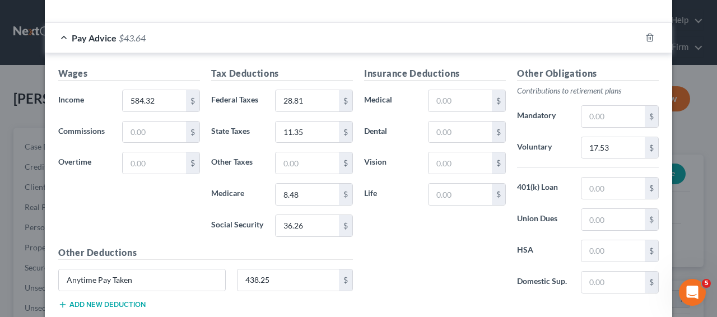
scroll to position [393, 0]
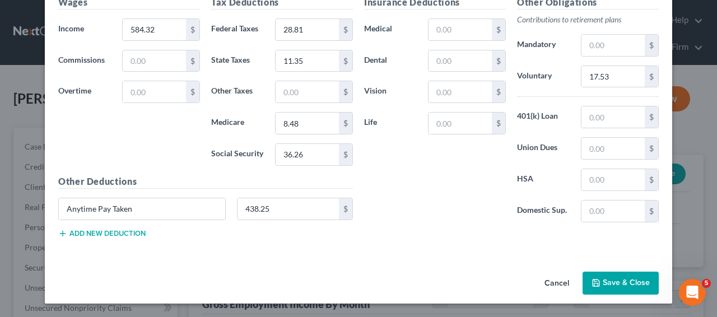
click at [99, 235] on button "Add new deduction" at bounding box center [101, 233] width 87 height 9
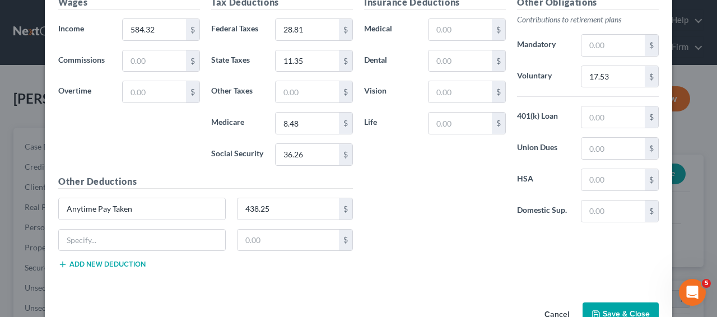
click at [109, 257] on div "$" at bounding box center [206, 244] width 306 height 31
click at [109, 263] on button "Add new deduction" at bounding box center [101, 264] width 87 height 9
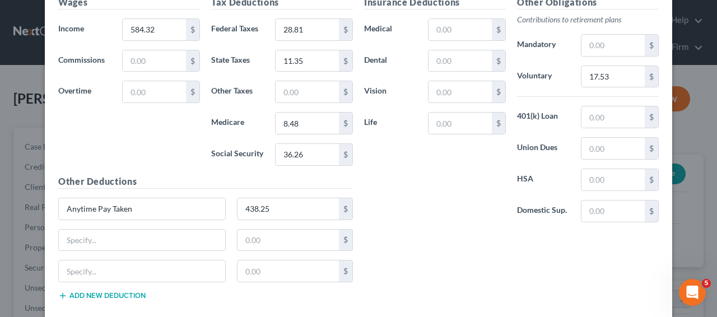
click at [113, 298] on button "Add new deduction" at bounding box center [101, 295] width 87 height 9
click at [149, 247] on input "text" at bounding box center [142, 240] width 166 height 21
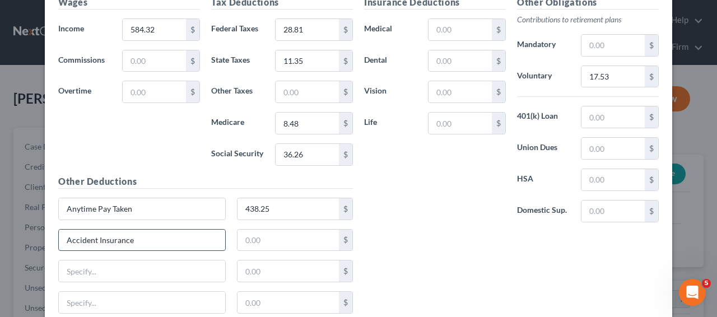
type input "Accident Insurance"
type input "0.87"
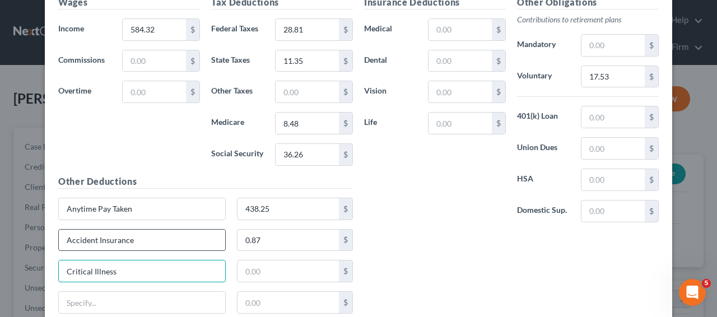
type input "Critical Illness"
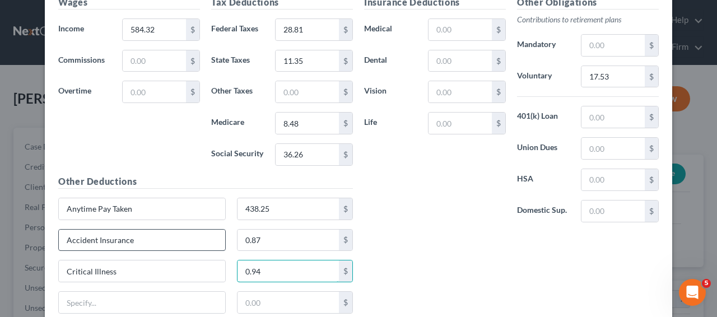
type input "0.94"
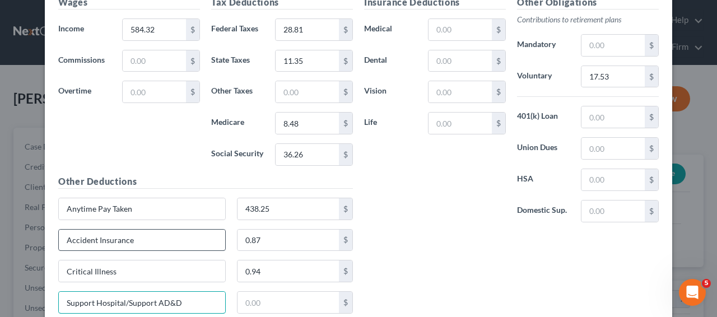
type input "Support Hospital/Support AD&D"
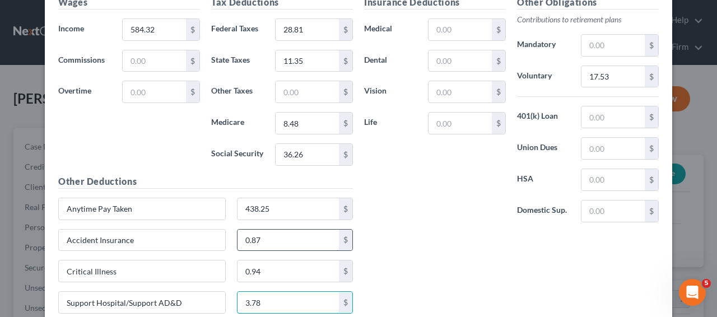
type input "3.78"
click at [284, 235] on input "0.87" at bounding box center [289, 240] width 102 height 21
type input "1.81"
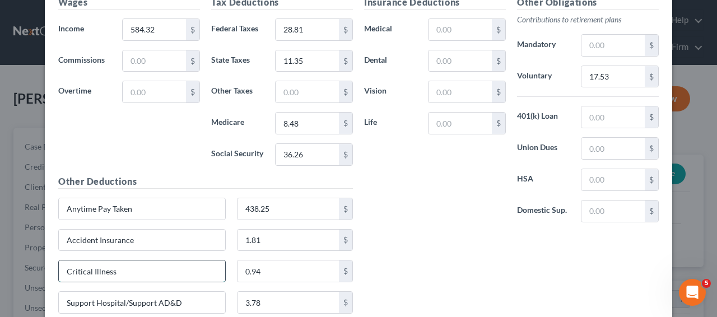
drag, startPoint x: 190, startPoint y: 268, endPoint x: 65, endPoint y: 275, distance: 125.1
click at [65, 275] on input "Critical Illness" at bounding box center [142, 271] width 166 height 21
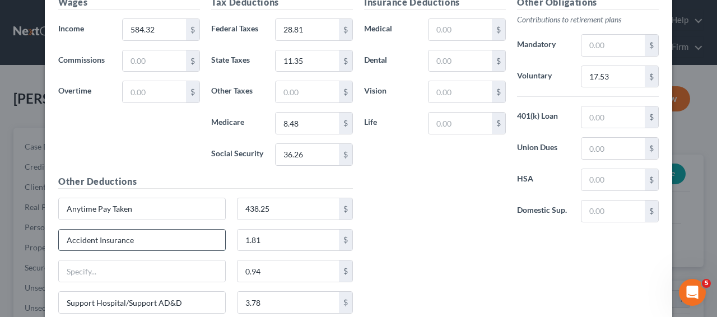
click at [166, 238] on input "Accident Insurance" at bounding box center [142, 240] width 166 height 21
paste input "Critical Illness"
type input "Accident Insurance/Critical Illness"
click at [276, 273] on input "0.94" at bounding box center [289, 271] width 102 height 21
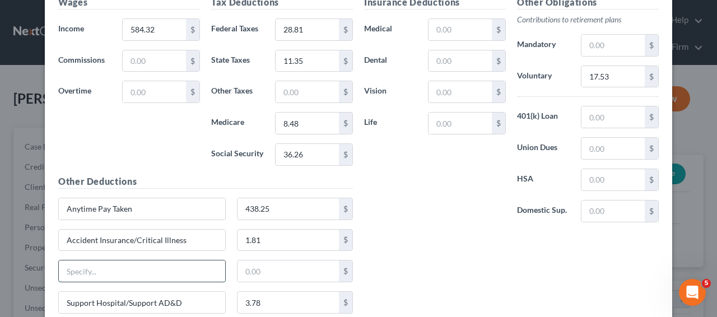
click at [158, 276] on input "text" at bounding box center [142, 271] width 166 height 21
click at [63, 270] on input "Legal Plan" at bounding box center [142, 271] width 166 height 21
type input "Group Legal Plan"
click at [237, 262] on div "$" at bounding box center [295, 271] width 117 height 22
click at [264, 268] on input "text" at bounding box center [289, 271] width 102 height 21
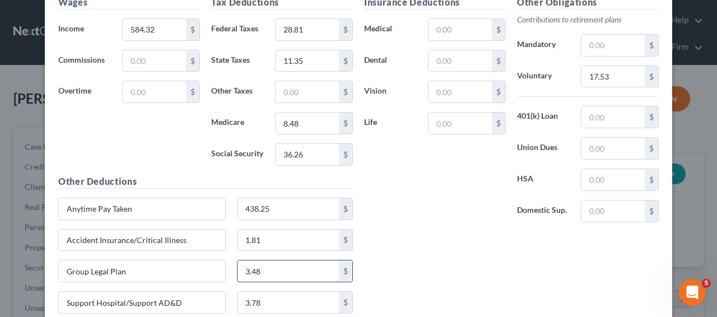
type input "3.48"
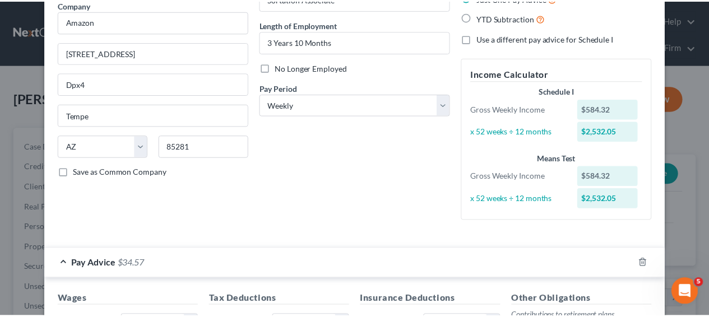
scroll to position [468, 0]
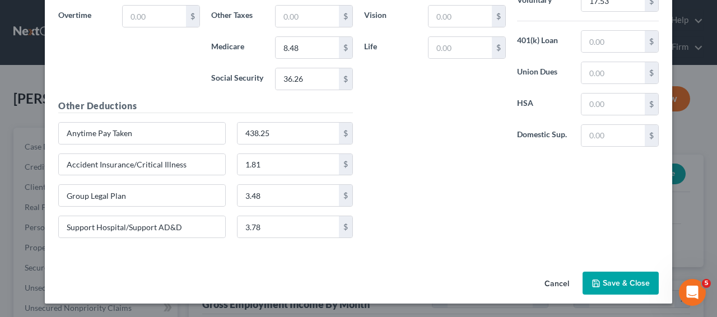
click at [629, 281] on button "Save & Close" at bounding box center [621, 284] width 76 height 24
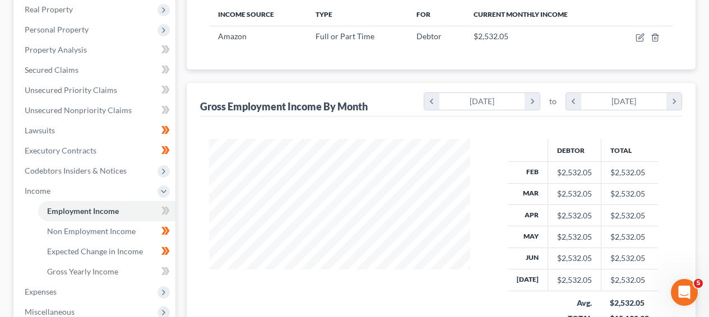
scroll to position [257, 0]
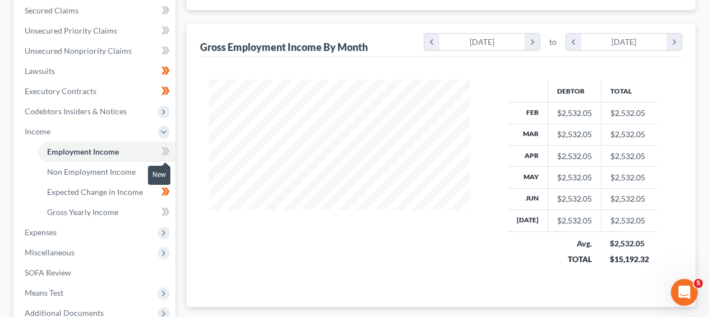
click at [158, 150] on span at bounding box center [166, 153] width 20 height 17
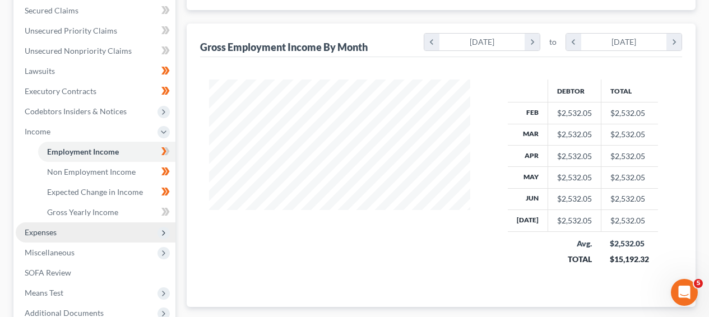
click at [136, 235] on span "Expenses" at bounding box center [96, 232] width 160 height 20
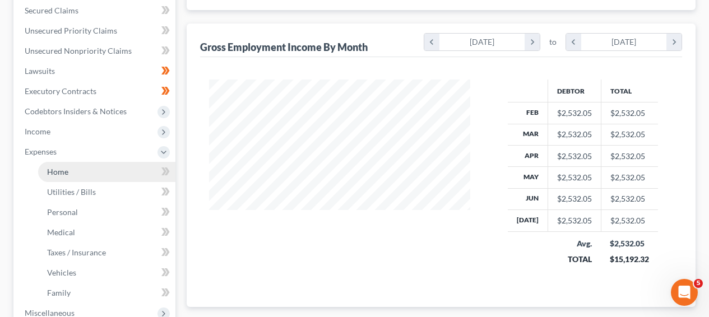
click at [131, 180] on link "Home" at bounding box center [106, 172] width 137 height 20
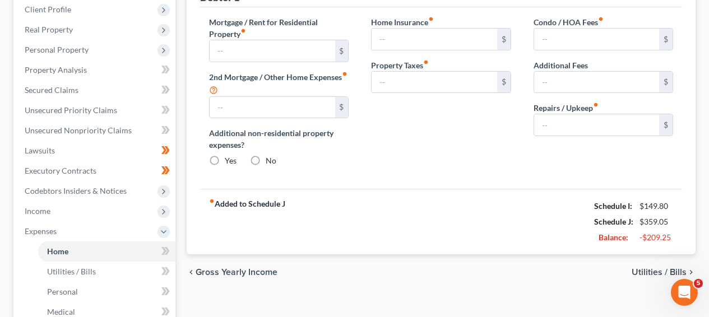
type input "1,368.42"
type input "0.00"
radio input "true"
type input "19.76"
type input "0.00"
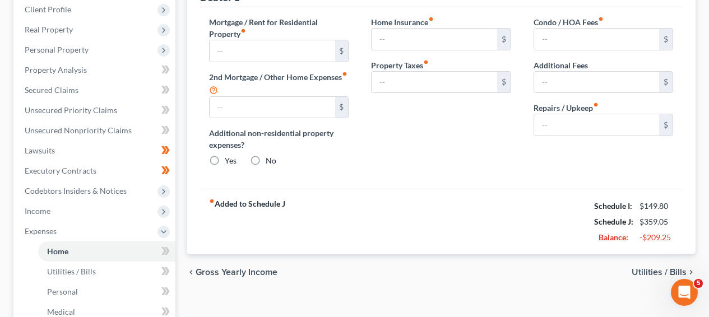
type input "0.00"
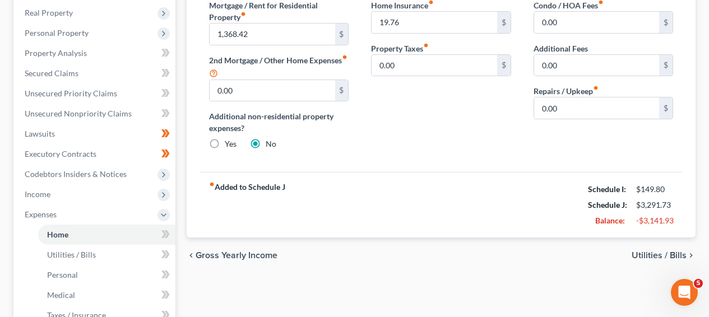
scroll to position [113, 0]
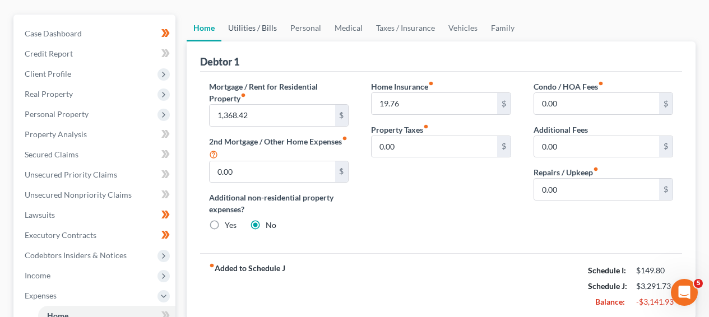
click at [278, 30] on link "Utilities / Bills" at bounding box center [252, 28] width 62 height 27
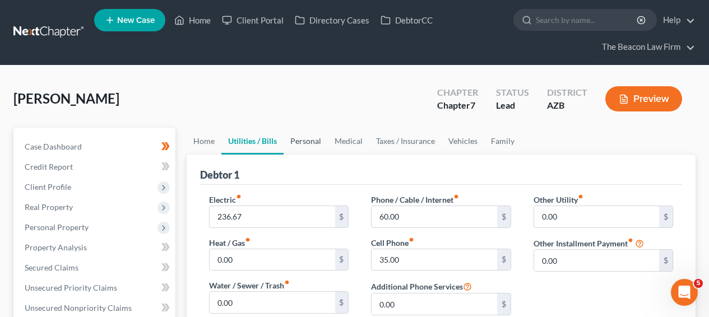
click at [304, 136] on link "Personal" at bounding box center [306, 141] width 44 height 27
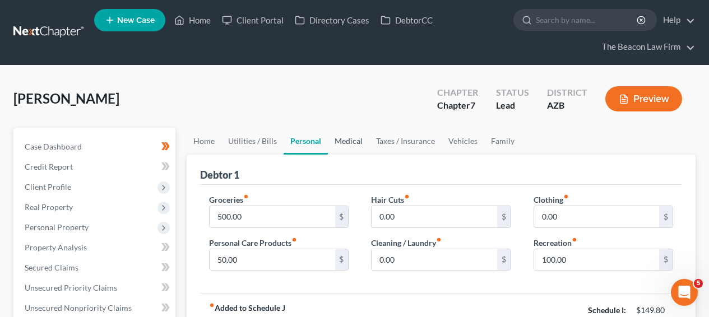
click at [354, 134] on link "Medical" at bounding box center [348, 141] width 41 height 27
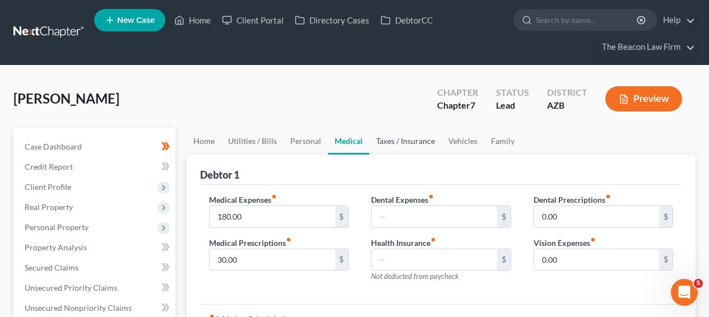
click at [388, 141] on link "Taxes / Insurance" at bounding box center [405, 141] width 72 height 27
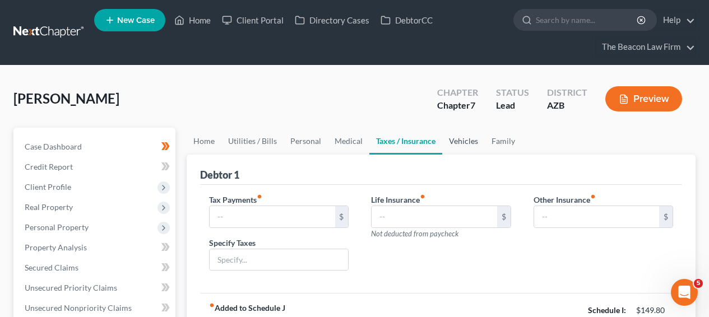
click at [467, 152] on link "Vehicles" at bounding box center [463, 141] width 43 height 27
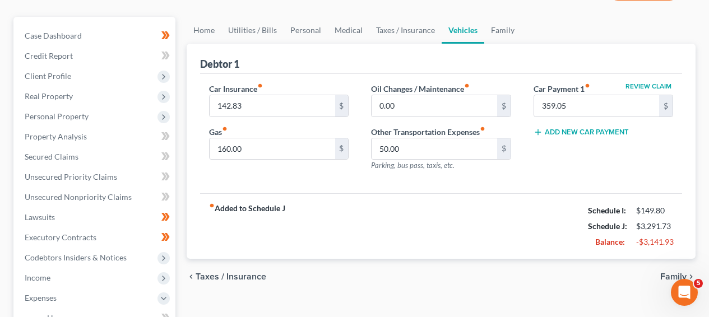
scroll to position [39, 0]
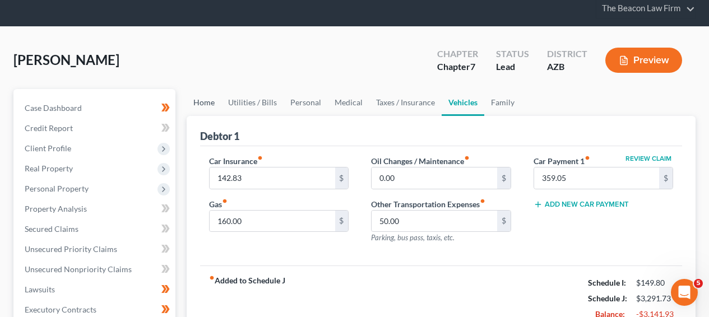
click at [194, 101] on link "Home" at bounding box center [204, 102] width 35 height 27
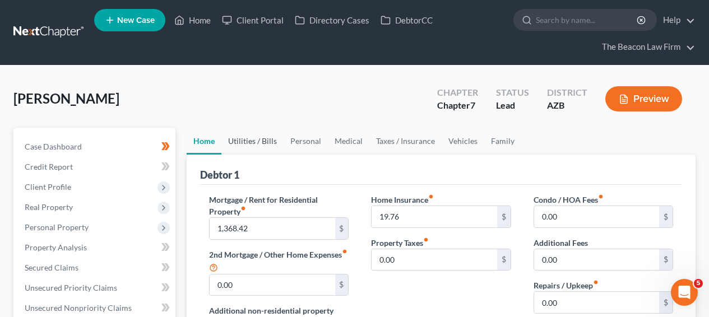
click at [249, 132] on link "Utilities / Bills" at bounding box center [252, 141] width 62 height 27
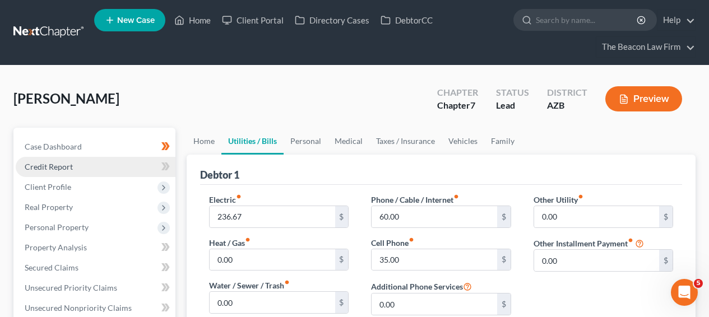
click at [134, 164] on link "Credit Report" at bounding box center [96, 167] width 160 height 20
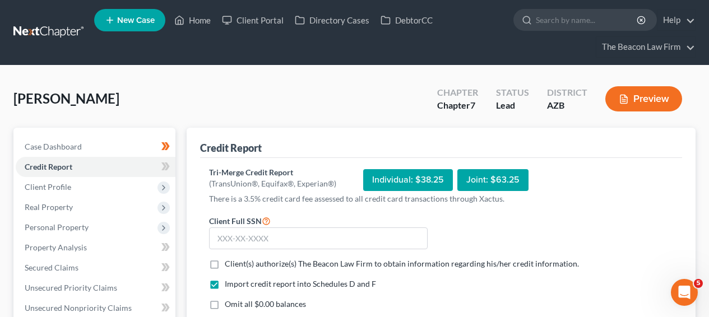
scroll to position [197, 0]
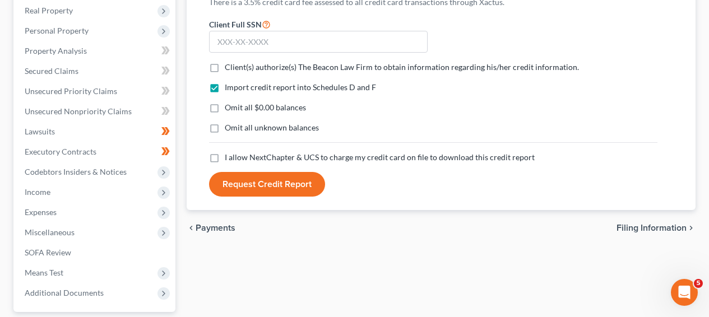
click at [268, 73] on form "Client Full SSN * Client(s) authorize(s) The Beacon Law Firm to obtain informat…" at bounding box center [432, 107] width 459 height 180
click at [225, 68] on label "Client(s) authorize(s) The Beacon Law Firm to obtain information regarding his/…" at bounding box center [402, 67] width 354 height 11
click at [229, 68] on input "Client(s) authorize(s) The Beacon Law Firm to obtain information regarding his/…" at bounding box center [232, 65] width 7 height 7
checkbox input "true"
click at [225, 152] on label "I allow NextChapter & UCS to charge my credit card on file to download this cre…" at bounding box center [380, 157] width 310 height 11
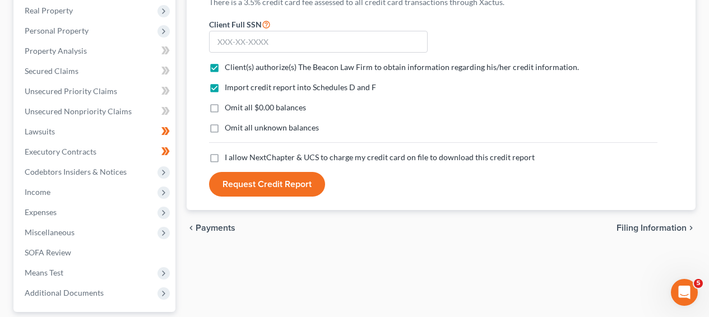
click at [229, 152] on input "I allow NextChapter & UCS to charge my credit card on file to download this cre…" at bounding box center [232, 155] width 7 height 7
checkbox input "true"
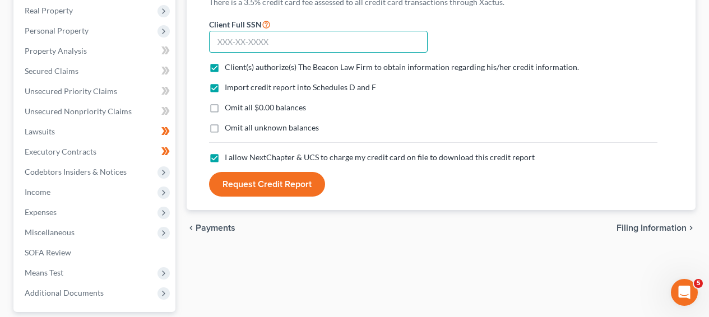
click at [245, 43] on input "text" at bounding box center [318, 42] width 219 height 22
type input "764-05-7925"
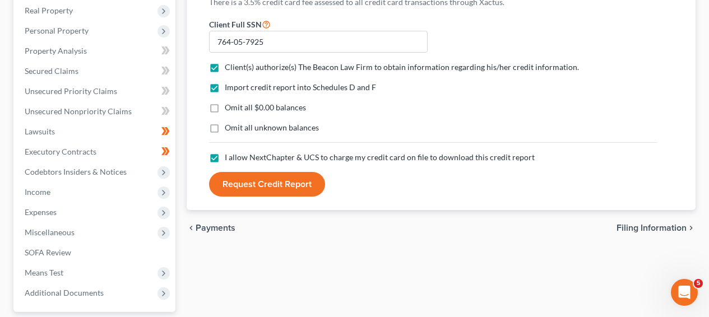
click at [309, 189] on button "Request Credit Report" at bounding box center [267, 184] width 116 height 25
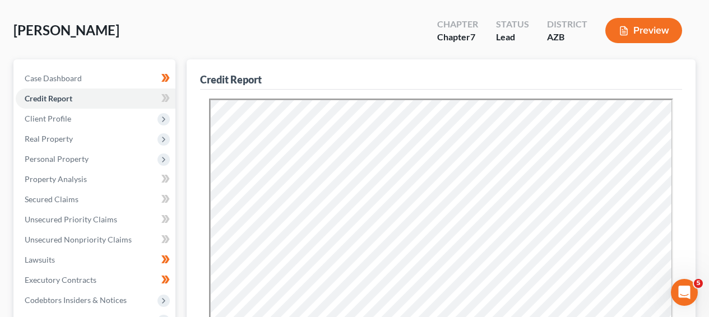
scroll to position [0, 0]
click at [167, 93] on icon at bounding box center [165, 98] width 8 height 14
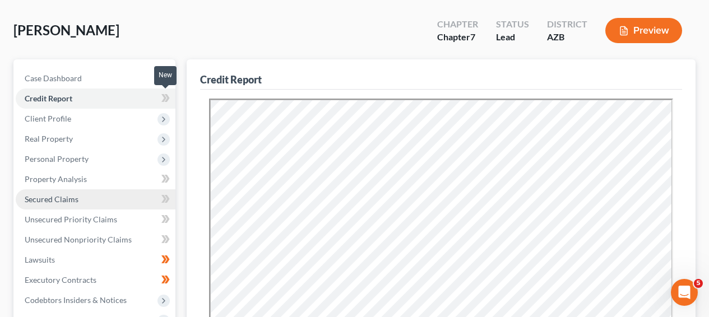
drag, startPoint x: 167, startPoint y: 93, endPoint x: 99, endPoint y: 203, distance: 129.1
click at [168, 94] on icon at bounding box center [165, 98] width 8 height 14
click at [99, 203] on link "Secured Claims" at bounding box center [96, 199] width 160 height 20
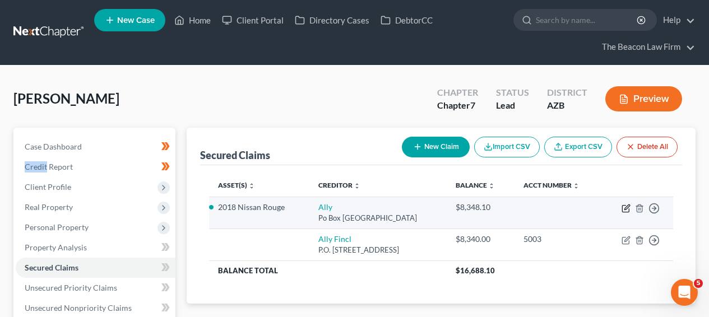
click at [626, 211] on icon "button" at bounding box center [625, 208] width 9 height 9
select select "24"
select select "2"
select select "3"
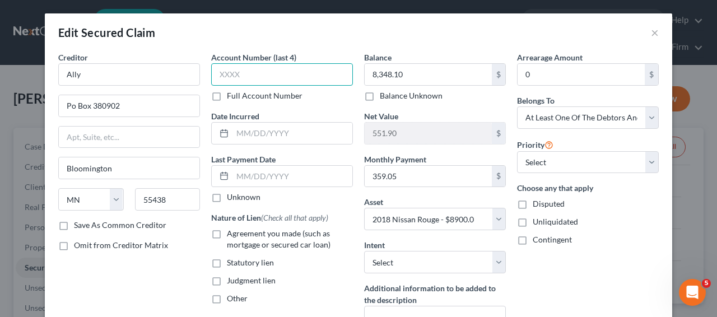
click at [284, 73] on input "text" at bounding box center [282, 74] width 142 height 22
type input "5003"
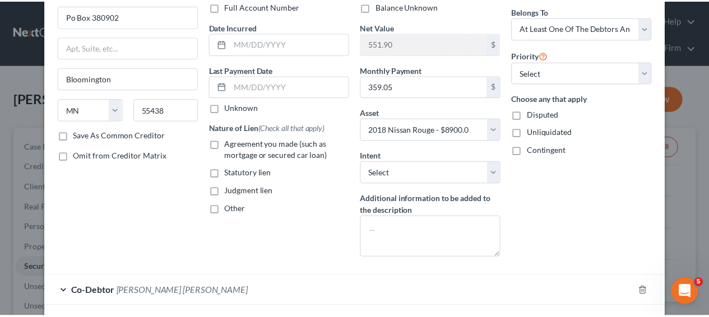
scroll to position [173, 0]
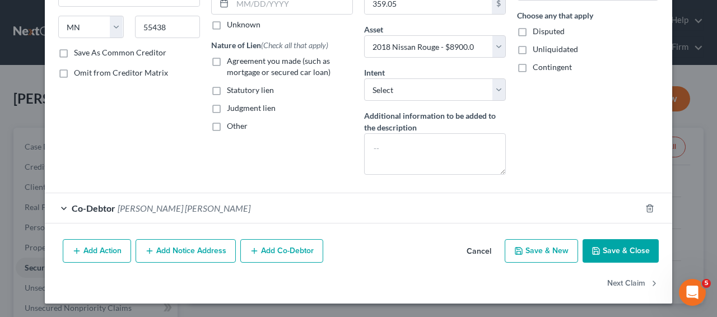
click at [632, 255] on button "Save & Close" at bounding box center [621, 251] width 76 height 24
select select
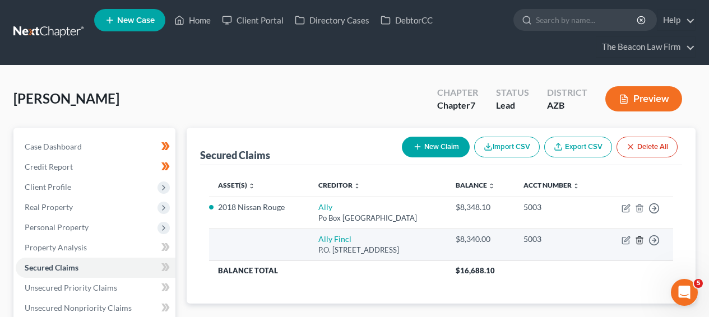
click at [637, 242] on icon "button" at bounding box center [639, 239] width 5 height 7
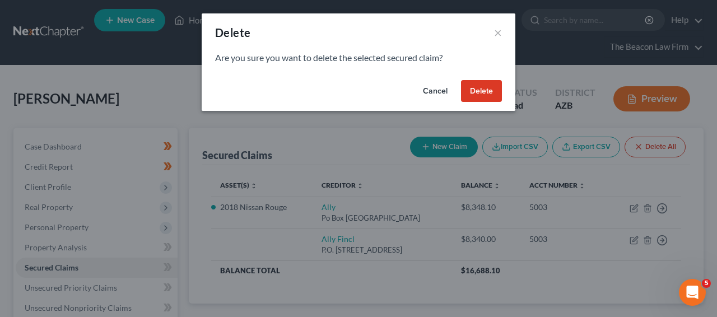
click at [490, 95] on button "Delete" at bounding box center [481, 91] width 41 height 22
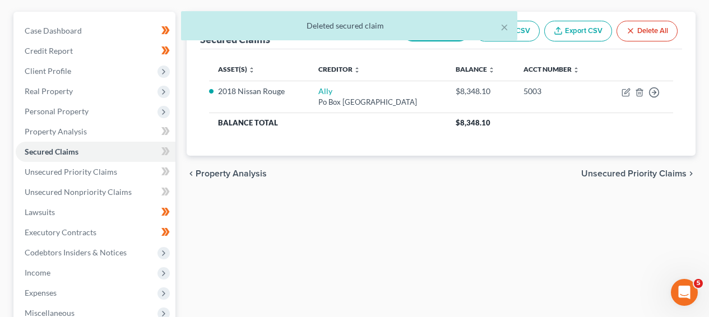
scroll to position [117, 0]
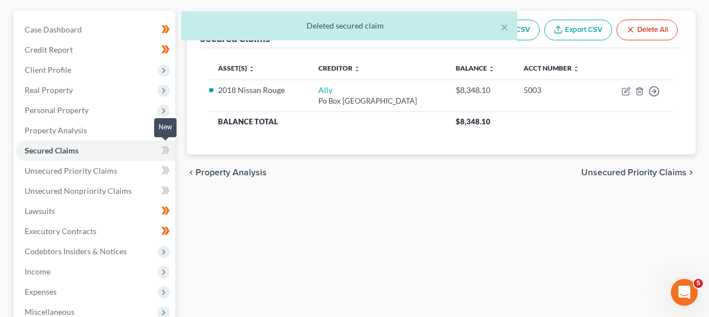
click at [163, 149] on icon at bounding box center [165, 150] width 8 height 14
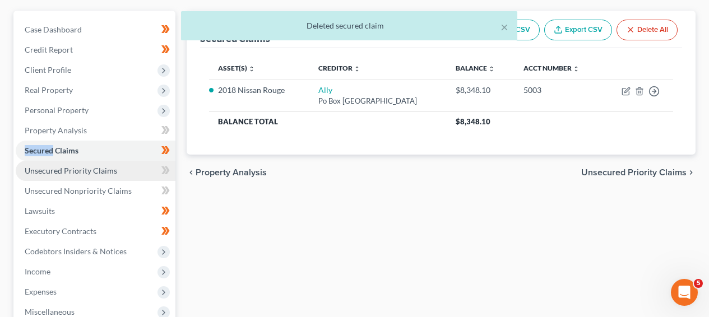
click at [131, 175] on link "Unsecured Priority Claims" at bounding box center [96, 171] width 160 height 20
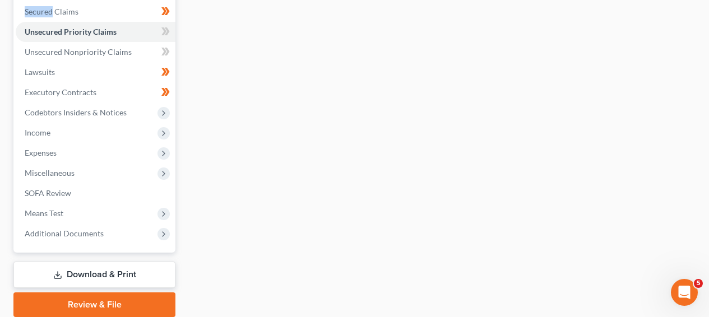
scroll to position [229, 0]
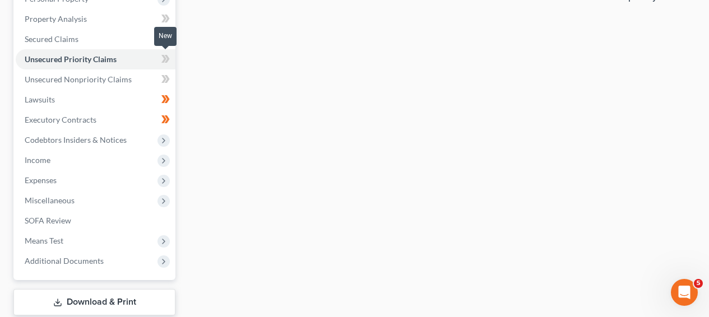
click at [168, 58] on icon at bounding box center [167, 59] width 5 height 8
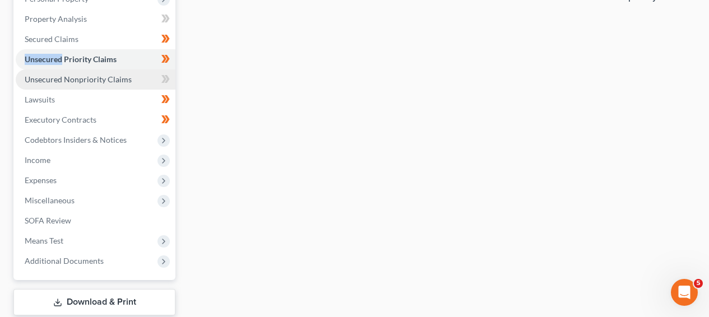
click at [122, 81] on span "Unsecured Nonpriority Claims" at bounding box center [78, 80] width 107 height 10
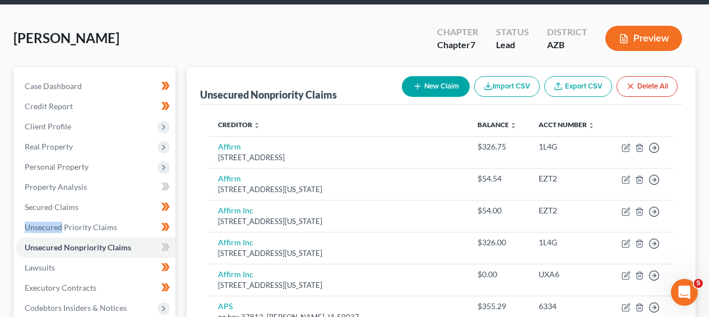
scroll to position [130, 0]
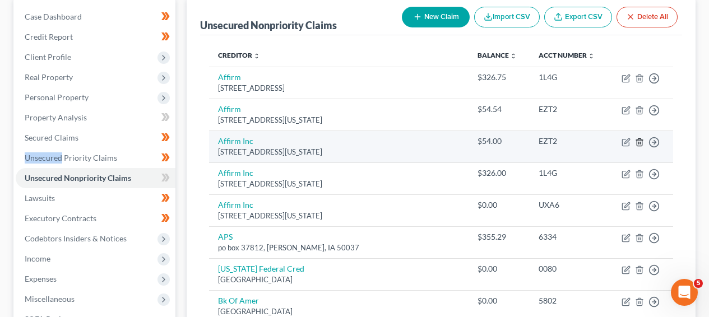
click at [643, 142] on icon "button" at bounding box center [639, 142] width 9 height 9
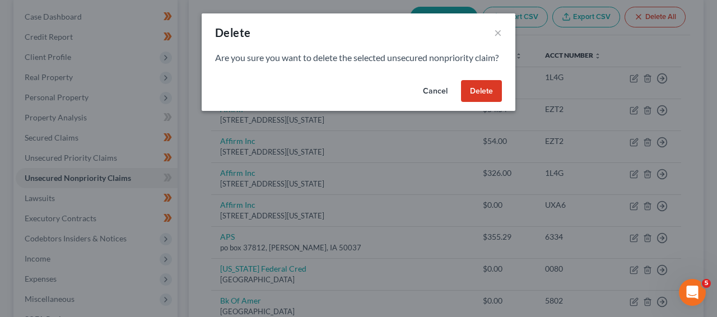
click at [488, 112] on div "Cancel Delete" at bounding box center [359, 94] width 314 height 36
click at [488, 103] on button "Delete" at bounding box center [481, 91] width 41 height 22
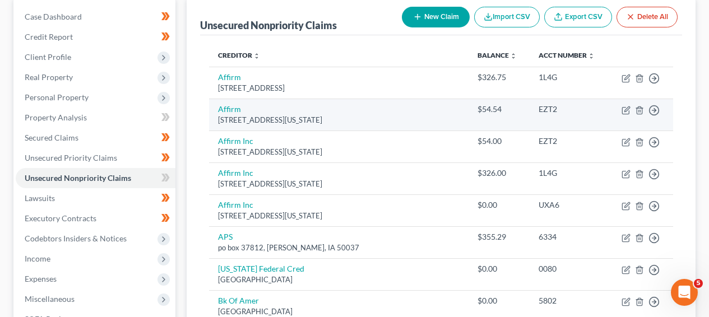
click at [490, 104] on div "$54.54" at bounding box center [498, 109] width 43 height 11
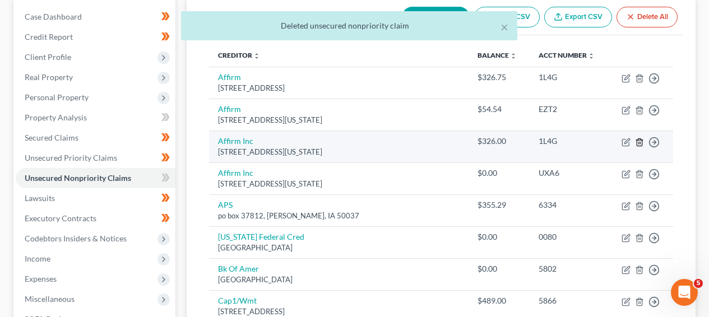
click at [642, 143] on icon "button" at bounding box center [639, 142] width 9 height 9
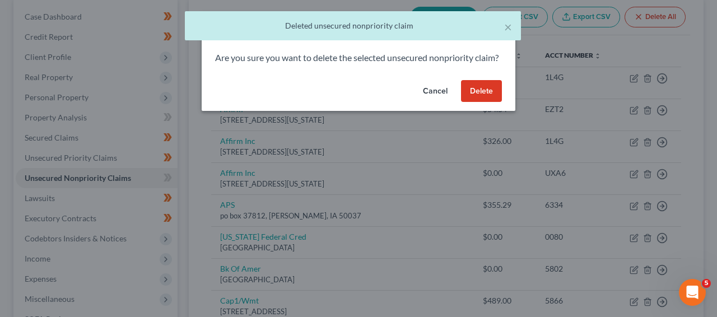
click at [486, 103] on button "Delete" at bounding box center [481, 91] width 41 height 22
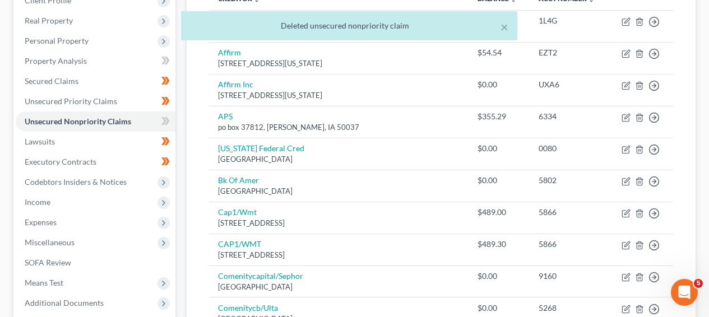
scroll to position [207, 0]
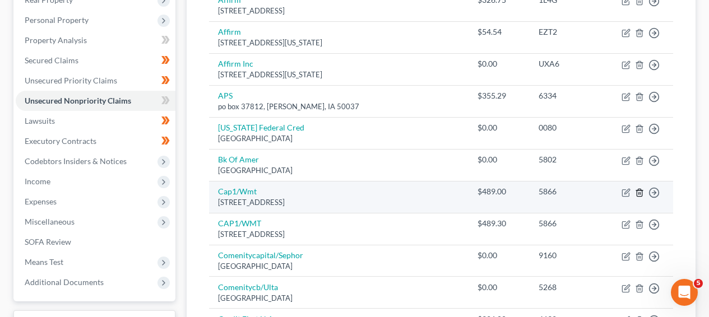
click at [637, 192] on icon "button" at bounding box center [639, 192] width 5 height 7
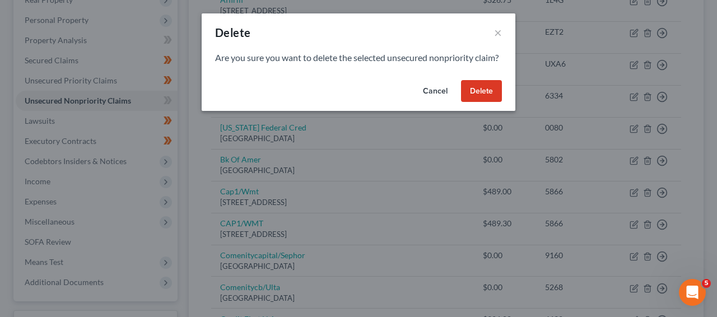
click at [482, 95] on button "Delete" at bounding box center [481, 91] width 41 height 22
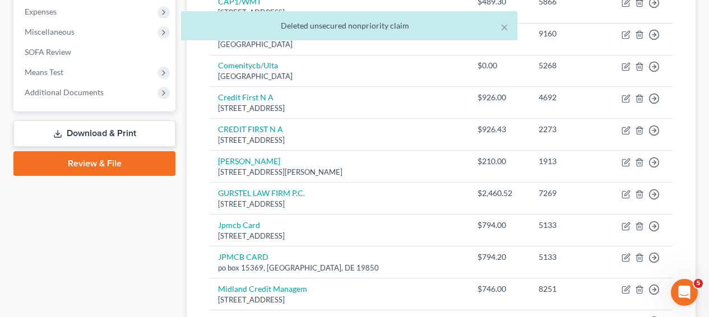
scroll to position [402, 0]
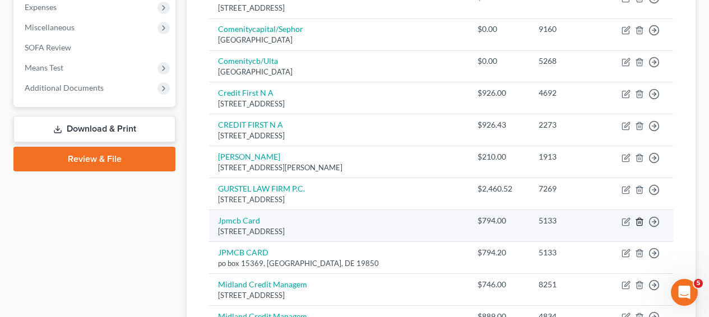
click at [639, 222] on line "button" at bounding box center [639, 222] width 0 height 2
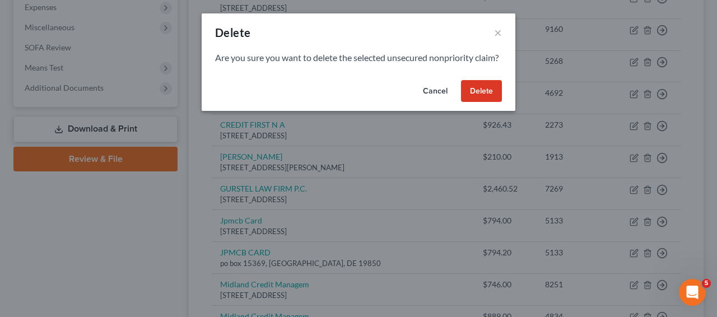
click at [493, 101] on button "Delete" at bounding box center [481, 91] width 41 height 22
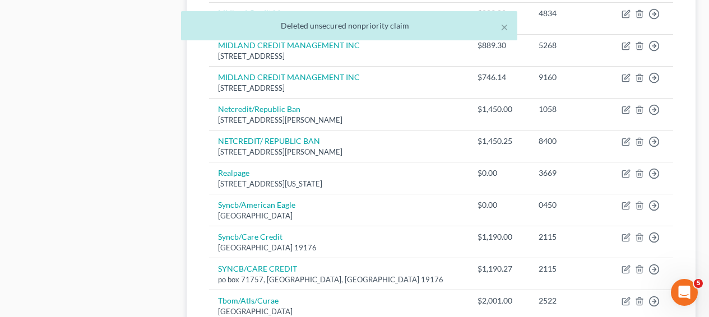
scroll to position [688, 0]
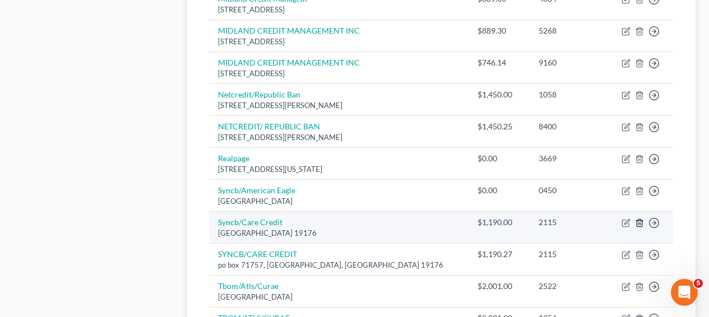
click at [637, 224] on icon "button" at bounding box center [639, 223] width 5 height 7
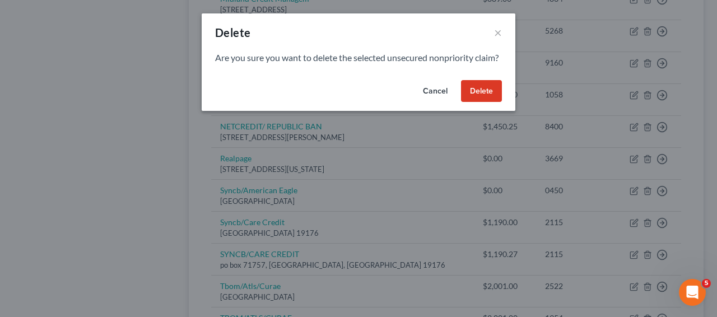
click at [469, 112] on div "Cancel Delete" at bounding box center [359, 94] width 314 height 36
click at [471, 103] on button "Delete" at bounding box center [481, 91] width 41 height 22
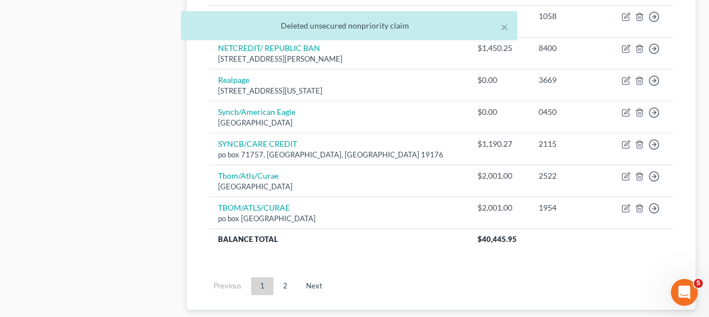
scroll to position [764, 0]
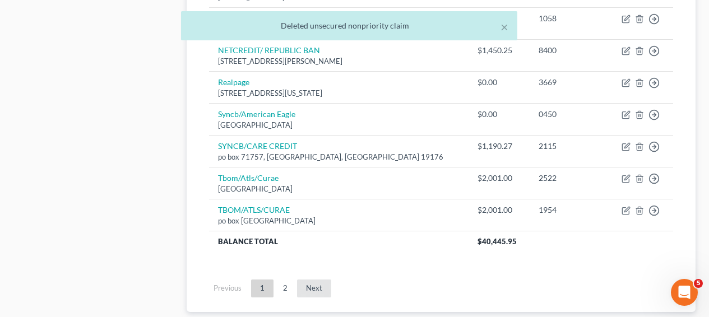
click at [327, 293] on link "Next" at bounding box center [314, 289] width 34 height 18
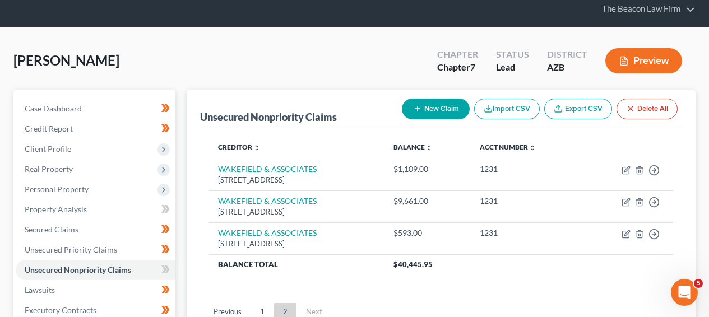
scroll to position [59, 0]
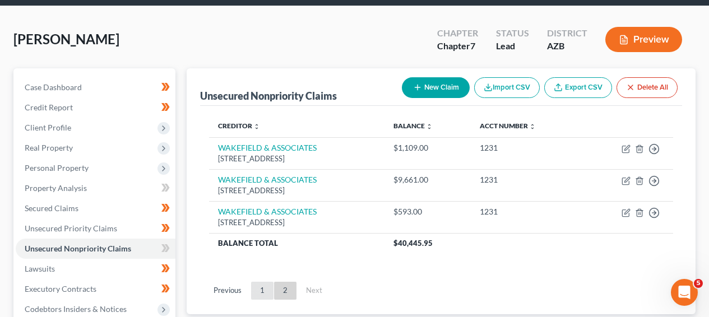
click at [259, 291] on link "1" at bounding box center [262, 291] width 22 height 18
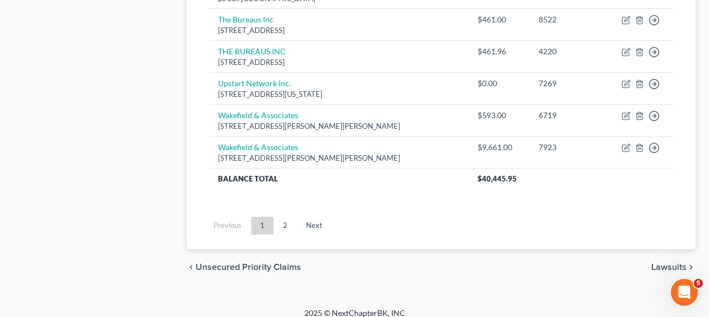
scroll to position [138, 0]
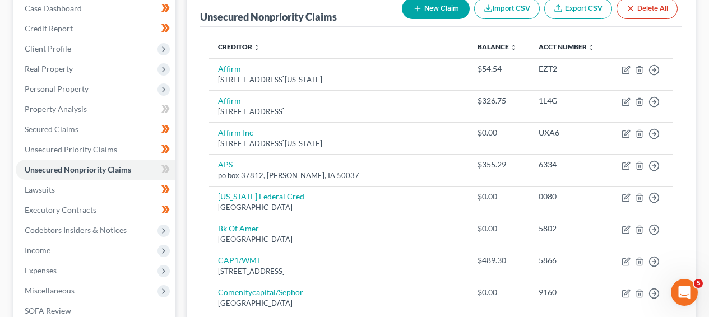
click at [477, 48] on link "Balance expand_more expand_less unfold_more" at bounding box center [496, 47] width 39 height 8
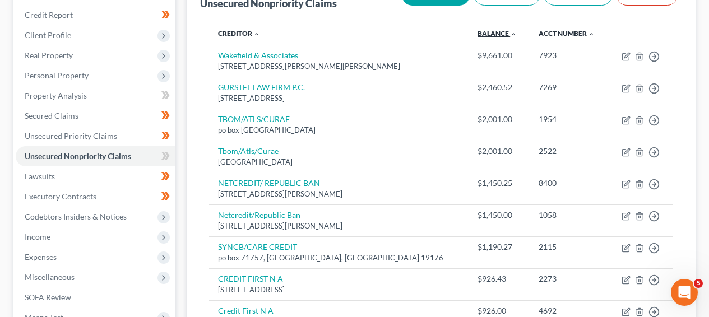
scroll to position [156, 0]
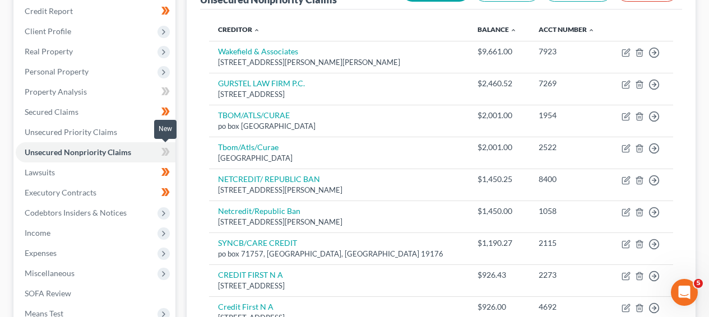
click at [171, 149] on span at bounding box center [166, 153] width 20 height 17
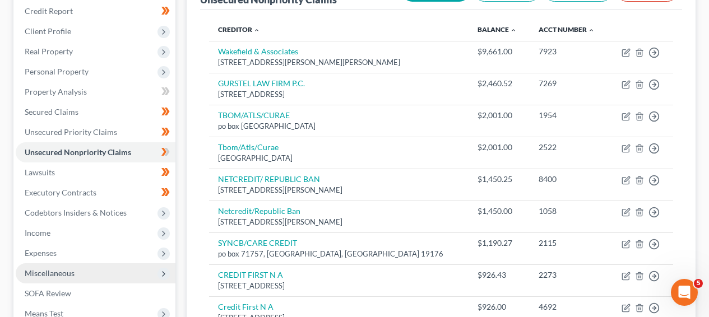
click at [118, 266] on span "Miscellaneous" at bounding box center [96, 273] width 160 height 20
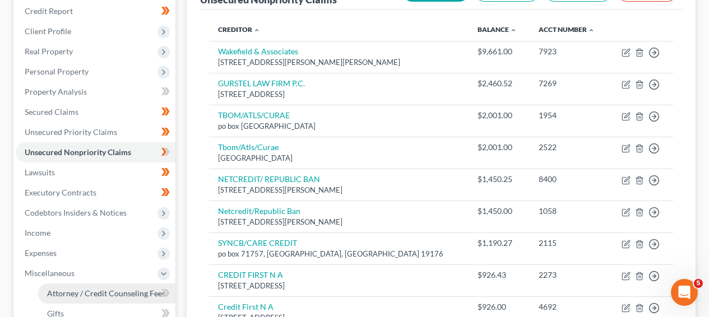
click at [114, 294] on span "Attorney / Credit Counseling Fees" at bounding box center [106, 294] width 118 height 10
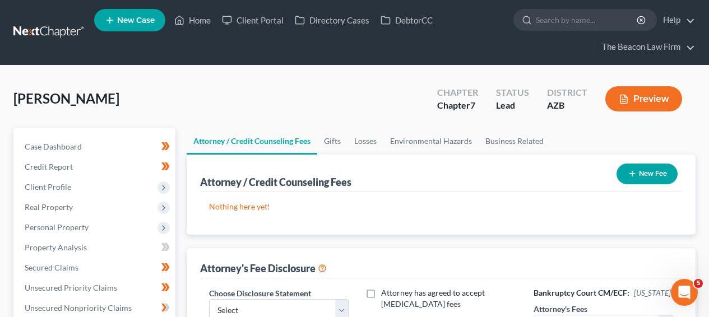
scroll to position [306, 0]
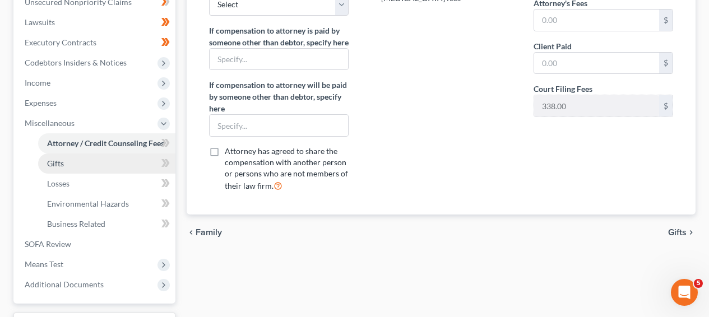
click at [126, 169] on link "Gifts" at bounding box center [106, 164] width 137 height 20
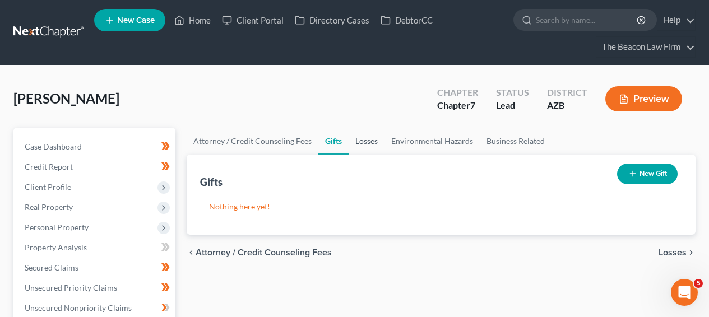
click at [355, 148] on link "Losses" at bounding box center [367, 141] width 36 height 27
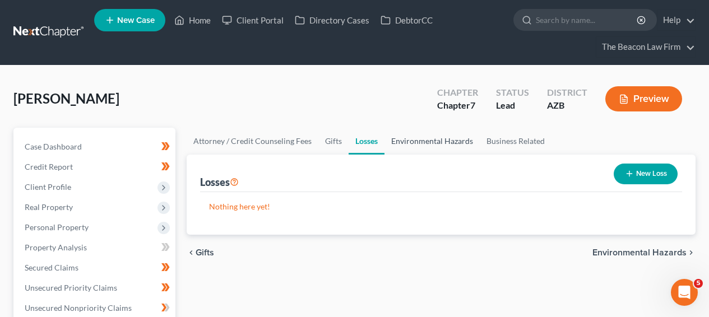
click at [415, 141] on link "Environmental Hazards" at bounding box center [431, 141] width 95 height 27
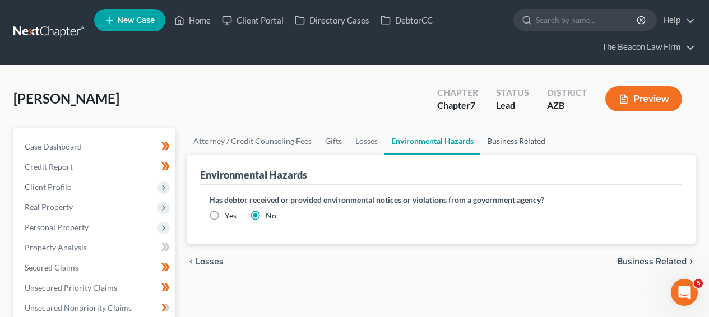
click at [508, 135] on link "Business Related" at bounding box center [516, 141] width 72 height 27
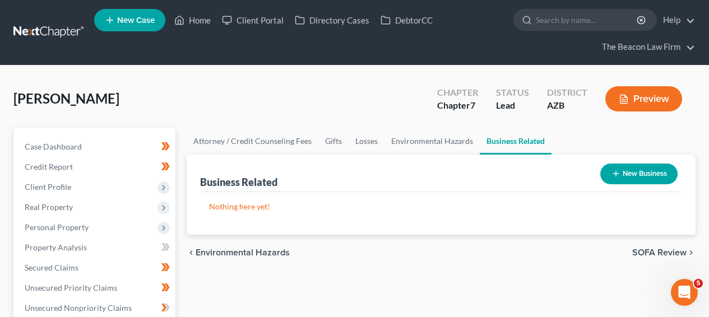
scroll to position [306, 0]
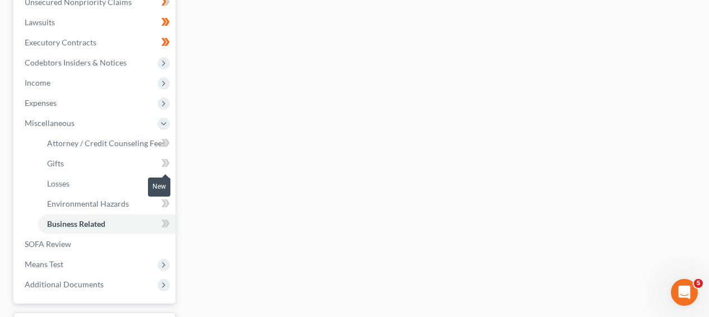
click at [171, 167] on span at bounding box center [166, 164] width 20 height 17
click at [170, 183] on span at bounding box center [166, 185] width 20 height 17
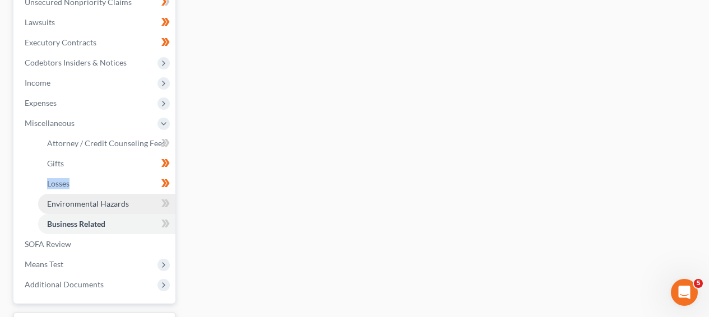
click at [169, 194] on link "Environmental Hazards" at bounding box center [106, 204] width 137 height 20
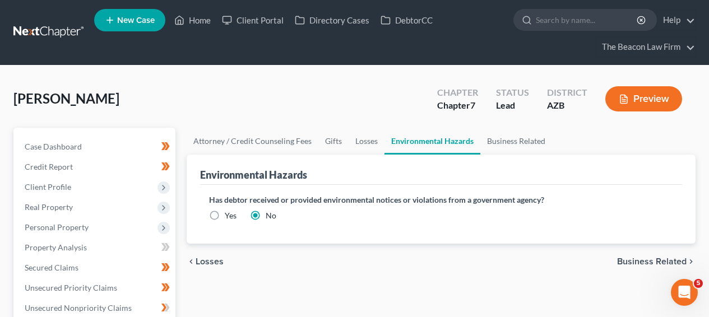
scroll to position [306, 0]
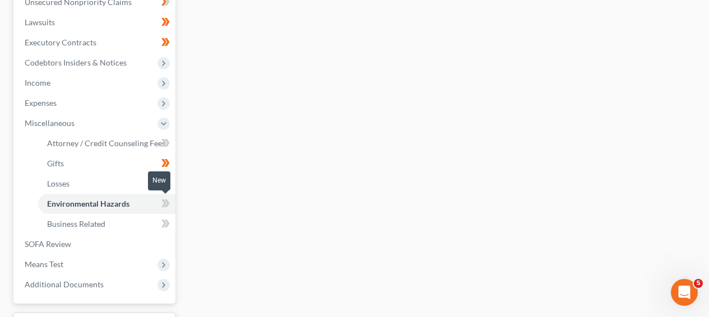
click at [161, 207] on icon at bounding box center [165, 204] width 8 height 14
click at [168, 222] on icon at bounding box center [167, 224] width 5 height 8
drag, startPoint x: 168, startPoint y: 222, endPoint x: 161, endPoint y: 221, distance: 6.8
click at [168, 222] on icon at bounding box center [167, 224] width 5 height 8
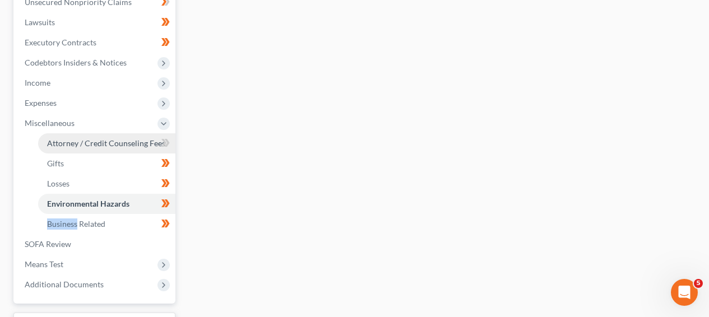
click at [127, 145] on span "Attorney / Credit Counseling Fees" at bounding box center [106, 143] width 118 height 10
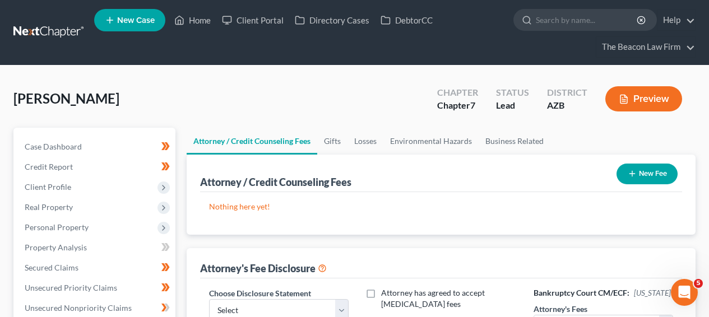
click at [636, 160] on div "New Fee" at bounding box center [647, 174] width 70 height 30
click at [636, 169] on button "New Fee" at bounding box center [646, 174] width 61 height 21
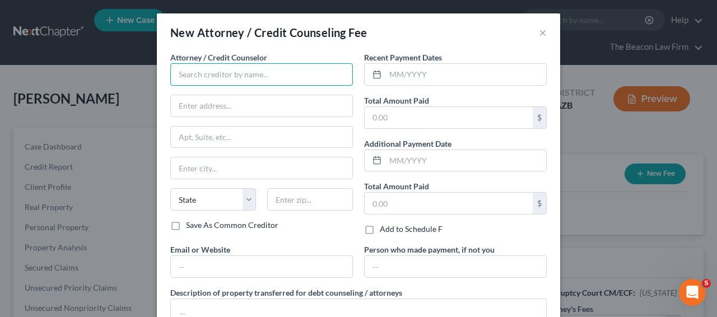
click at [285, 81] on input "text" at bounding box center [261, 74] width 183 height 22
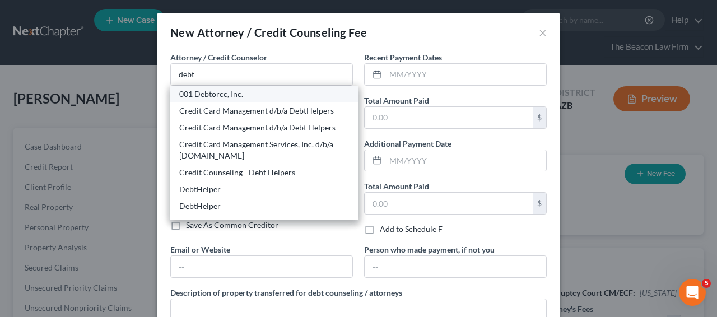
click at [267, 99] on div "001 Debtorcc, Inc." at bounding box center [264, 94] width 170 height 11
type input "001 Debtorcc, Inc."
type input "[STREET_ADDRESS]"
type input "[GEOGRAPHIC_DATA]"
select select "33"
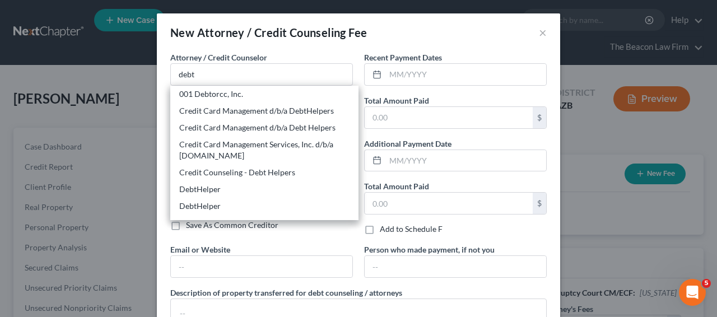
type input "07306"
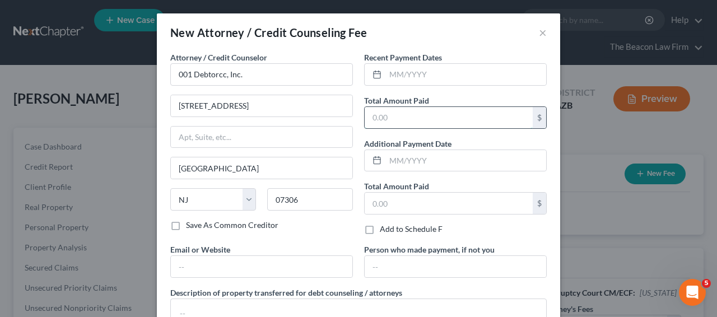
click at [390, 109] on input "text" at bounding box center [449, 117] width 168 height 21
type input "19.95"
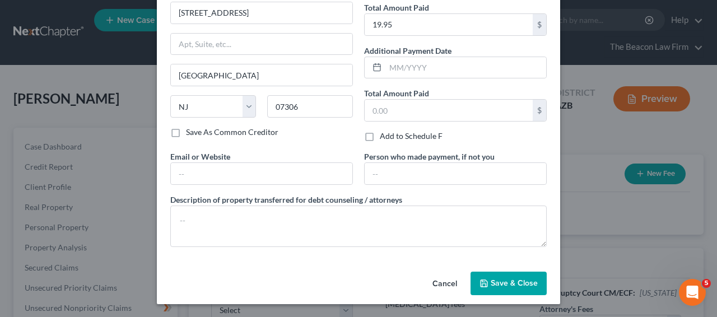
click at [524, 266] on div "Attorney / Credit Counselor * 001 Debtorcc, Inc. [STREET_ADDRESS] [US_STATE][GE…" at bounding box center [358, 113] width 403 height 309
click at [527, 281] on span "Save & Close" at bounding box center [514, 283] width 47 height 10
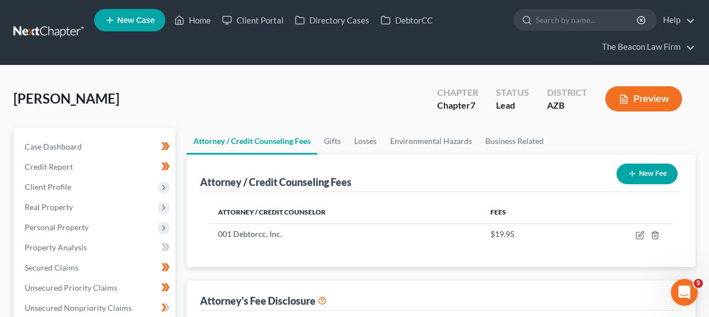
click at [627, 168] on button "New Fee" at bounding box center [646, 174] width 61 height 21
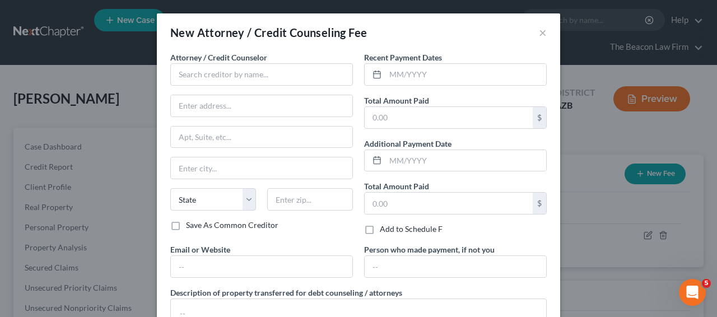
click at [276, 87] on div "Attorney / Credit Counselor * State [US_STATE] AK AR AZ CA CO [GEOGRAPHIC_DATA]…" at bounding box center [261, 136] width 183 height 168
click at [275, 82] on input "text" at bounding box center [261, 74] width 183 height 22
click at [272, 76] on input "text" at bounding box center [261, 74] width 183 height 22
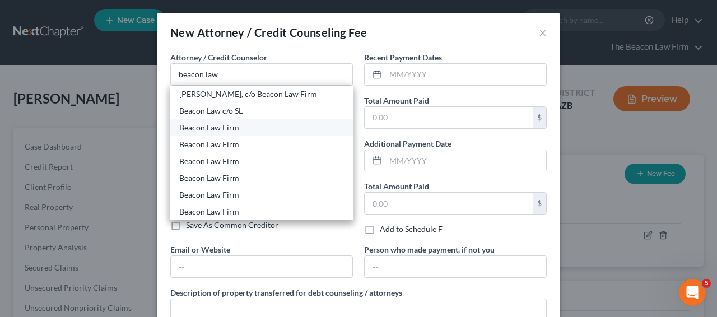
click at [266, 119] on div "Beacon Law Firm" at bounding box center [261, 127] width 183 height 17
type input "Beacon Law Firm"
type input "[STREET_ADDRESS]"
type input "[GEOGRAPHIC_DATA]"
select select "4"
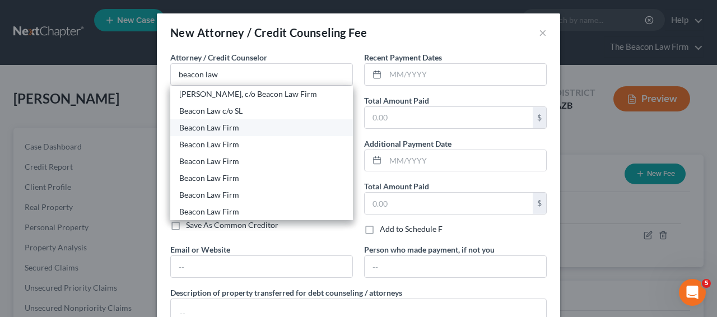
type input "95624"
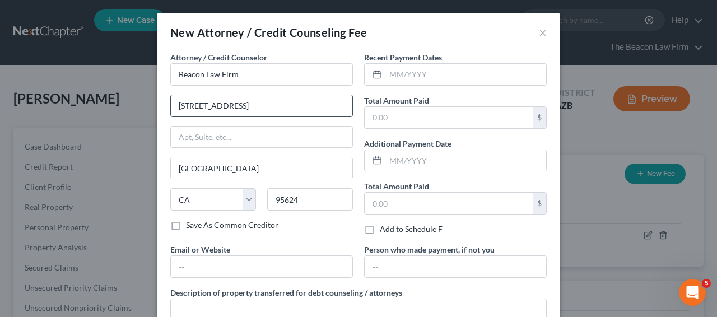
click at [330, 106] on input "[STREET_ADDRESS]" at bounding box center [262, 105] width 182 height 21
paste input "[STREET_ADDRESS][PERSON_NAME]"
type input "[STREET_ADDRESS][PERSON_NAME]"
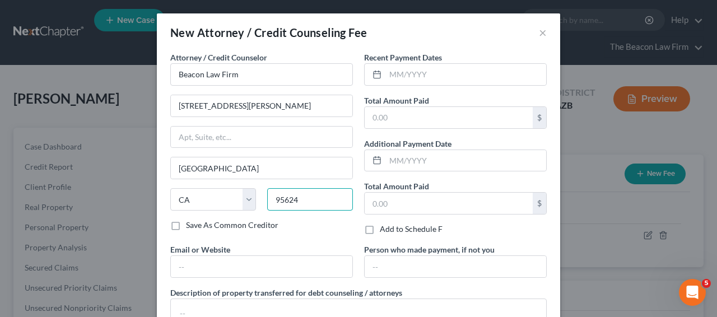
paste input "85258"
type input "85258"
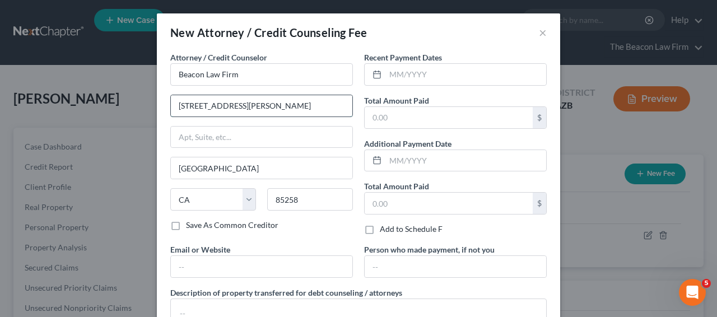
click at [263, 111] on input "[STREET_ADDRESS][PERSON_NAME]" at bounding box center [262, 105] width 182 height 21
type input "Scottsdale"
select select "3"
click at [391, 118] on input "text" at bounding box center [449, 117] width 168 height 21
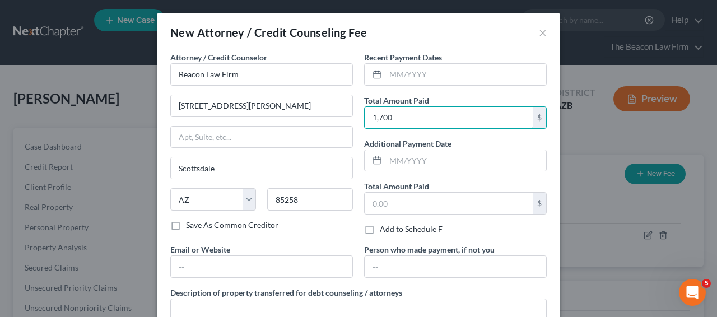
type input "1,700"
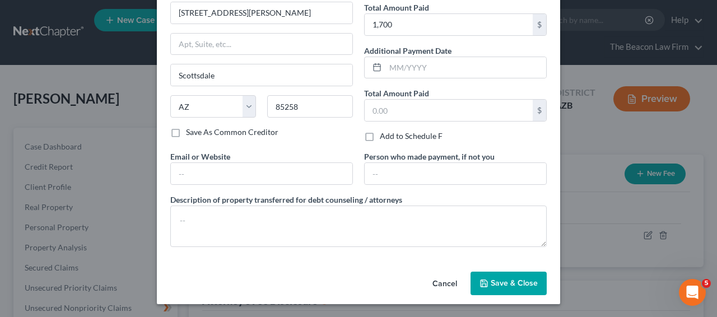
click at [530, 282] on span "Save & Close" at bounding box center [514, 283] width 47 height 10
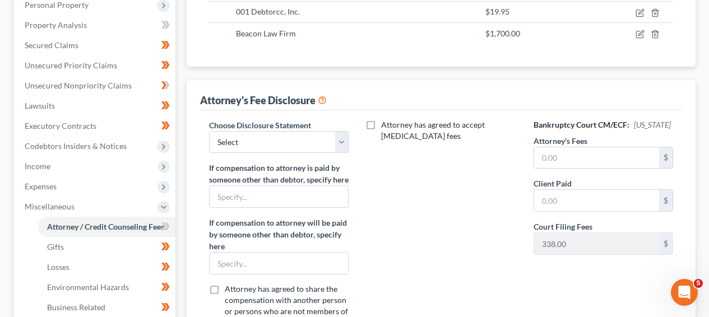
scroll to position [257, 0]
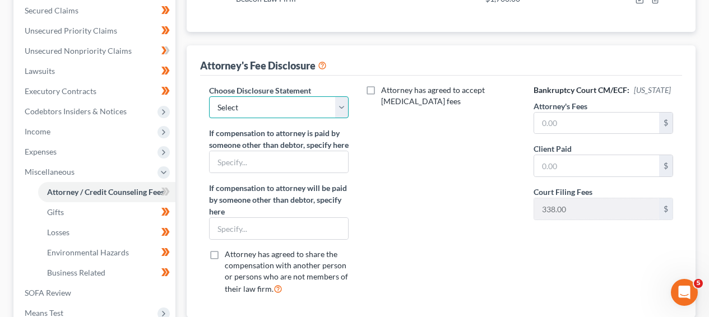
click at [263, 108] on select "Select WDPa - [PERSON_NAME] [GEOGRAPHIC_DATA] Eastern [DATE] - [PERSON_NAME] (C…" at bounding box center [279, 107] width 140 height 22
select select "3"
click at [612, 127] on input "text" at bounding box center [596, 123] width 125 height 21
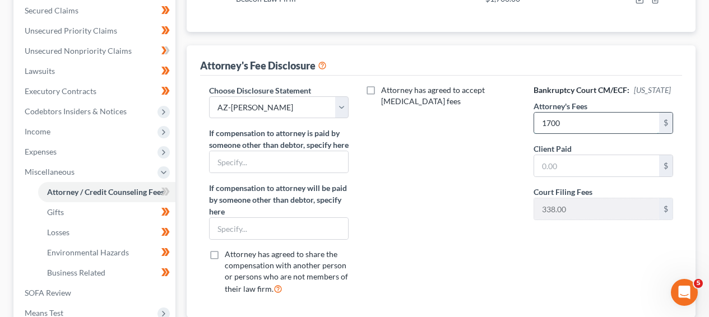
type input "1700"
type input "7"
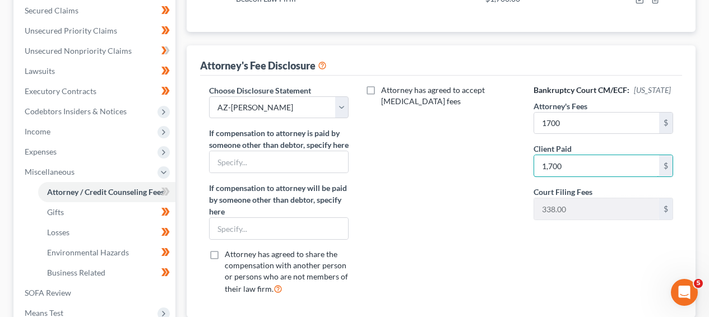
scroll to position [331, 0]
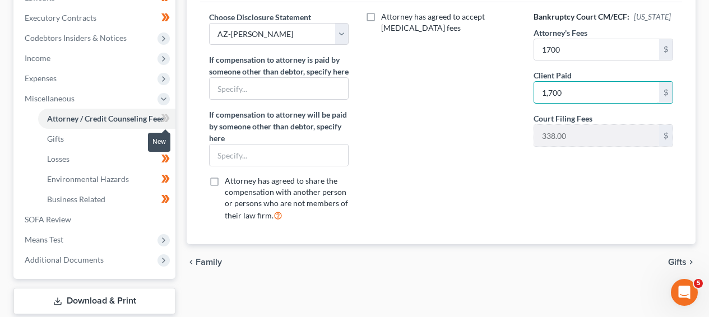
type input "1,700"
click at [171, 122] on span at bounding box center [166, 120] width 20 height 17
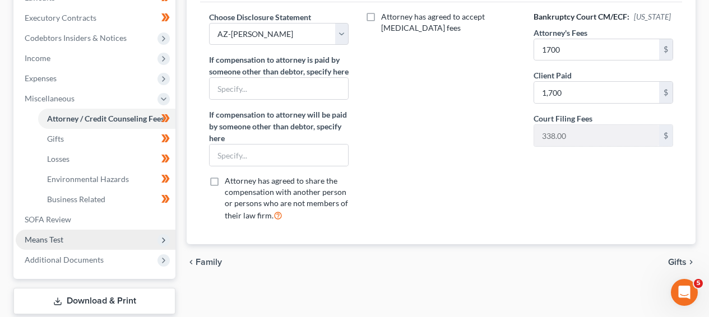
click at [115, 230] on span "Means Test" at bounding box center [96, 240] width 160 height 20
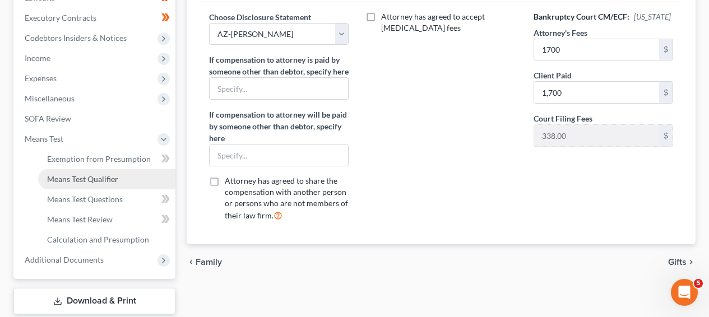
click at [123, 187] on link "Means Test Qualifier" at bounding box center [106, 179] width 137 height 20
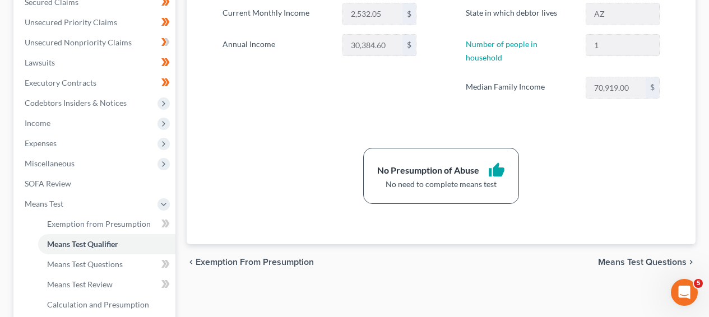
scroll to position [67, 0]
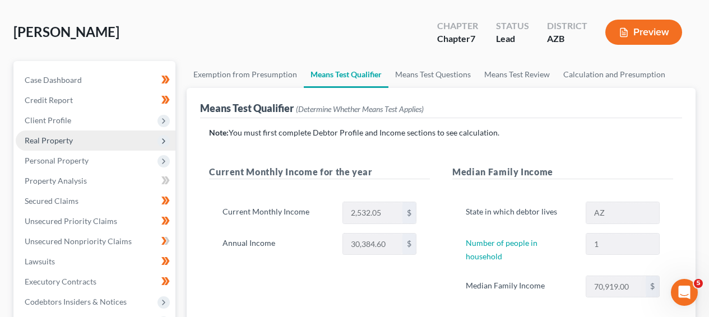
click at [97, 149] on span "Real Property" at bounding box center [96, 141] width 160 height 20
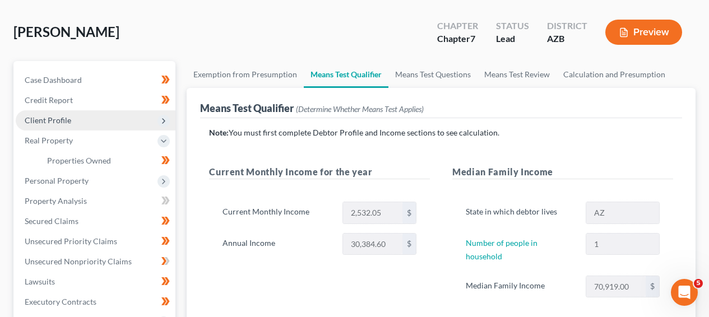
click at [100, 124] on span "Client Profile" at bounding box center [96, 120] width 160 height 20
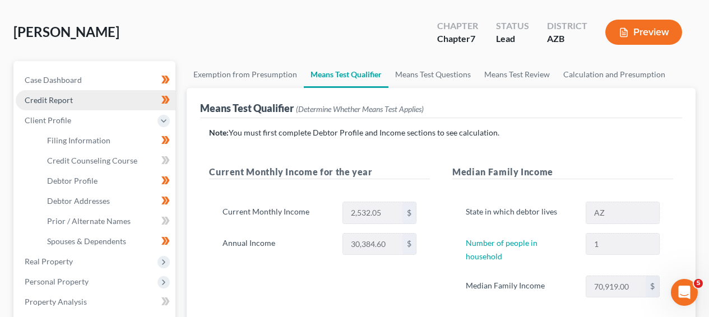
click at [105, 101] on link "Credit Report" at bounding box center [96, 100] width 160 height 20
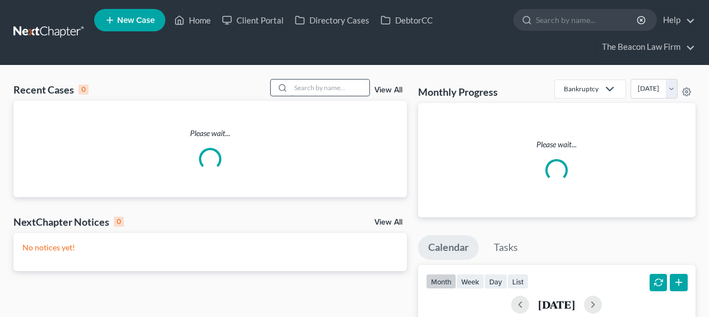
click at [317, 90] on input "search" at bounding box center [330, 88] width 78 height 16
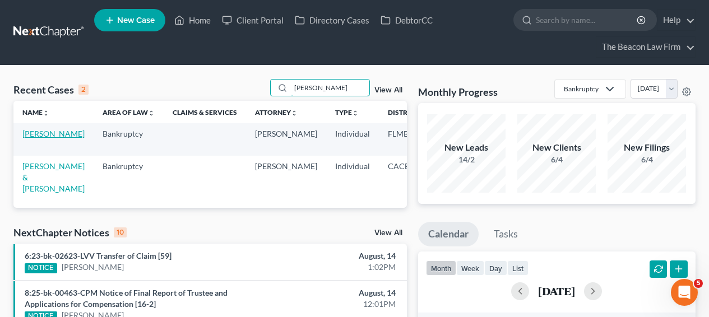
type input "lilia"
click at [34, 138] on link "Pfeister, Lilia" at bounding box center [53, 134] width 62 height 10
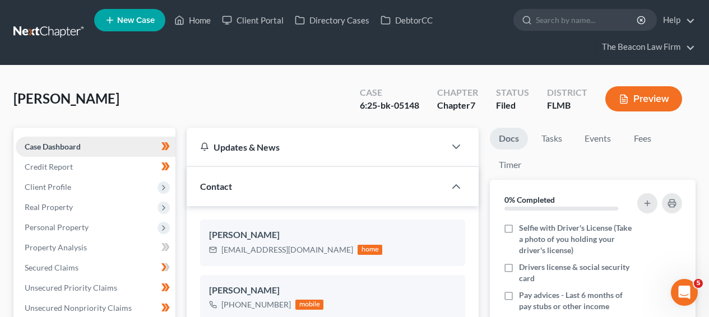
scroll to position [288, 0]
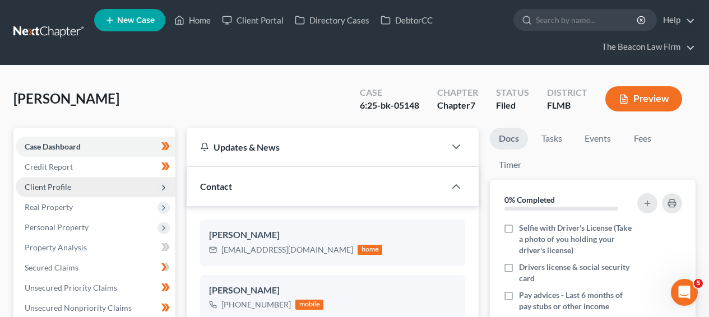
click at [112, 191] on span "Client Profile" at bounding box center [96, 187] width 160 height 20
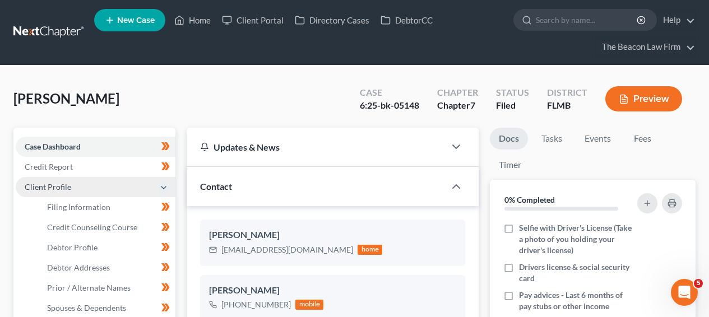
click at [112, 191] on span "Client Profile" at bounding box center [96, 187] width 160 height 20
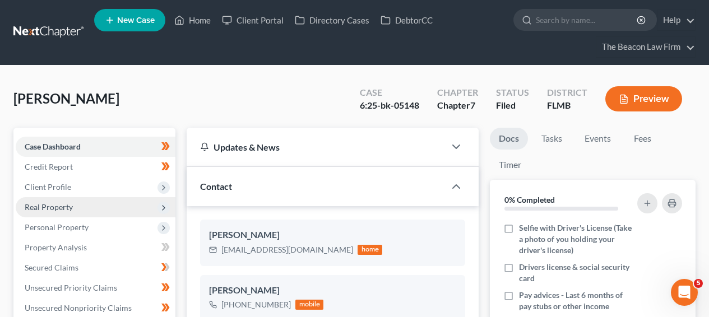
click at [111, 205] on span "Real Property" at bounding box center [96, 207] width 160 height 20
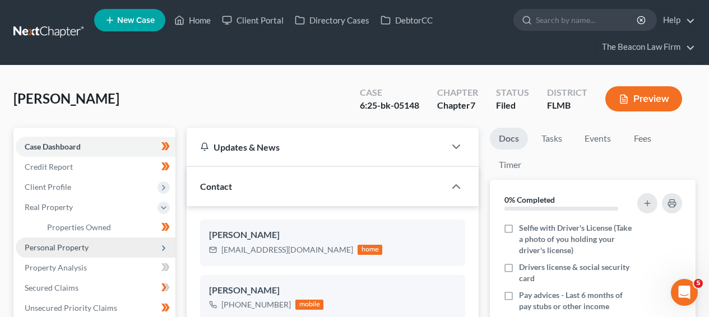
click at [106, 242] on span "Personal Property" at bounding box center [96, 248] width 160 height 20
click at [107, 252] on link "Vehicles Owned" at bounding box center [106, 248] width 137 height 20
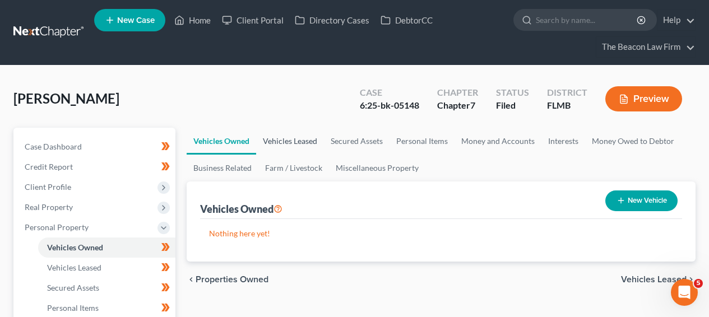
click at [296, 137] on link "Vehicles Leased" at bounding box center [290, 141] width 68 height 27
